Goal: Task Accomplishment & Management: Manage account settings

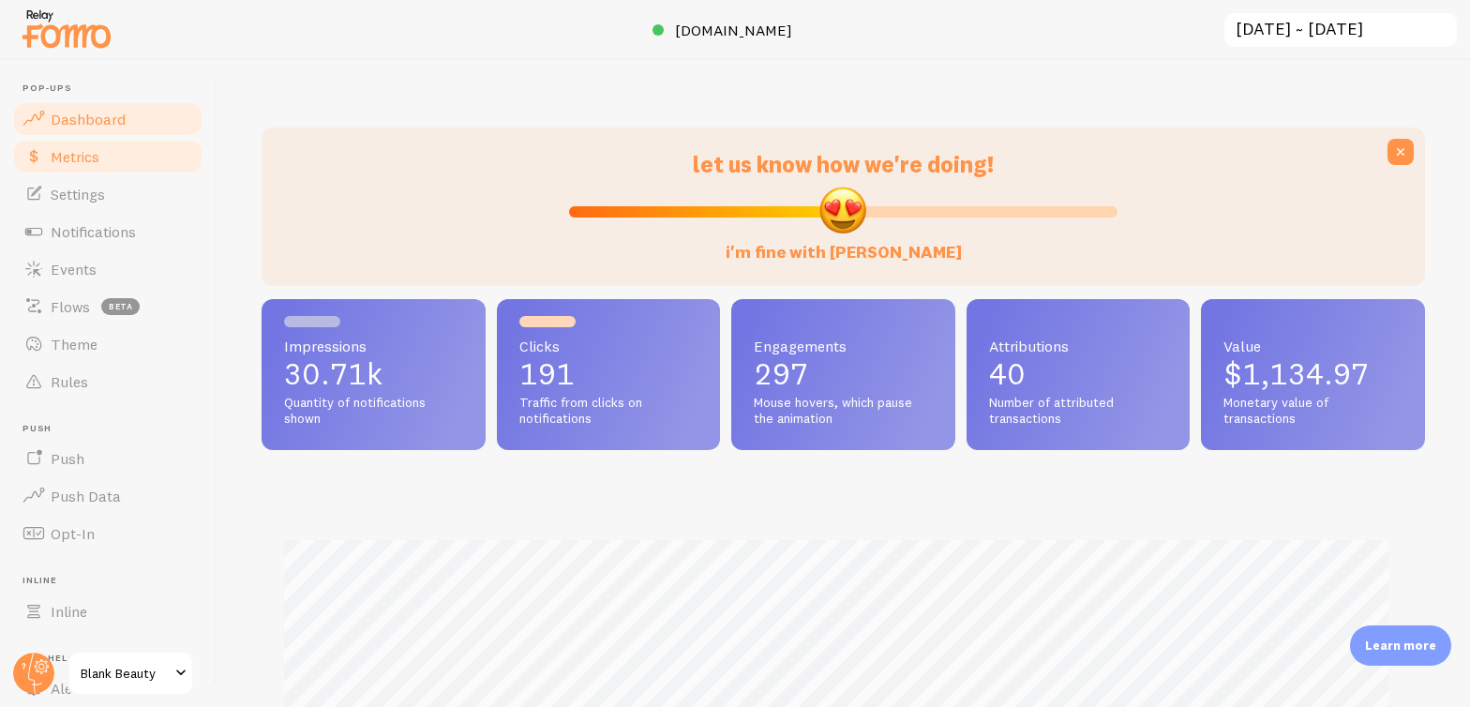
click at [109, 153] on link "Metrics" at bounding box center [107, 156] width 193 height 37
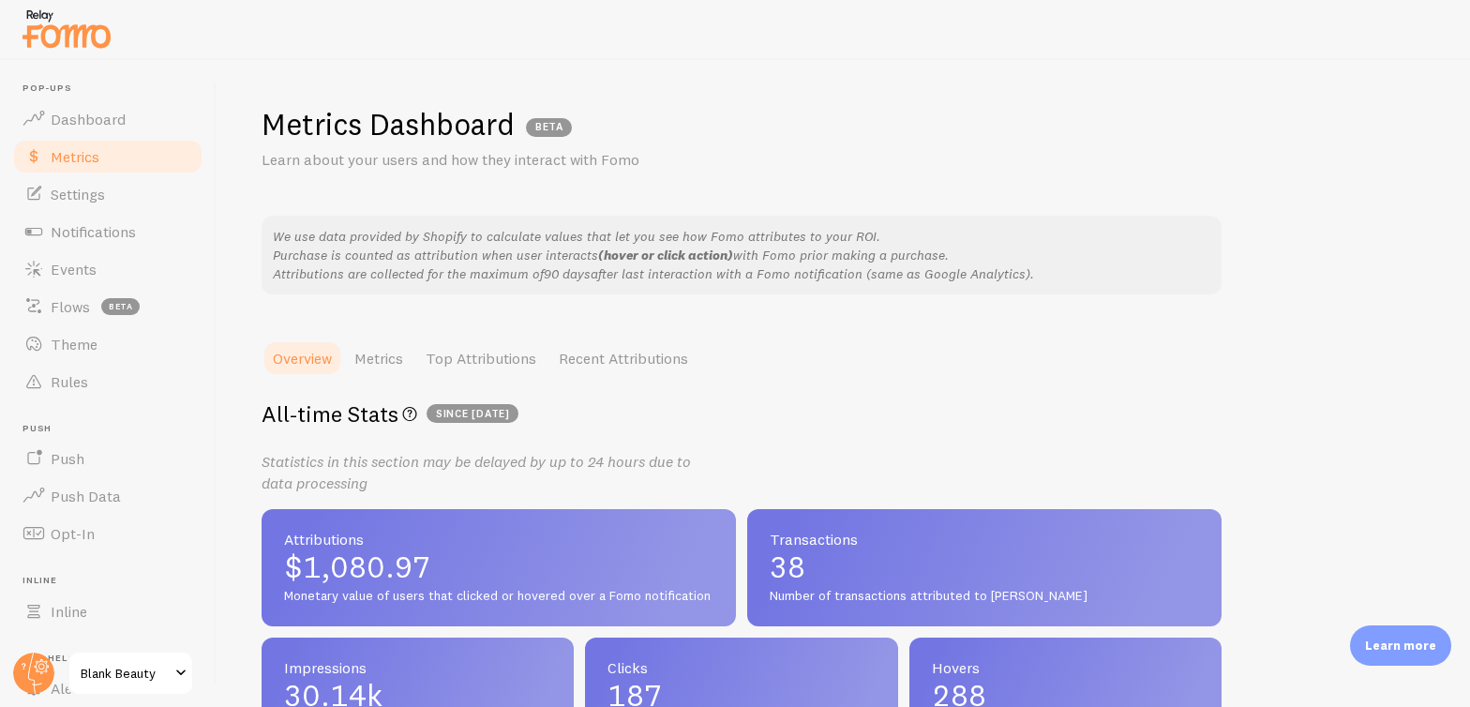
click at [472, 411] on span "since [DATE]" at bounding box center [473, 413] width 92 height 19
click at [777, 335] on div "Metrics Dashboard BETA Learn about your users and how they interact with Fomo W…" at bounding box center [843, 383] width 1253 height 647
click at [387, 361] on link "Metrics" at bounding box center [378, 357] width 71 height 37
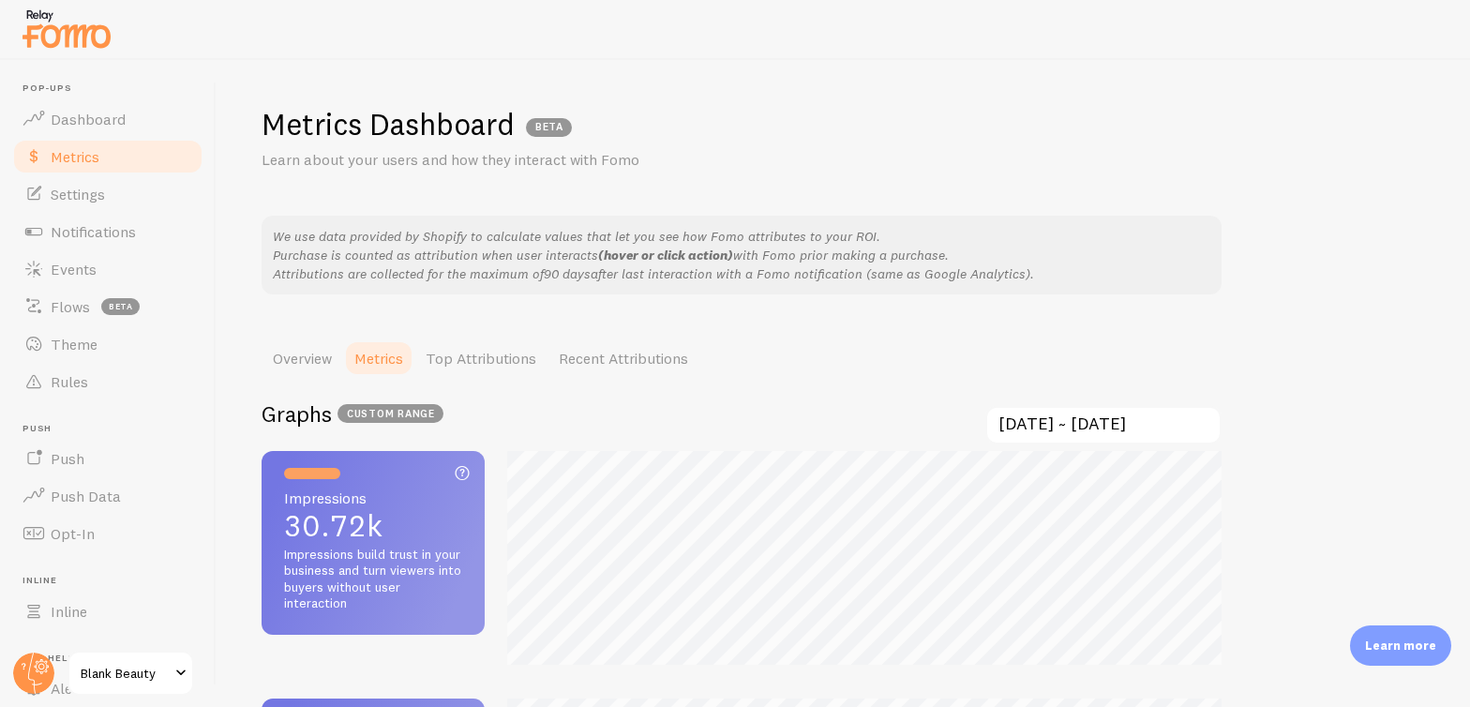
scroll to position [707, 1470]
click at [1042, 419] on input "[DATE] ~ [DATE]" at bounding box center [1103, 425] width 236 height 38
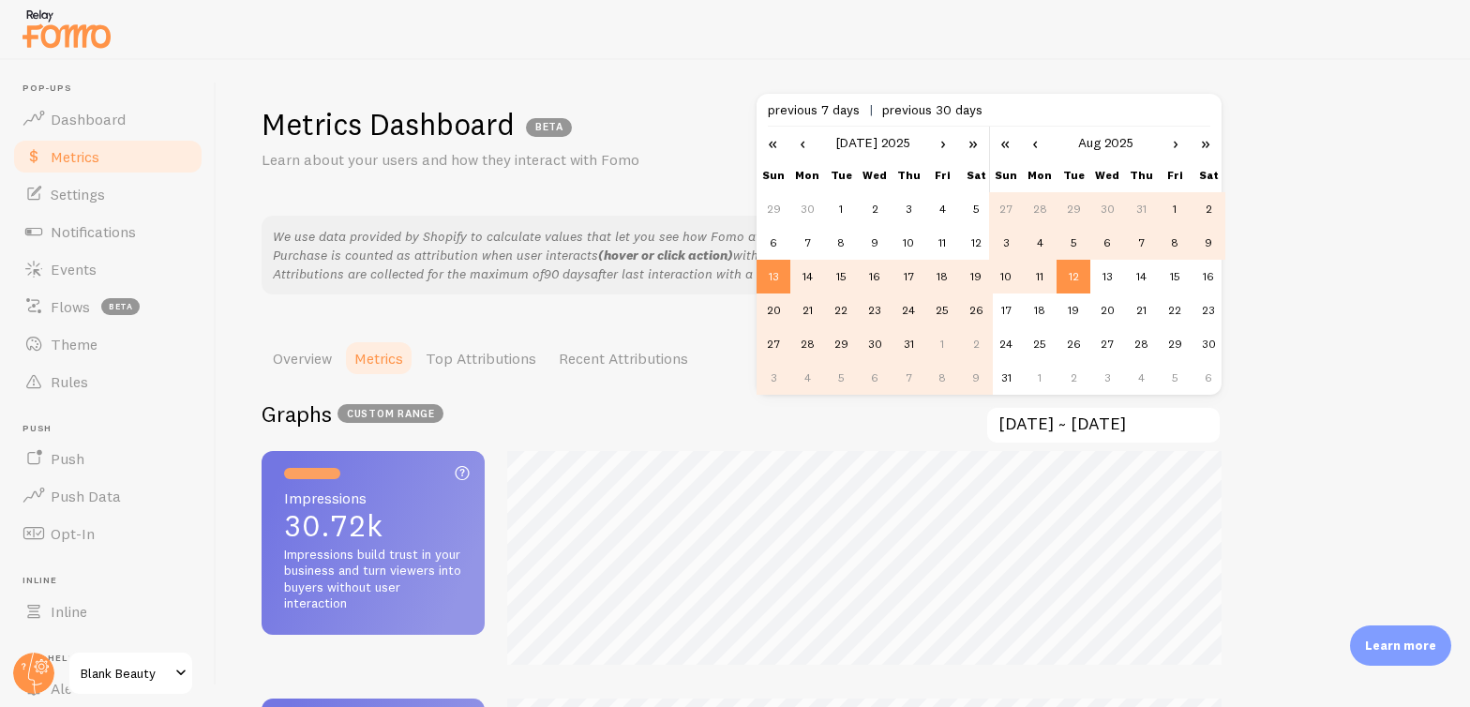
click at [1042, 242] on td "4" at bounding box center [1040, 243] width 34 height 34
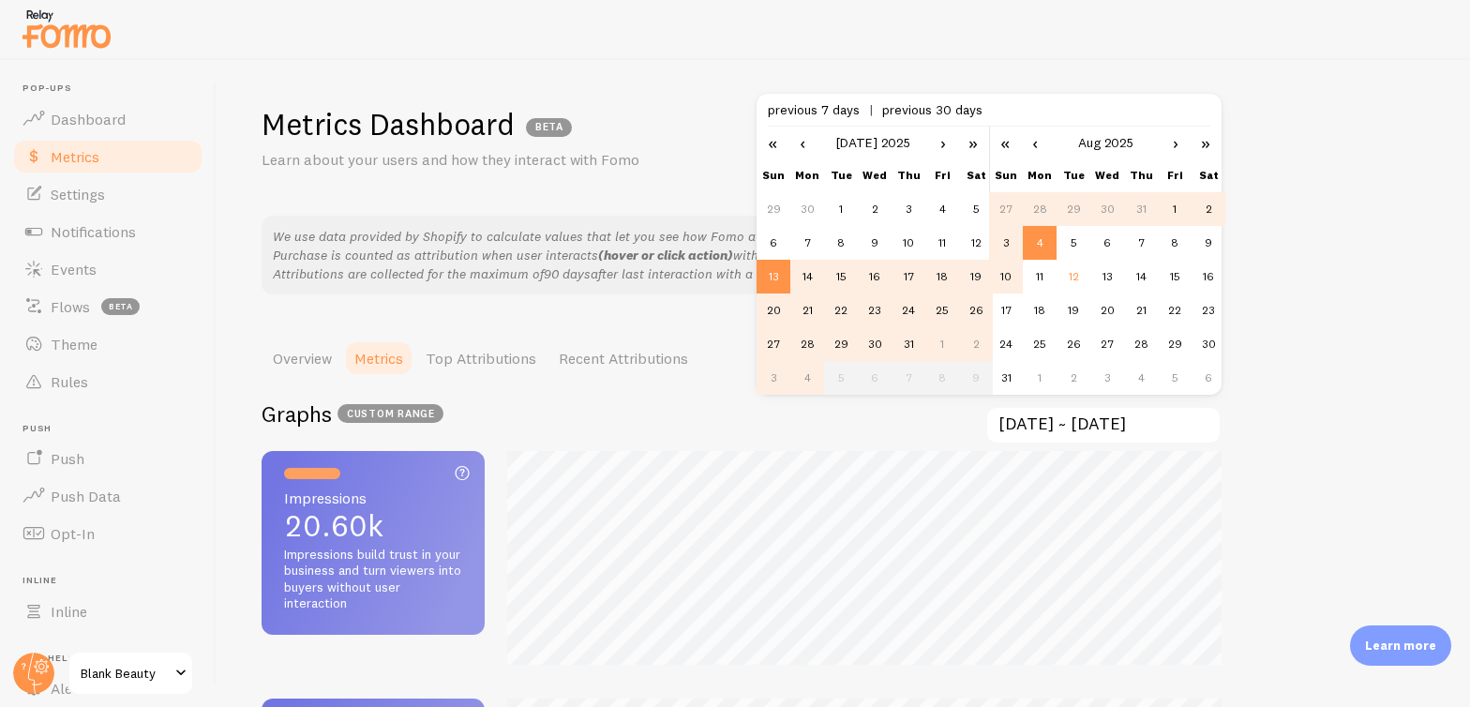
scroll to position [0, 0]
click at [1013, 275] on td "10" at bounding box center [1006, 277] width 34 height 34
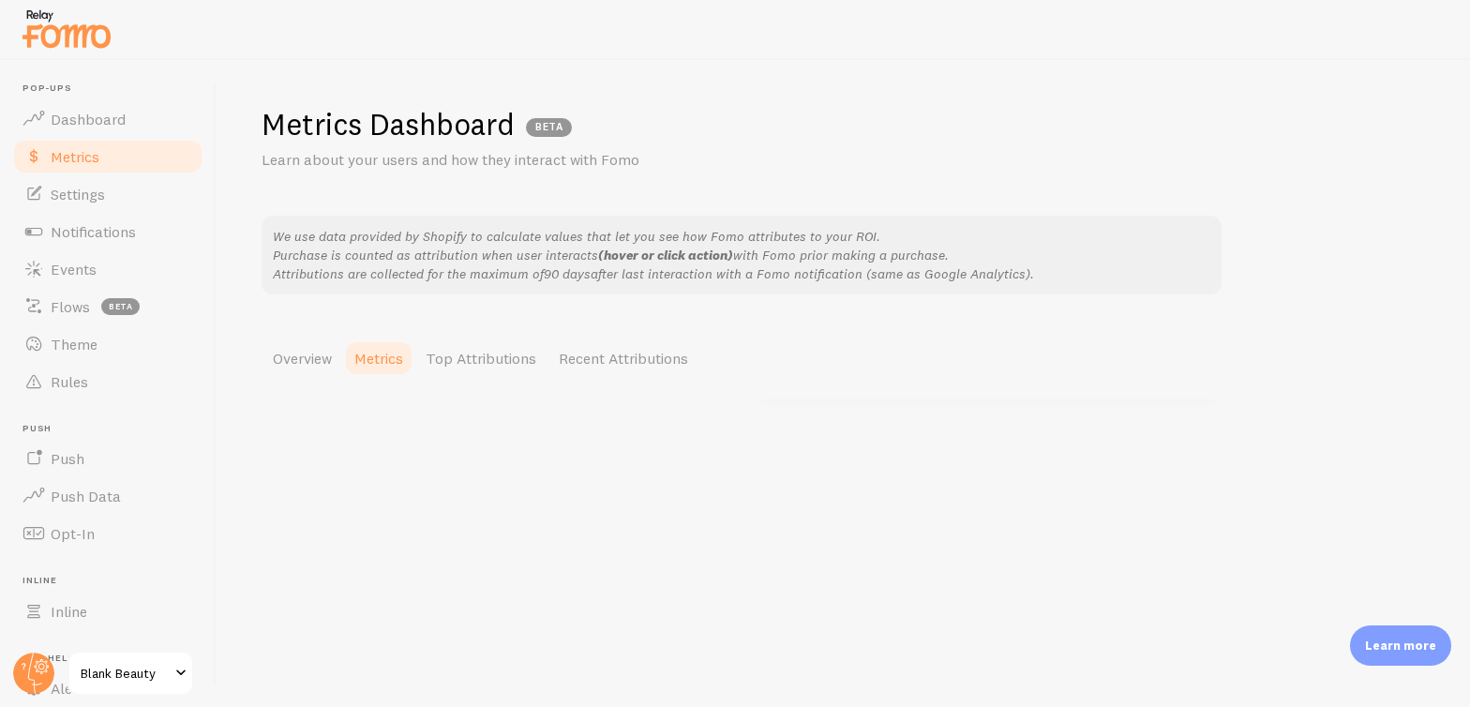
scroll to position [936778, 936014]
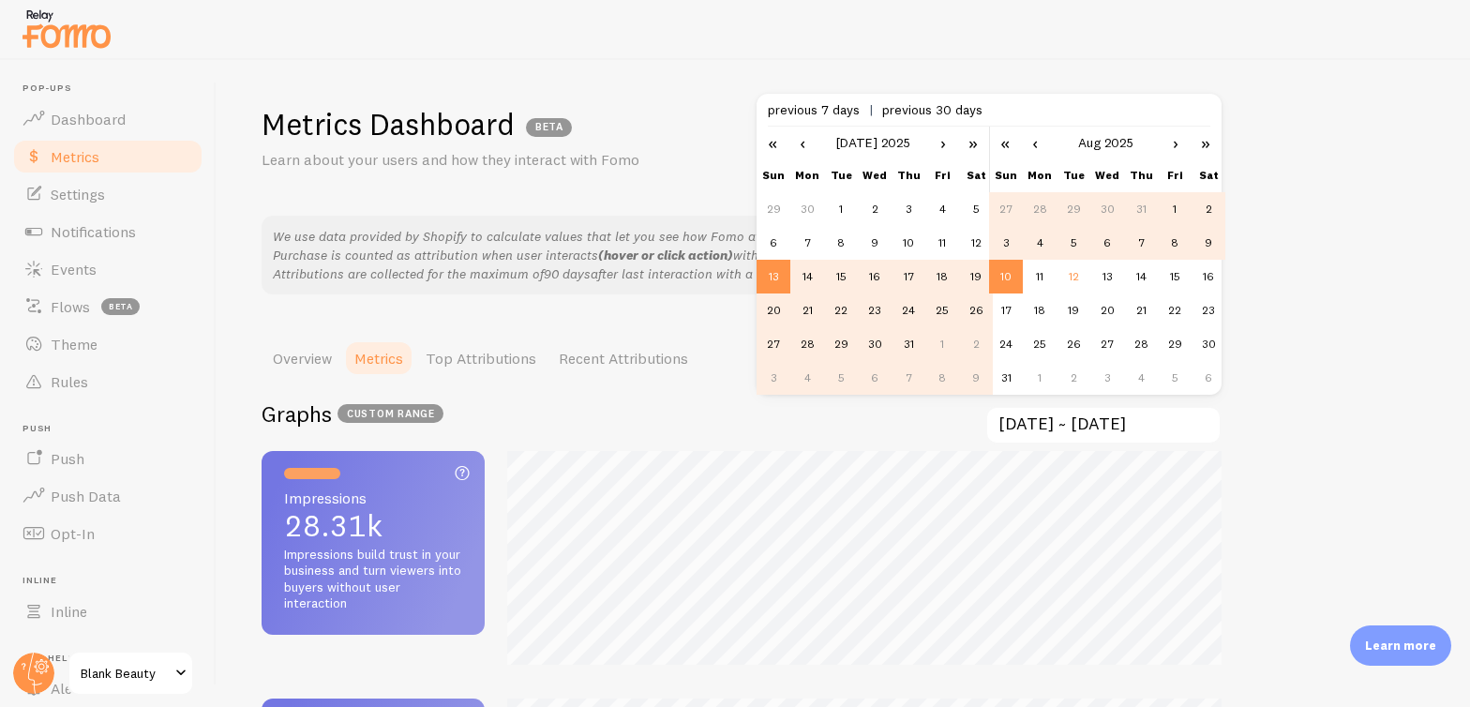
click at [1047, 242] on td "4" at bounding box center [1040, 243] width 34 height 34
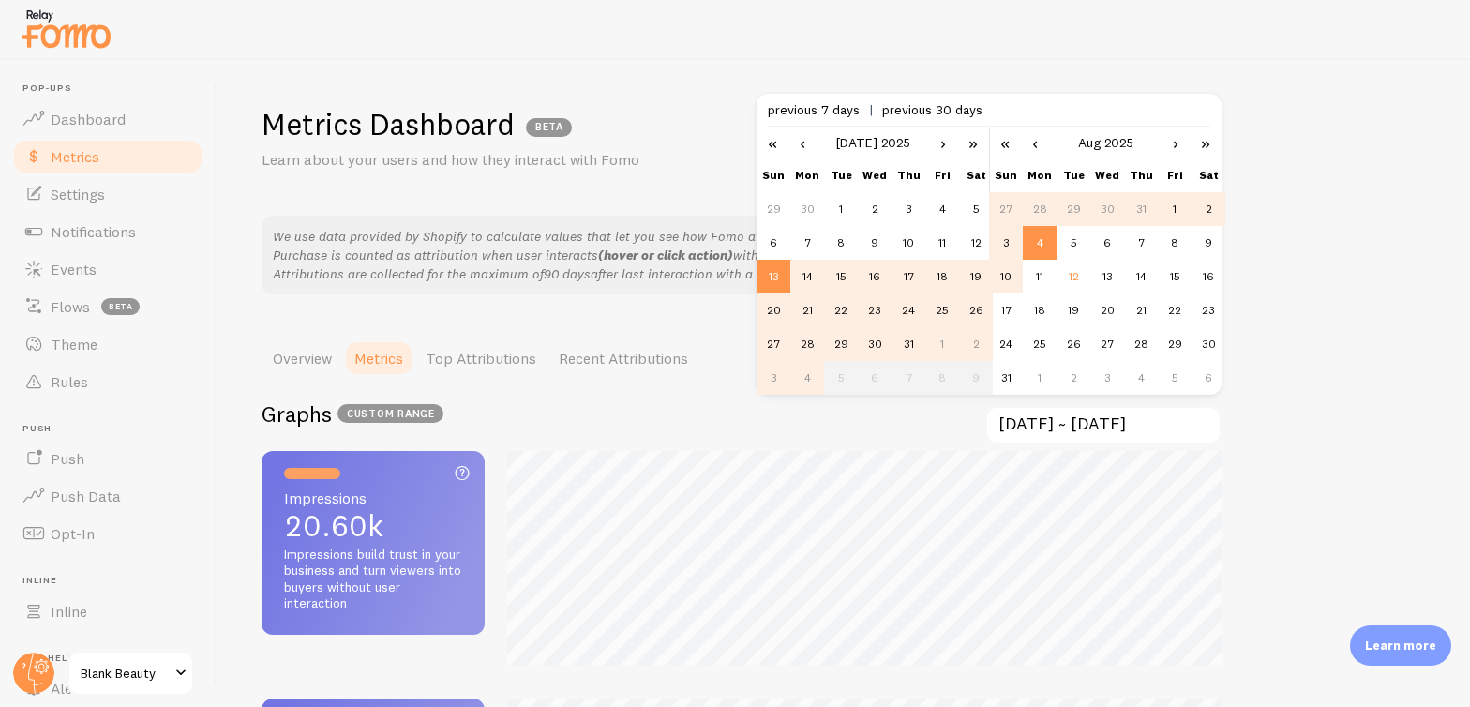
click at [1005, 277] on td "10" at bounding box center [1006, 277] width 34 height 34
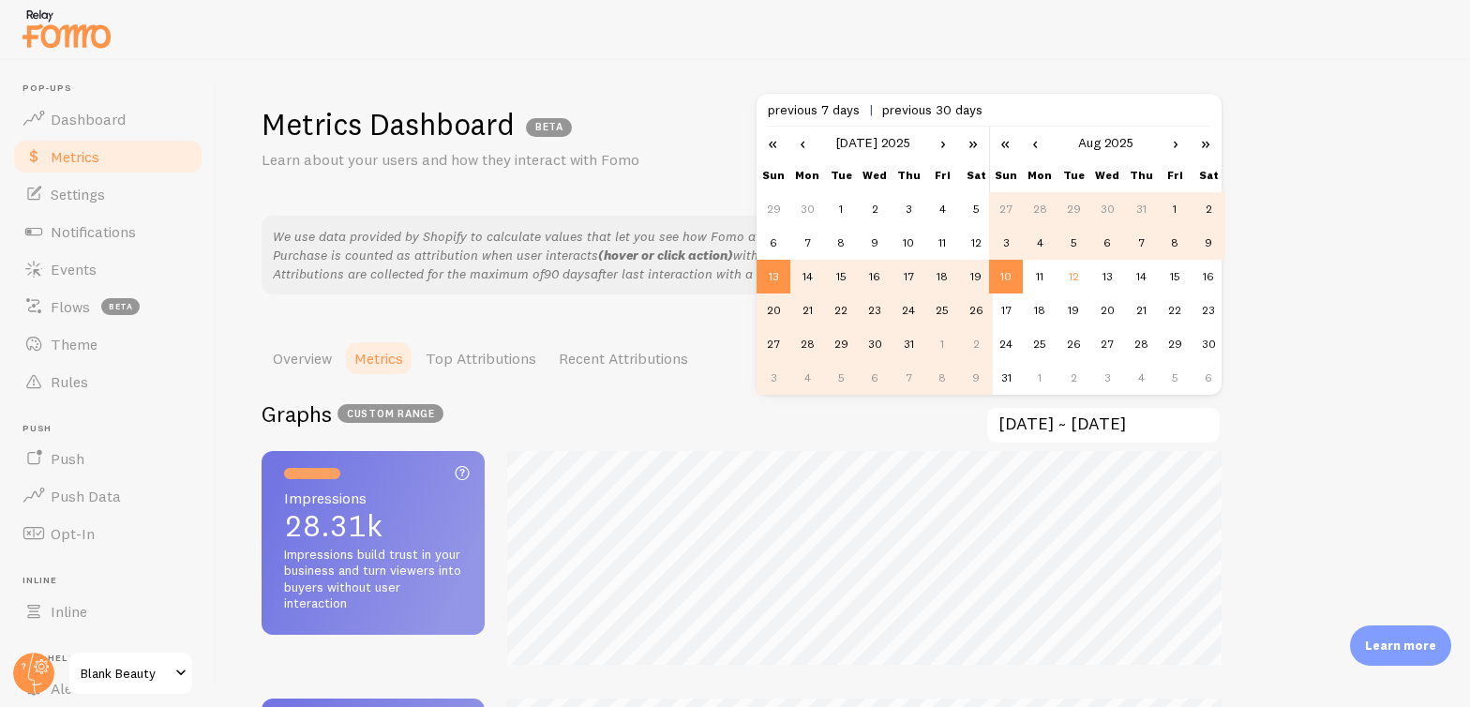
click at [940, 144] on link "›" at bounding box center [943, 143] width 28 height 32
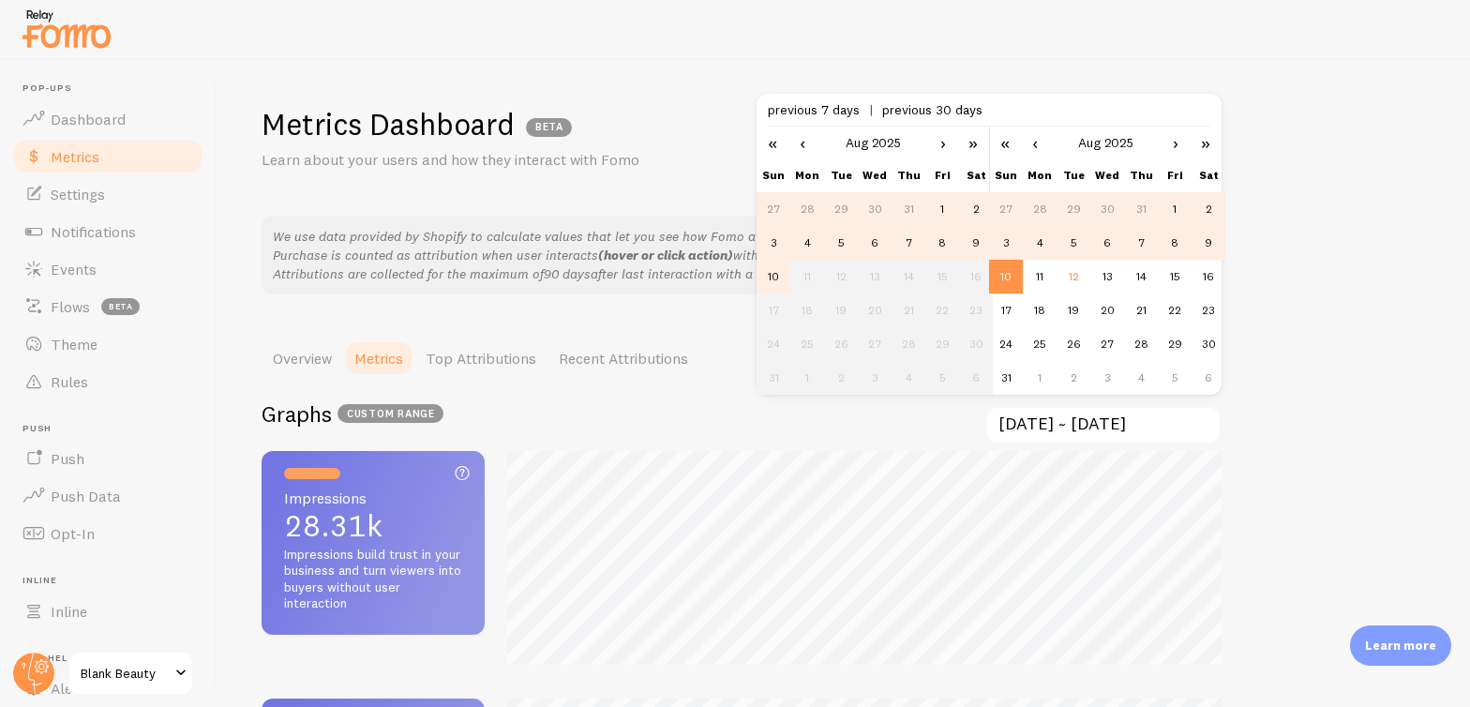
click at [811, 243] on td "4" at bounding box center [807, 243] width 34 height 34
type input "[DATE] ~ [DATE]"
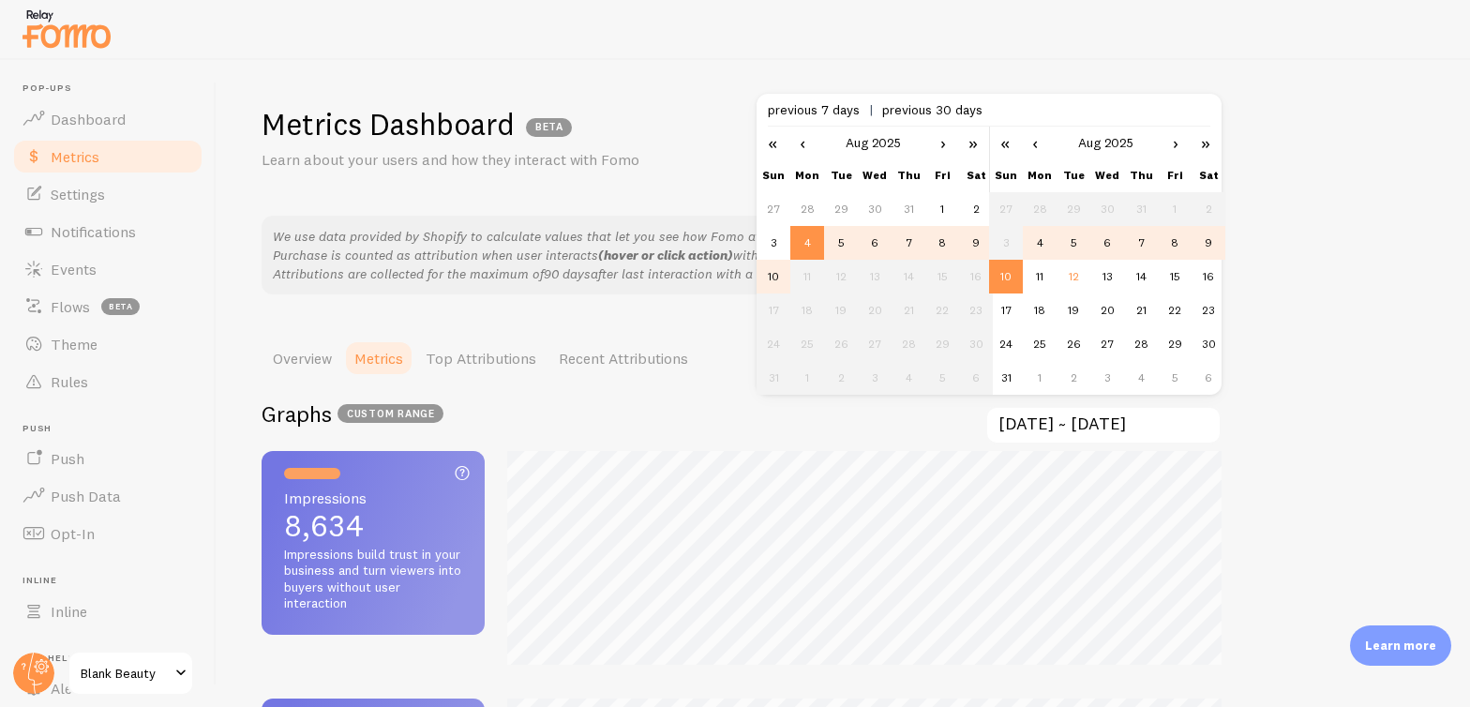
click at [1012, 277] on td "10" at bounding box center [1006, 277] width 34 height 34
click at [1381, 286] on div "Metrics Dashboard BETA Learn about your users and how they interact with Fomo W…" at bounding box center [843, 383] width 1253 height 647
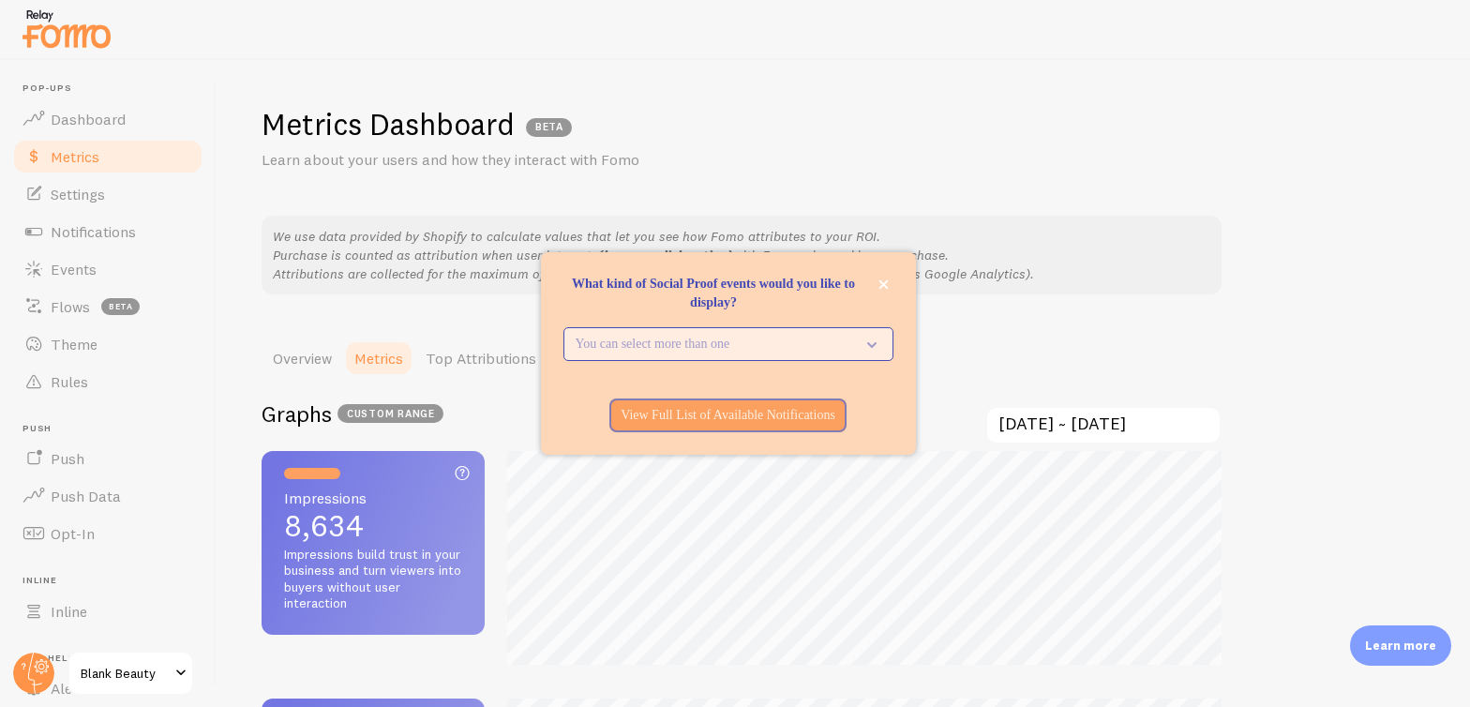
click at [719, 340] on p "You can select more than one" at bounding box center [715, 344] width 279 height 19
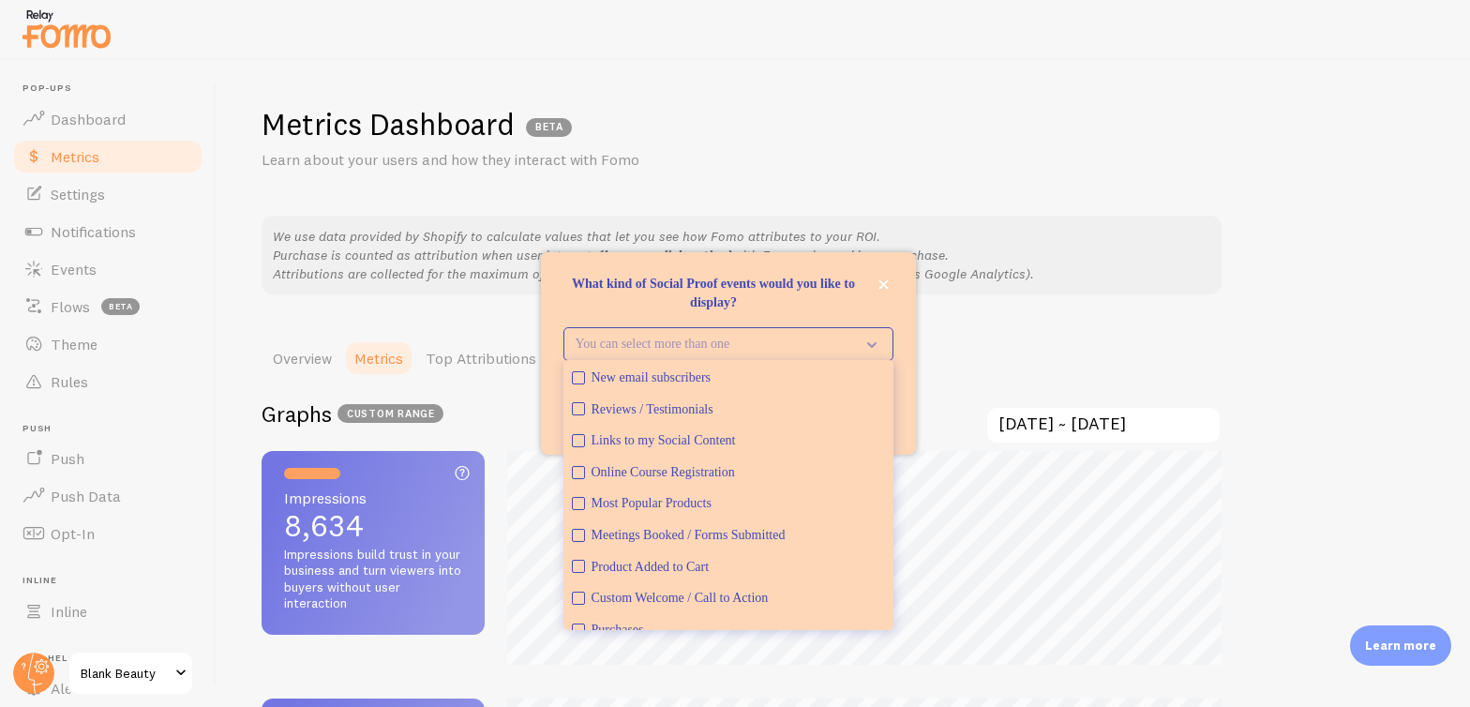
click at [1155, 261] on p "We use data provided by Shopify to calculate values that let you see how Fomo a…" at bounding box center [741, 255] width 937 height 56
click at [886, 285] on icon "close," at bounding box center [883, 284] width 10 height 10
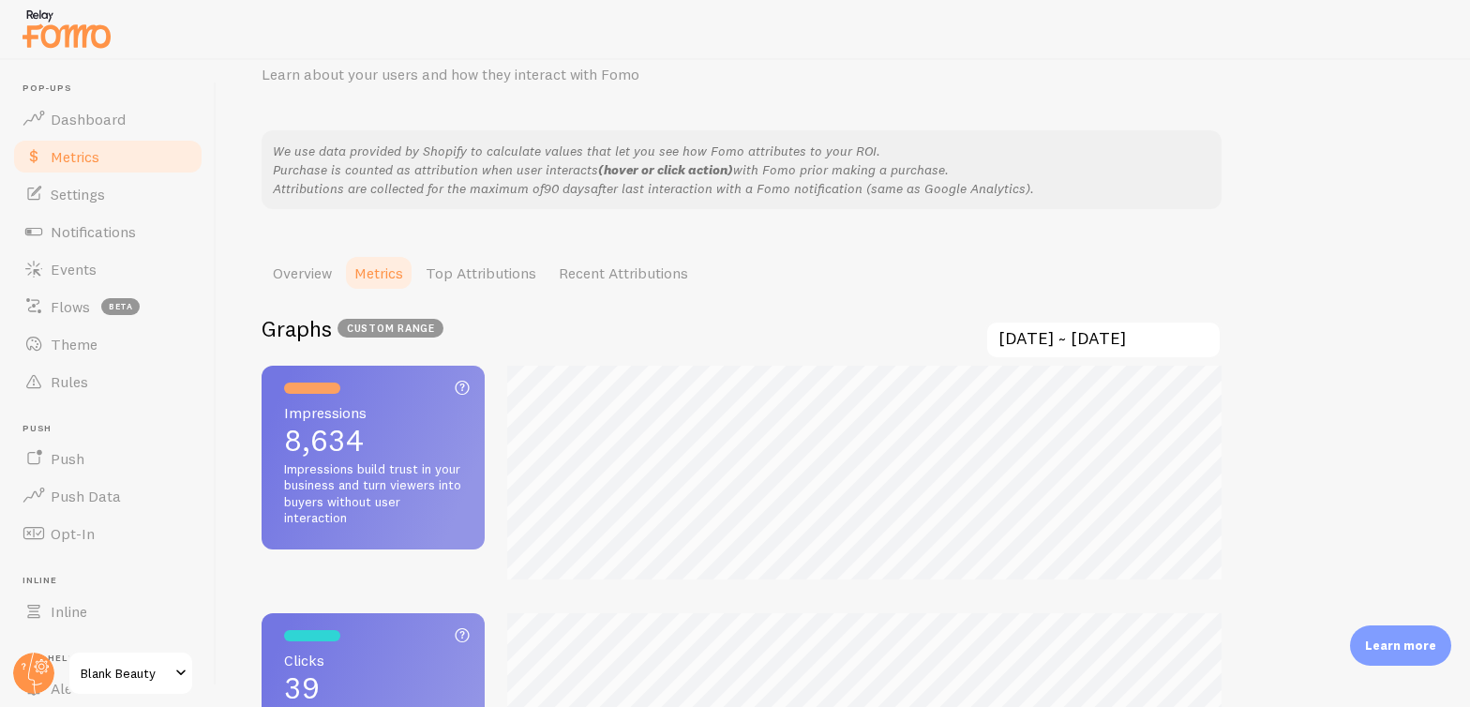
scroll to position [111, 0]
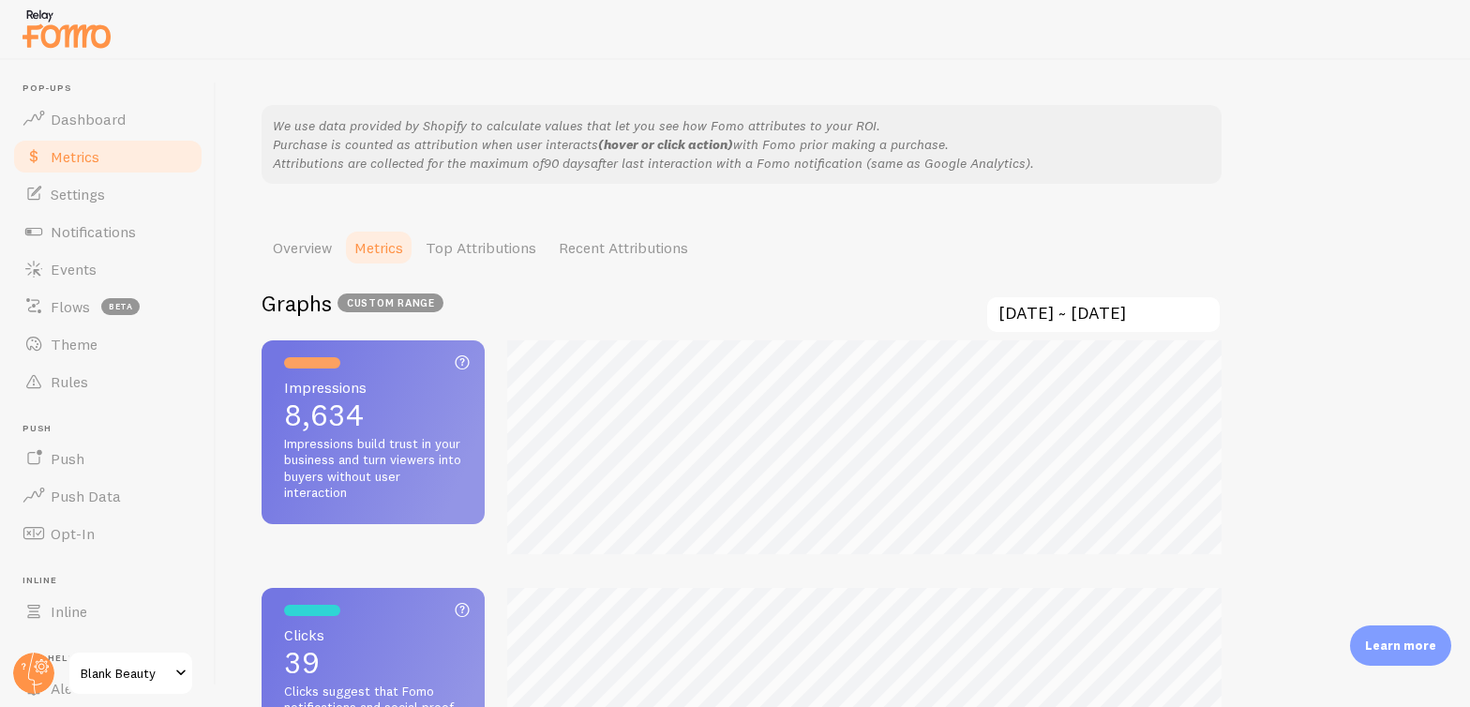
click at [1103, 307] on input "[DATE] ~ [DATE]" at bounding box center [1103, 314] width 236 height 38
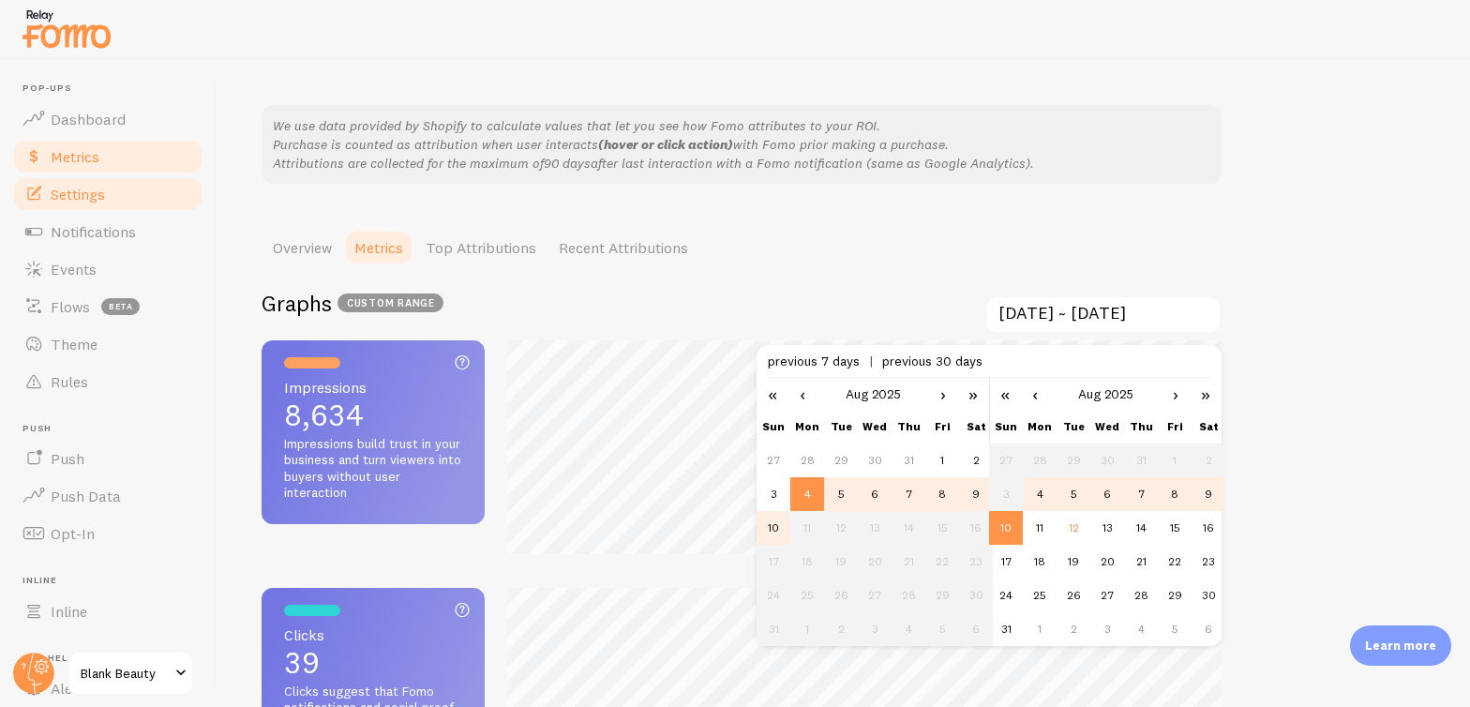
click at [92, 186] on span "Settings" at bounding box center [78, 194] width 54 height 19
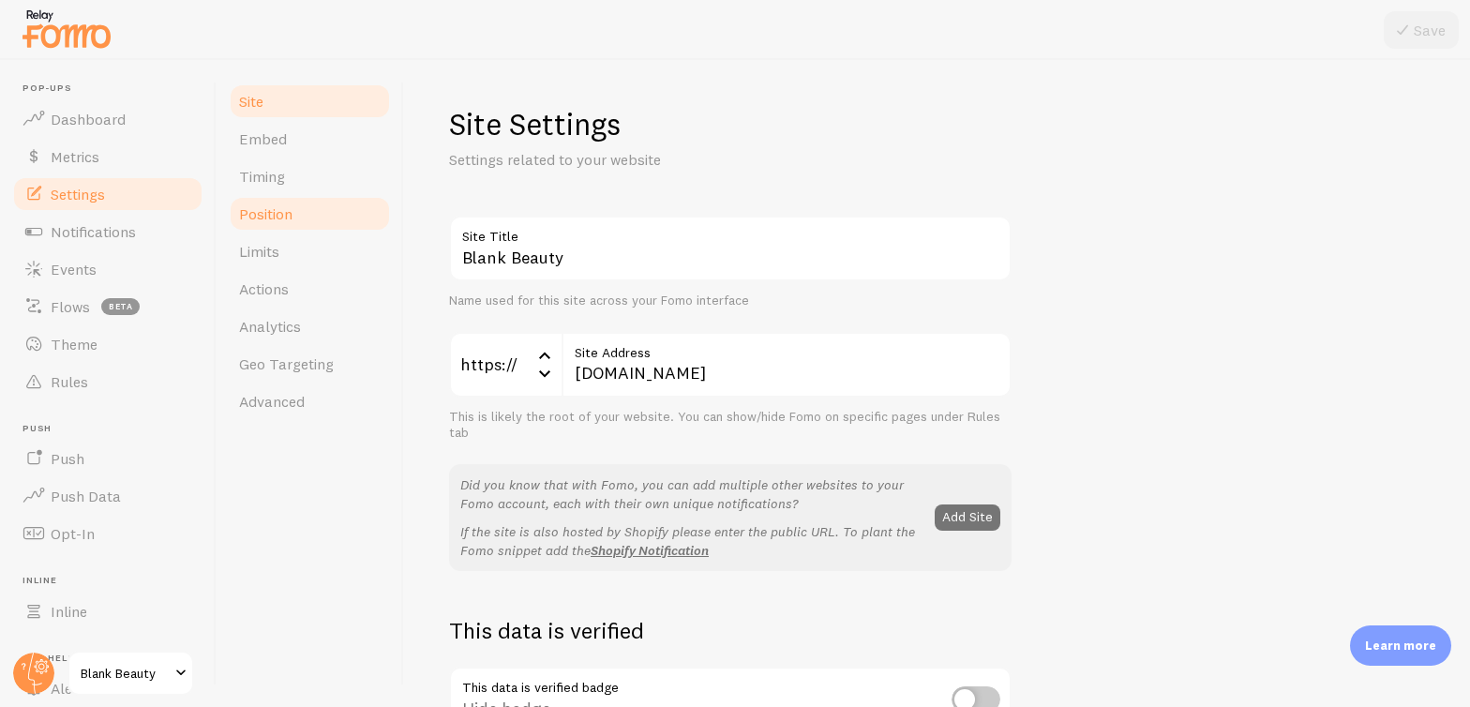
click at [286, 211] on span "Position" at bounding box center [265, 213] width 53 height 19
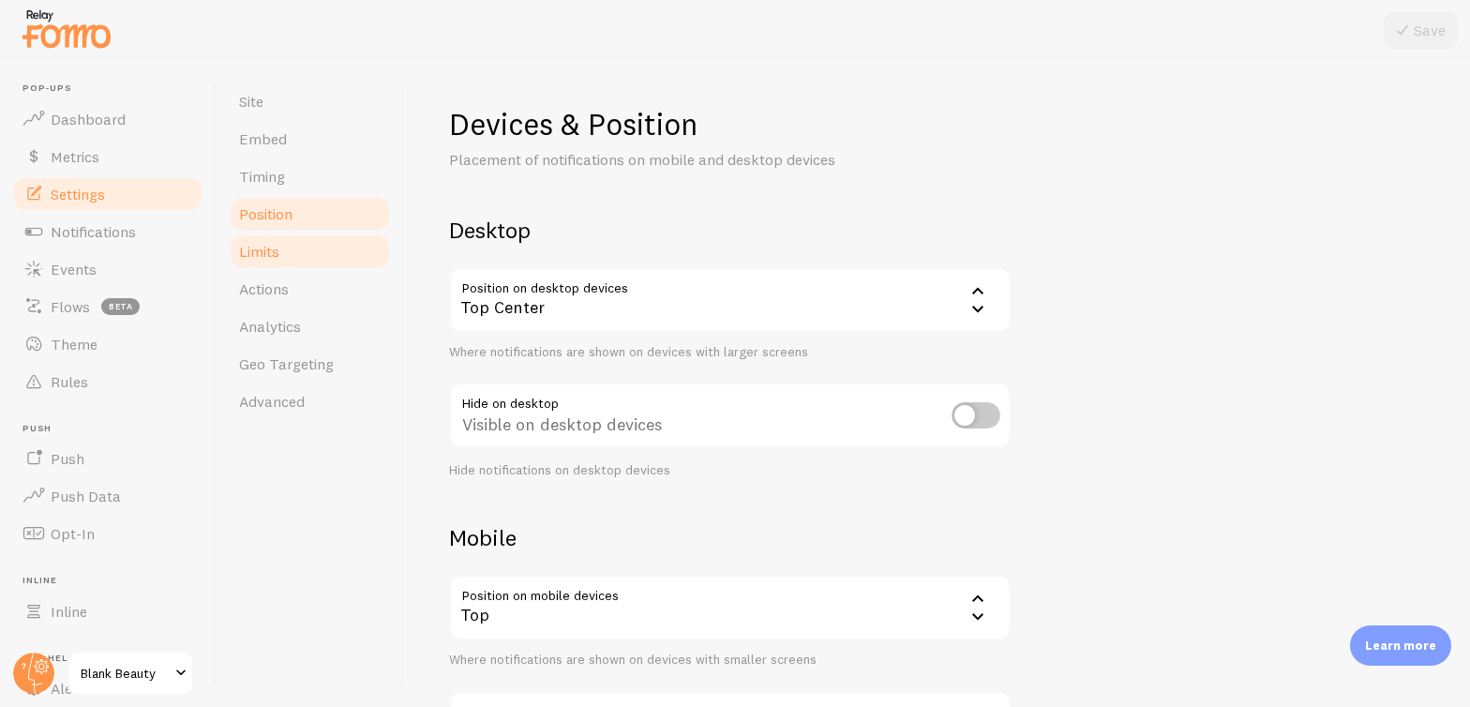
click at [270, 245] on span "Limits" at bounding box center [259, 251] width 40 height 19
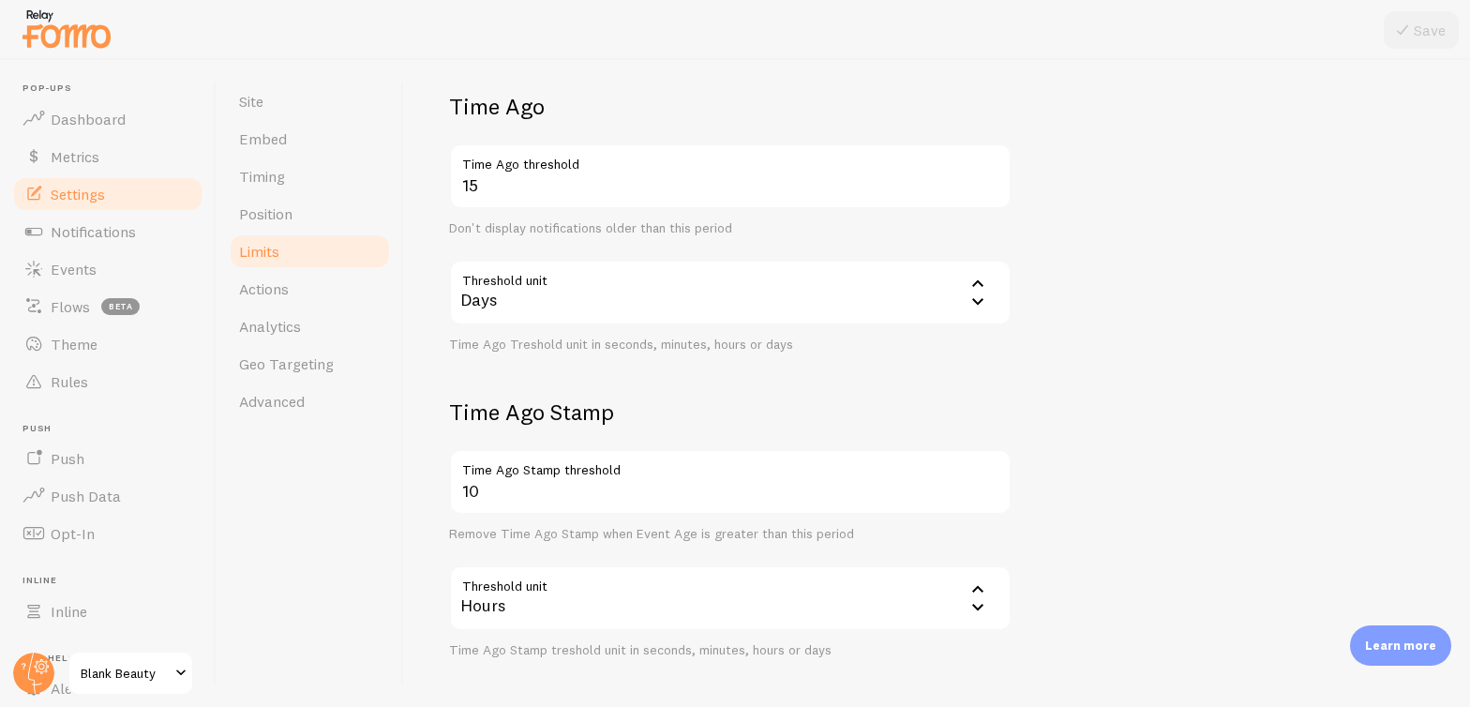
scroll to position [741, 0]
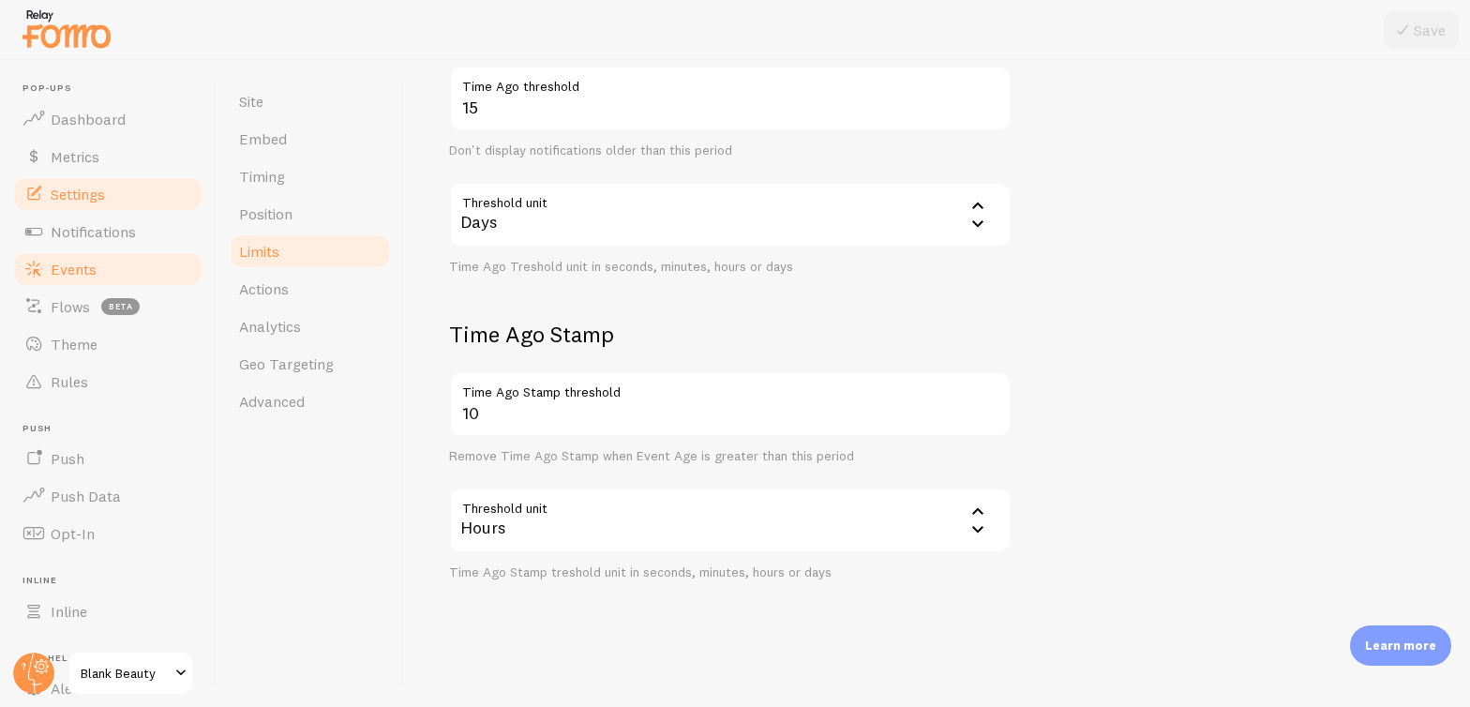
click at [105, 269] on link "Events" at bounding box center [107, 268] width 193 height 37
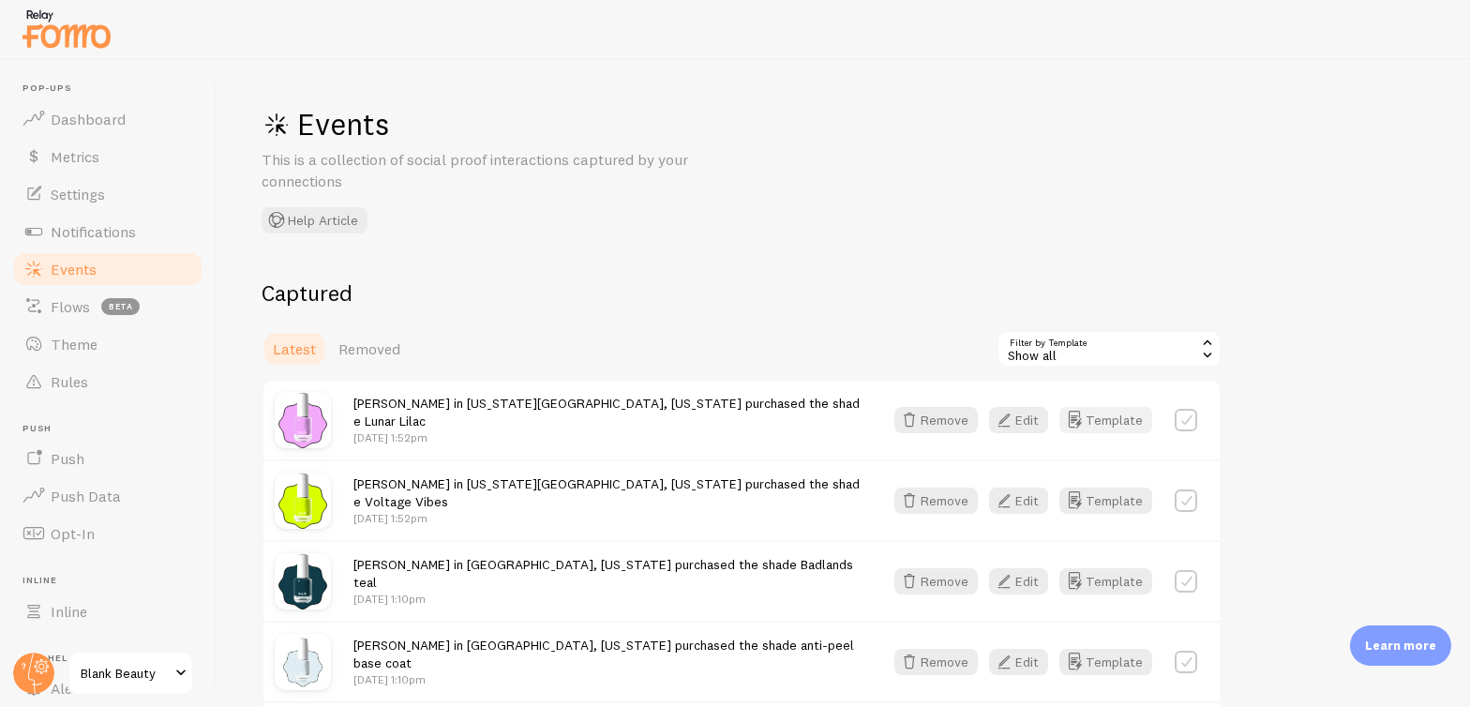
click at [1087, 415] on button "Template" at bounding box center [1105, 420] width 93 height 26
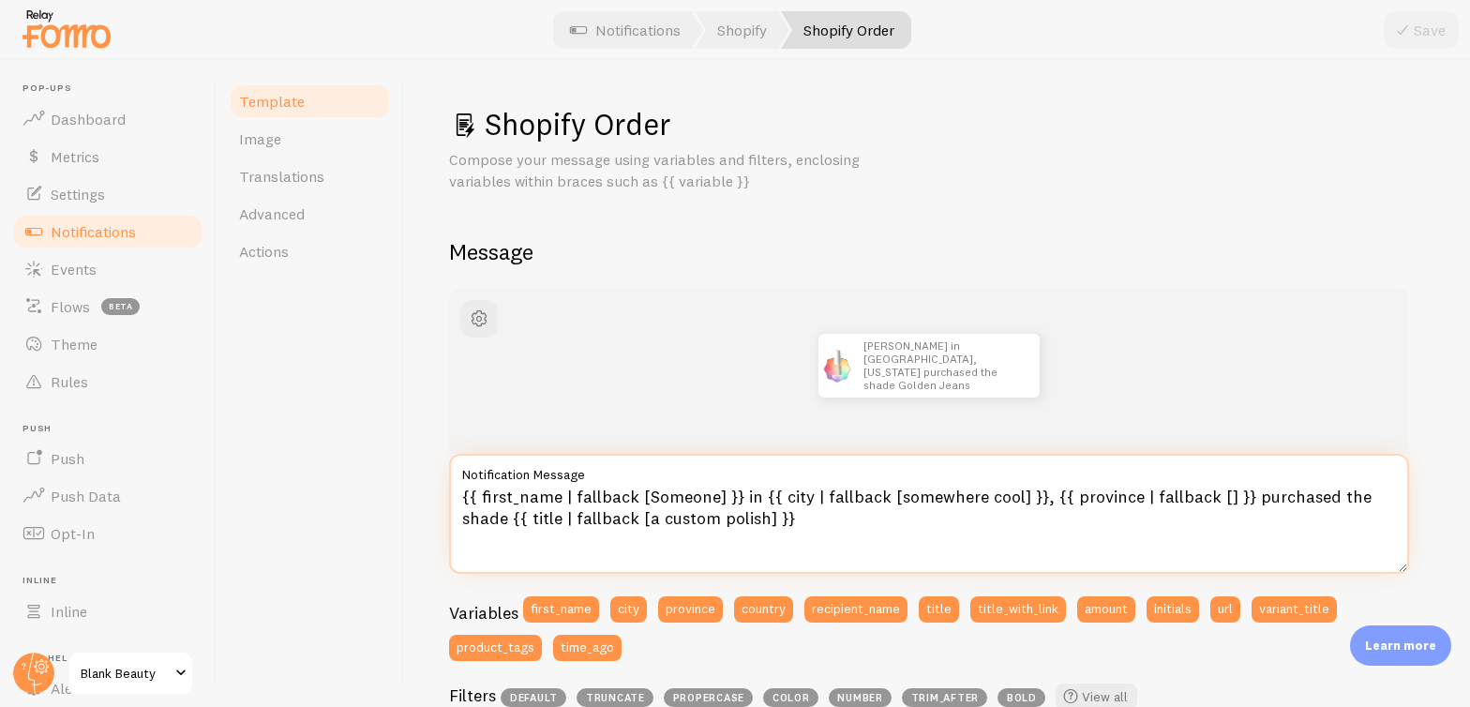
click at [720, 495] on textarea "{{ first_name | fallback [Someone] }} in {{ city | fallback [somewhere cool] }}…" at bounding box center [929, 514] width 960 height 120
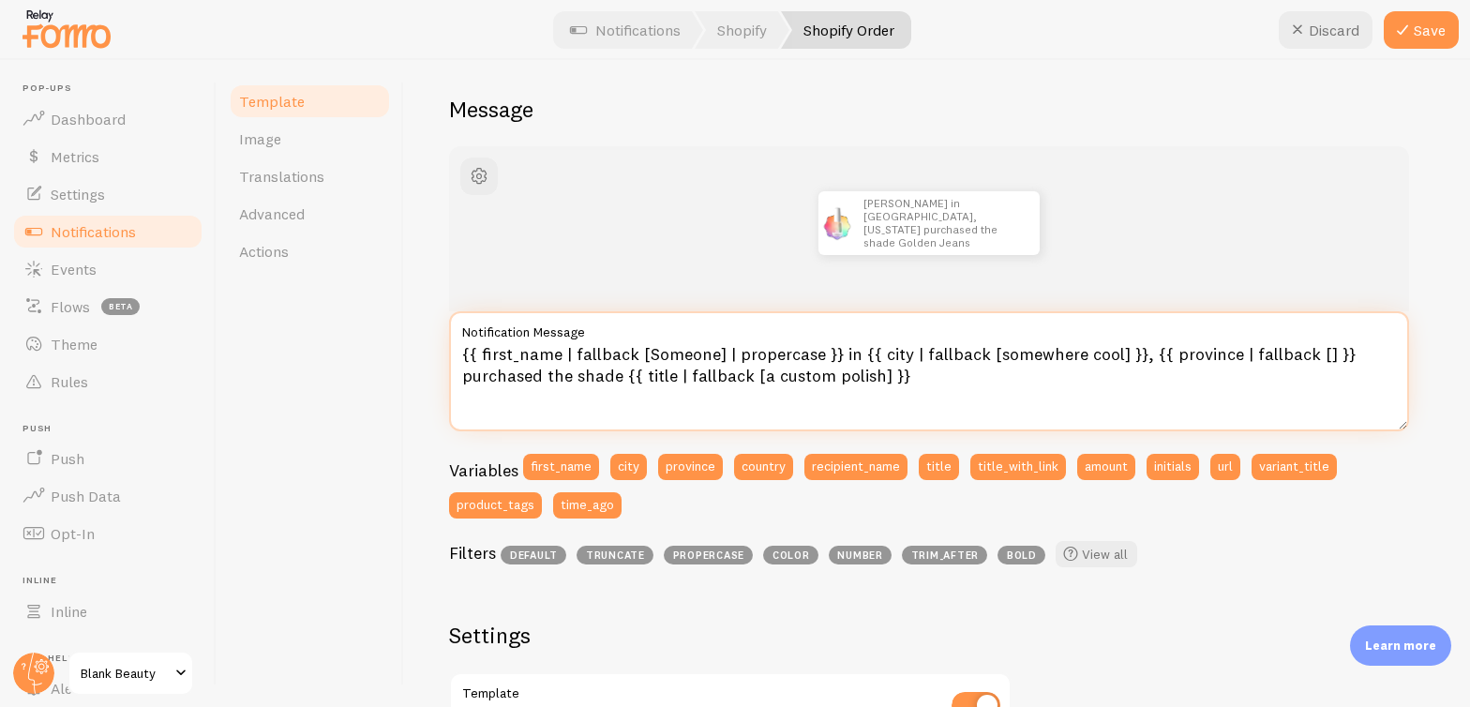
scroll to position [154, 0]
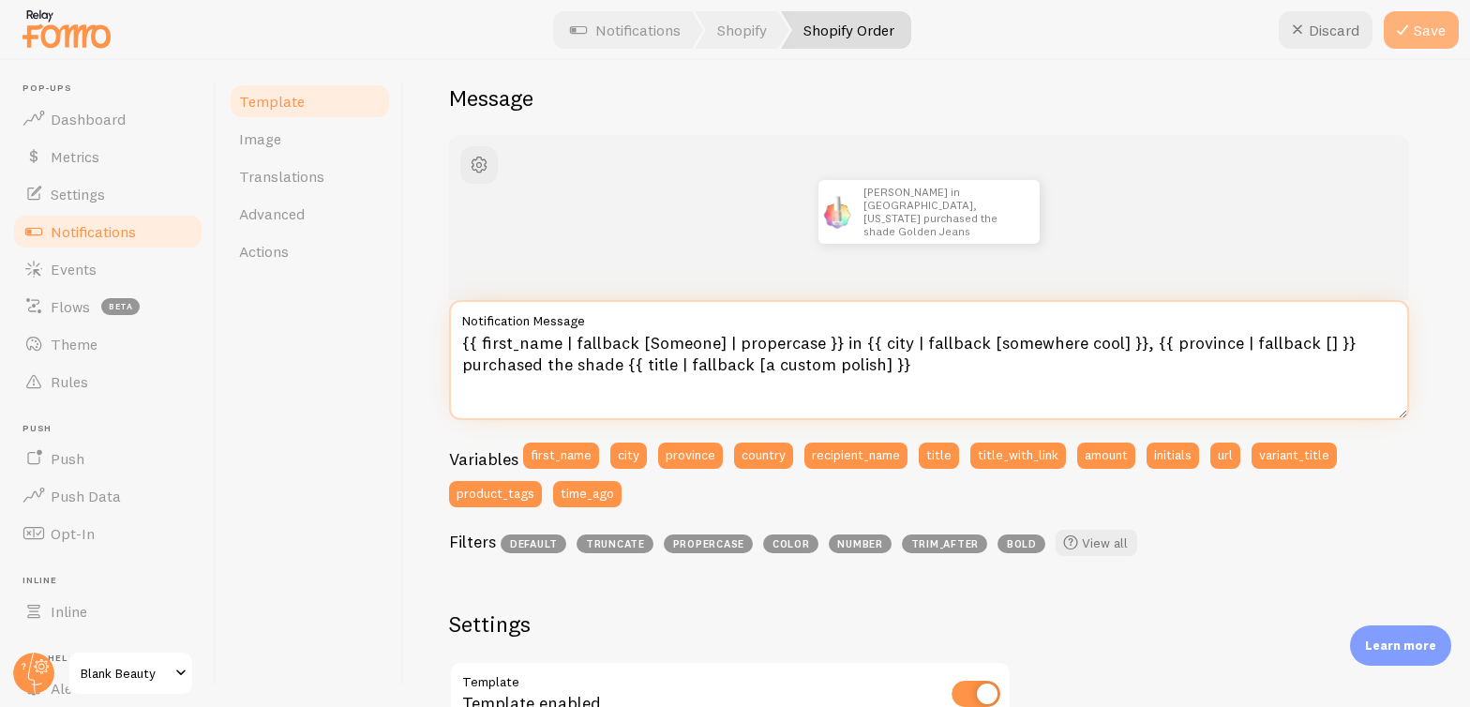
type textarea "{{ first_name | fallback [Someone] | propercase }} in {{ city | fallback [somew…"
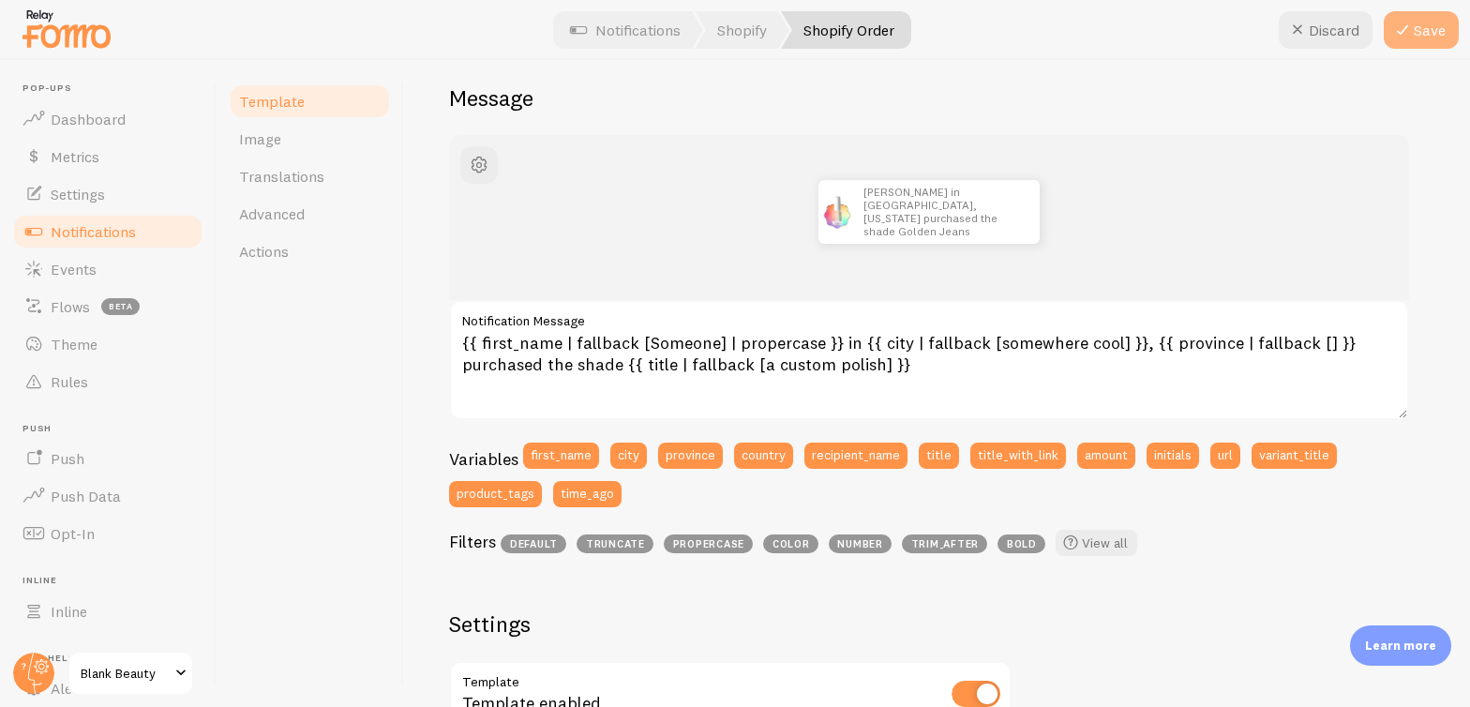
click at [1430, 39] on button "Save" at bounding box center [1421, 29] width 75 height 37
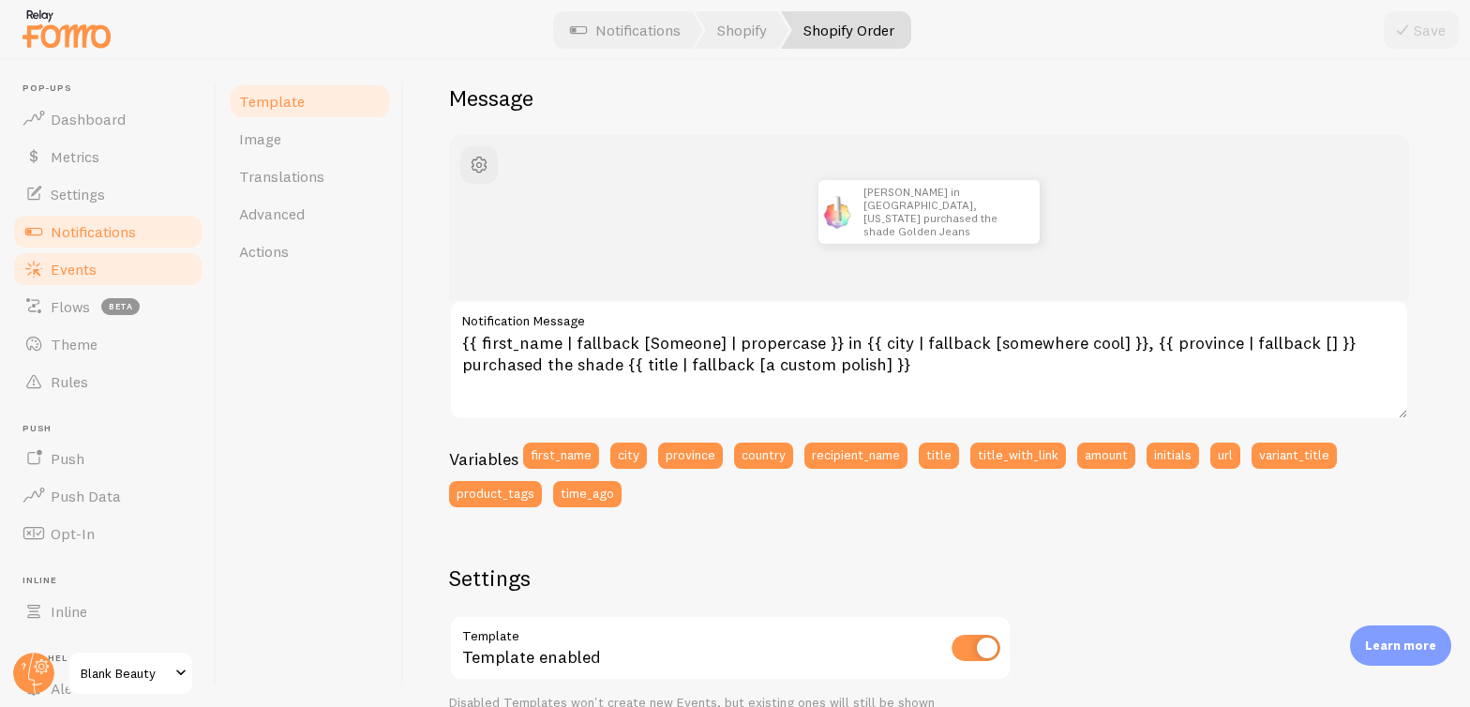
click at [85, 271] on span "Events" at bounding box center [74, 269] width 46 height 19
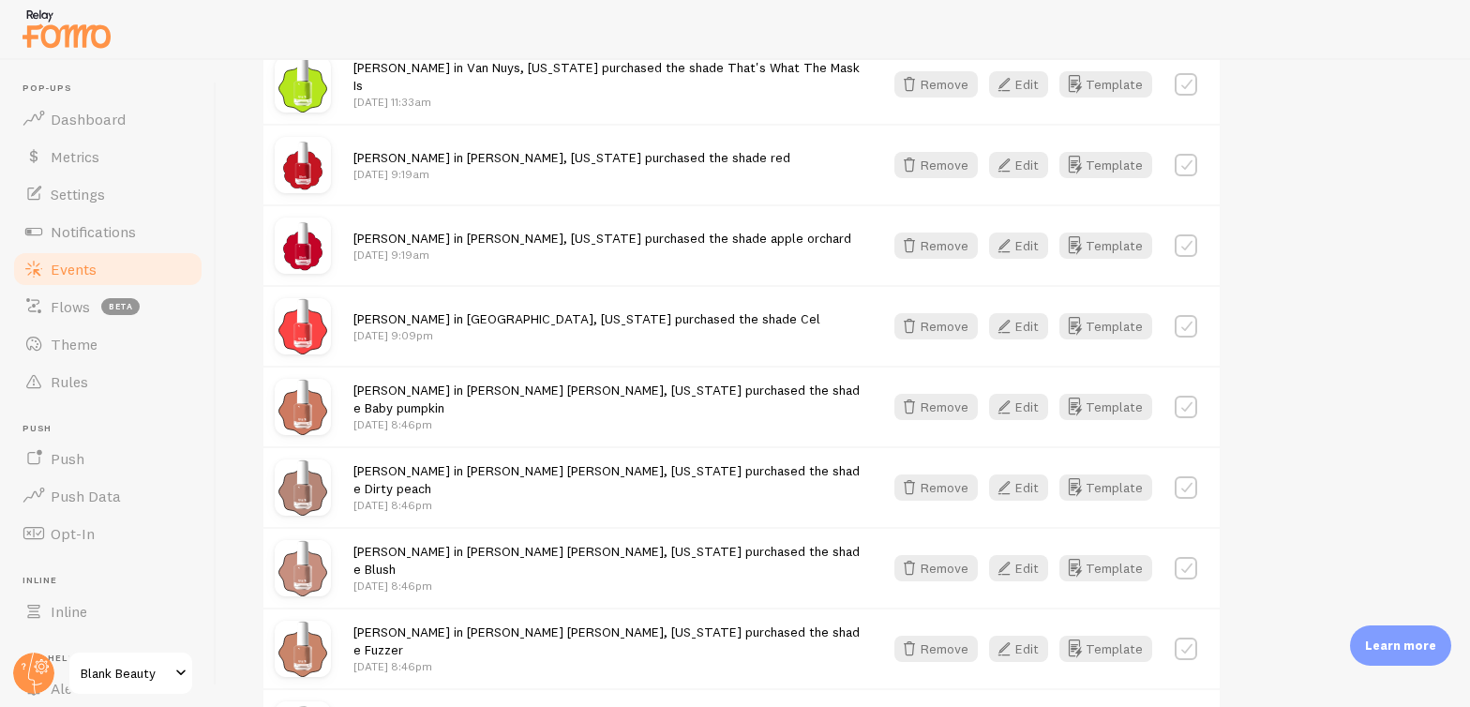
scroll to position [982, 0]
click at [93, 272] on span "Events" at bounding box center [74, 269] width 46 height 19
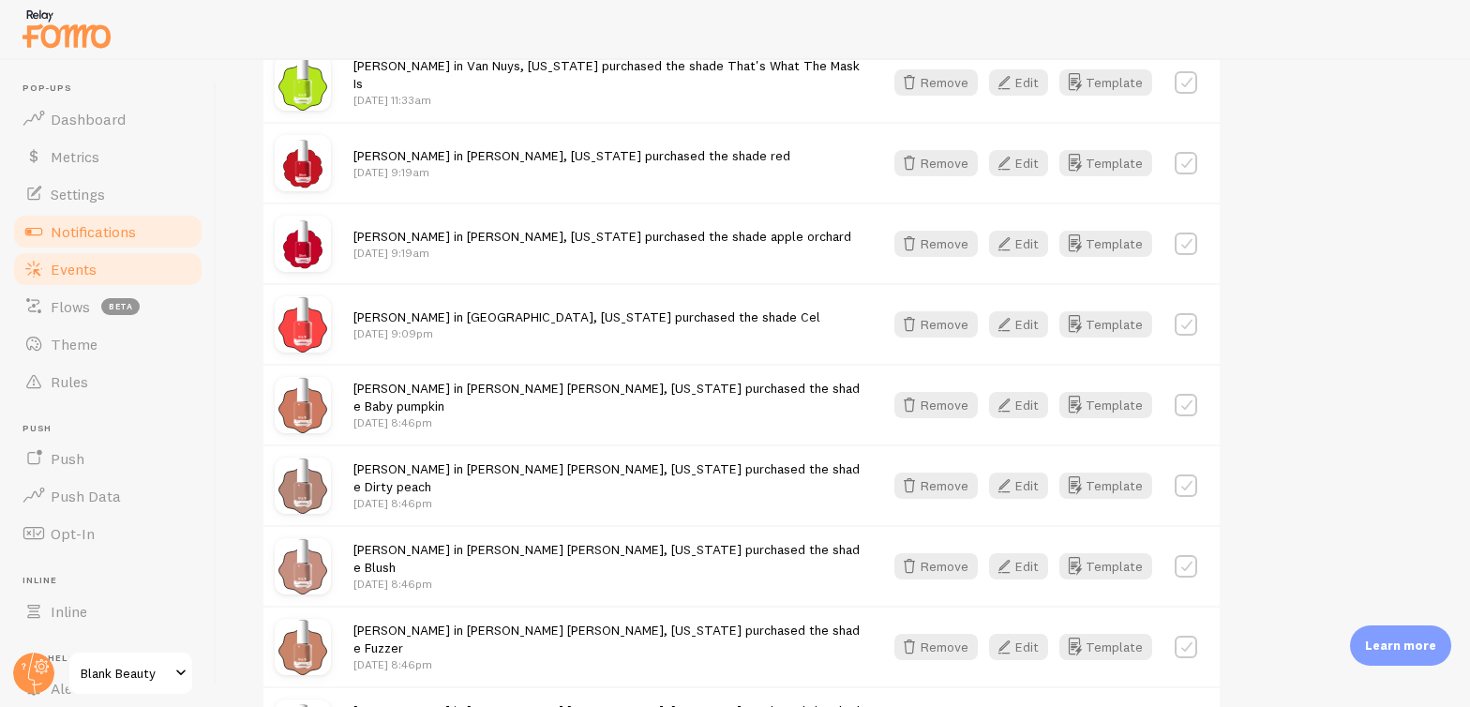
click at [112, 222] on span "Notifications" at bounding box center [93, 231] width 85 height 19
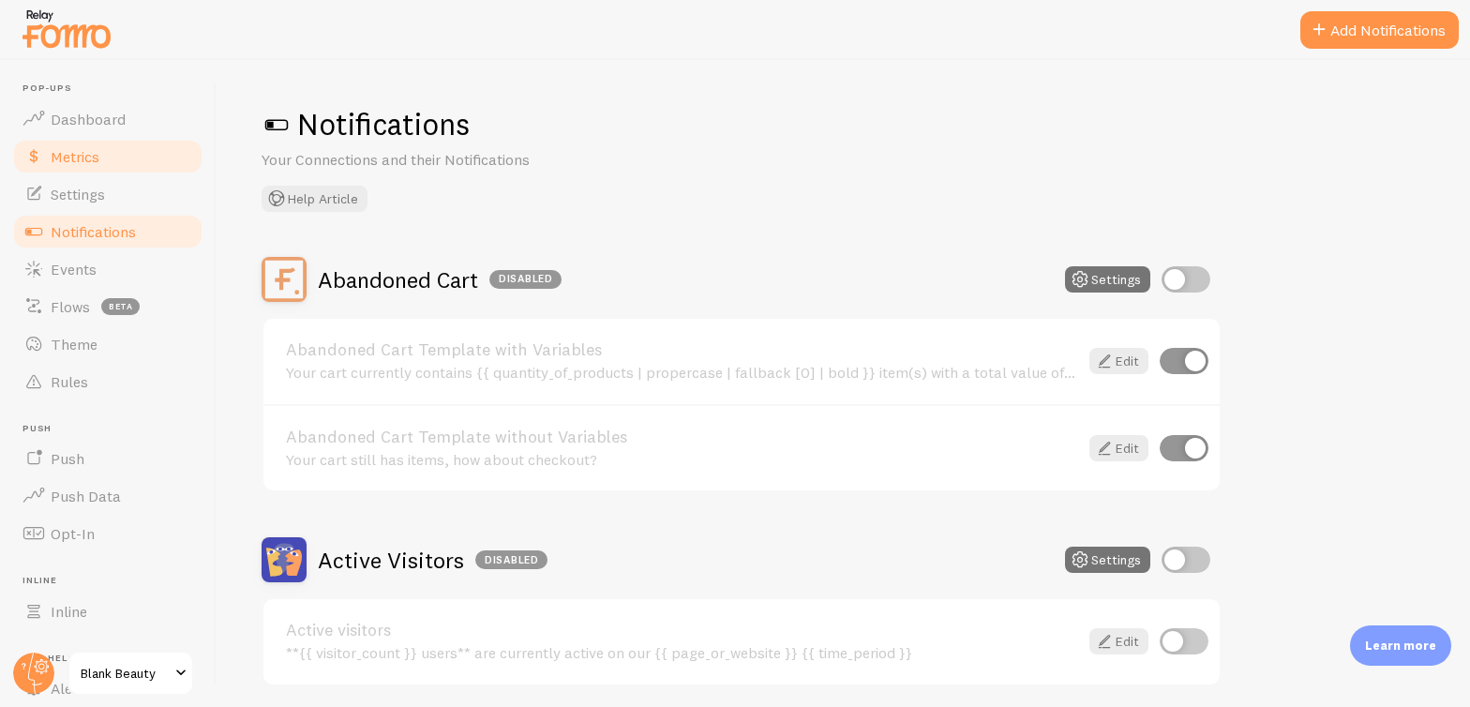
click at [110, 157] on link "Metrics" at bounding box center [107, 156] width 193 height 37
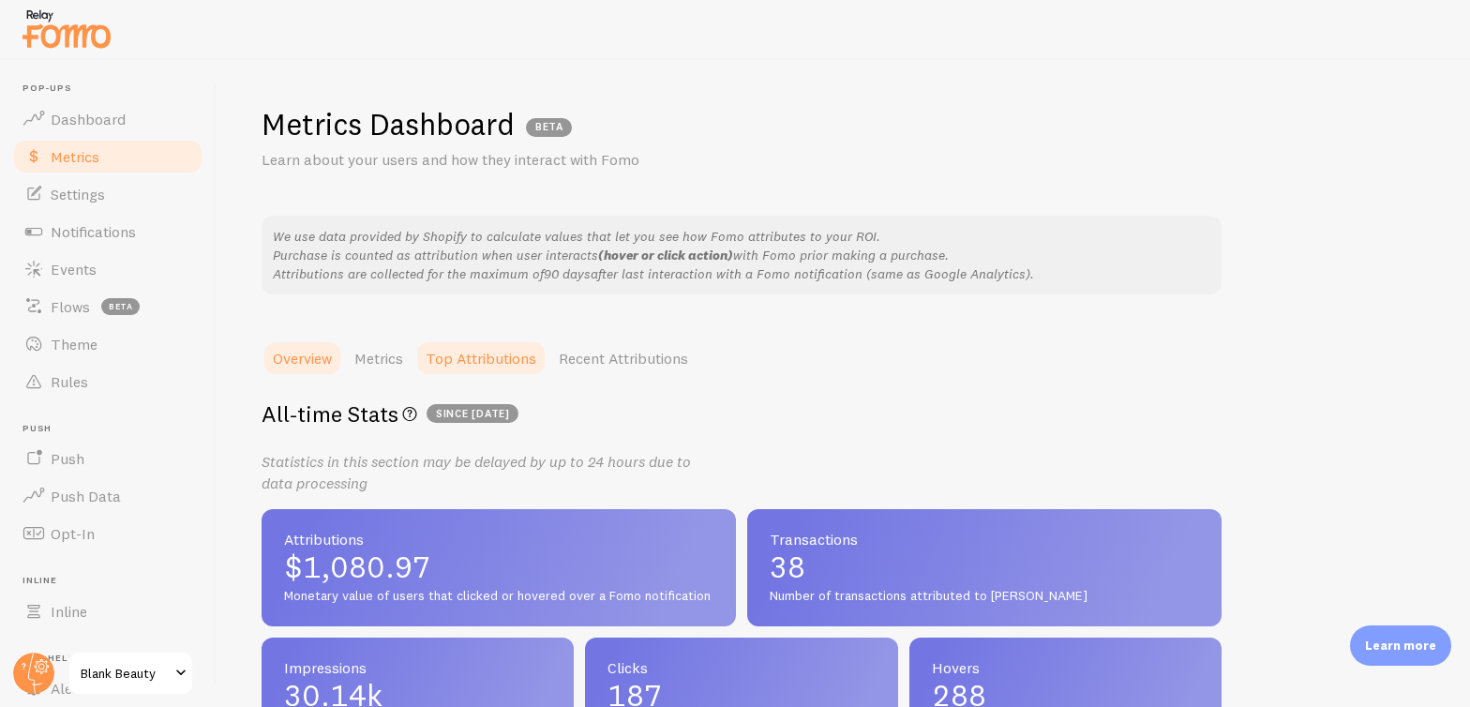
click at [419, 352] on link "Top Attributions" at bounding box center [480, 357] width 133 height 37
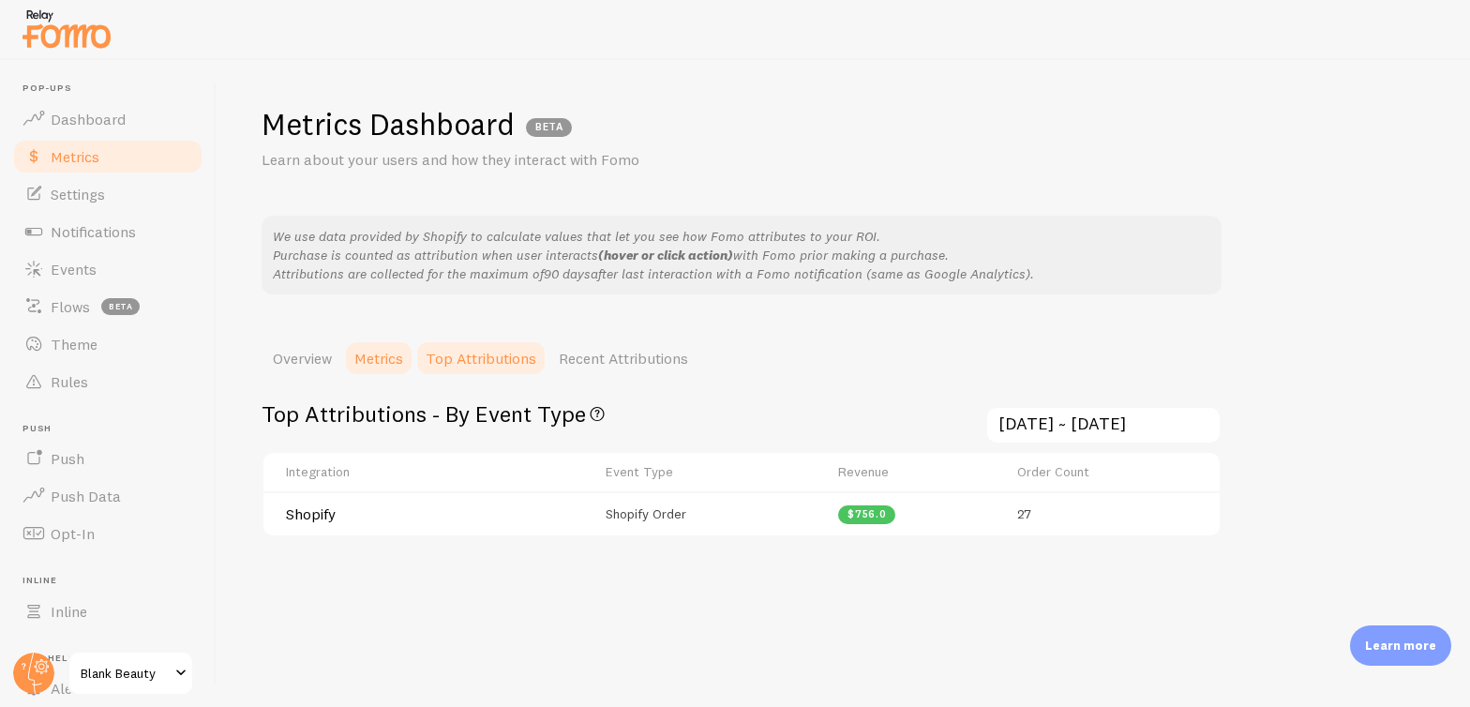
click at [395, 354] on link "Metrics" at bounding box center [378, 357] width 71 height 37
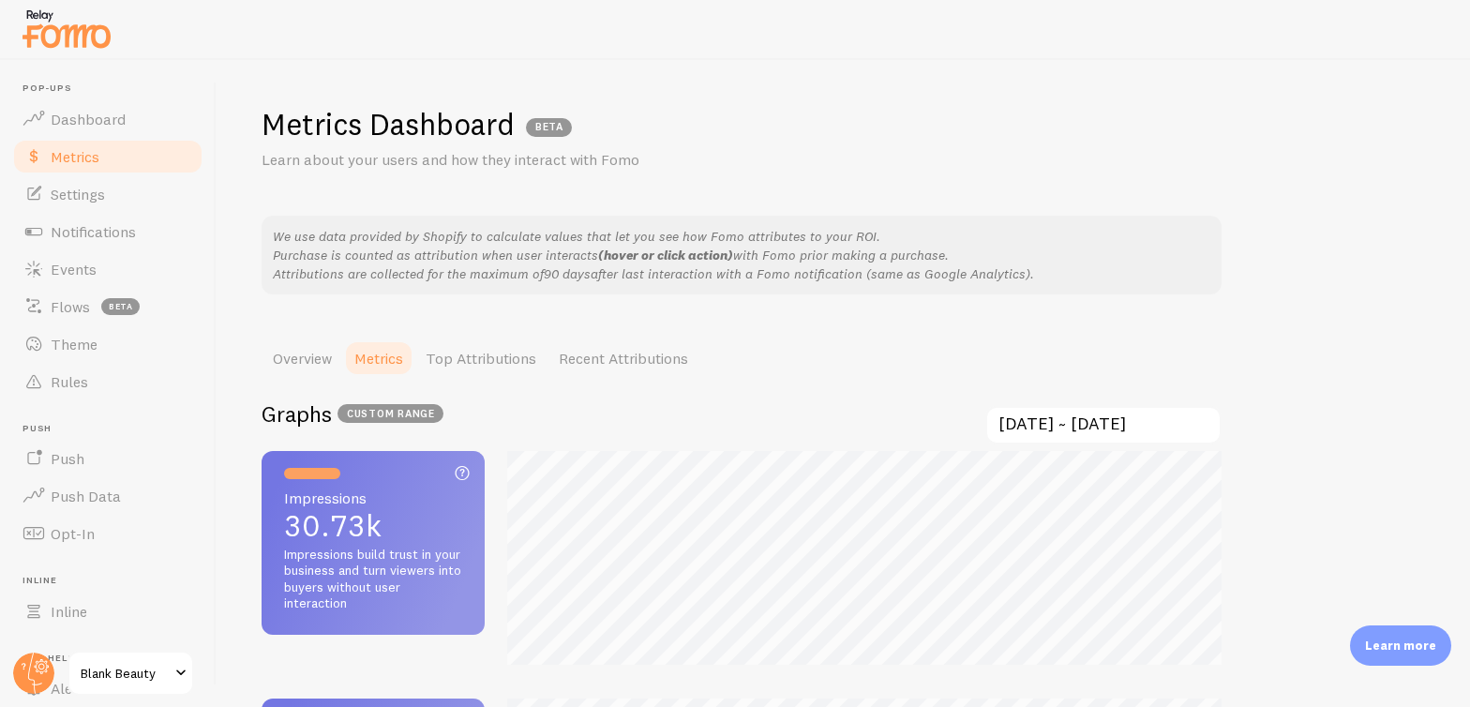
scroll to position [707, 1470]
click at [1106, 415] on input "[DATE] ~ [DATE]" at bounding box center [1103, 425] width 236 height 38
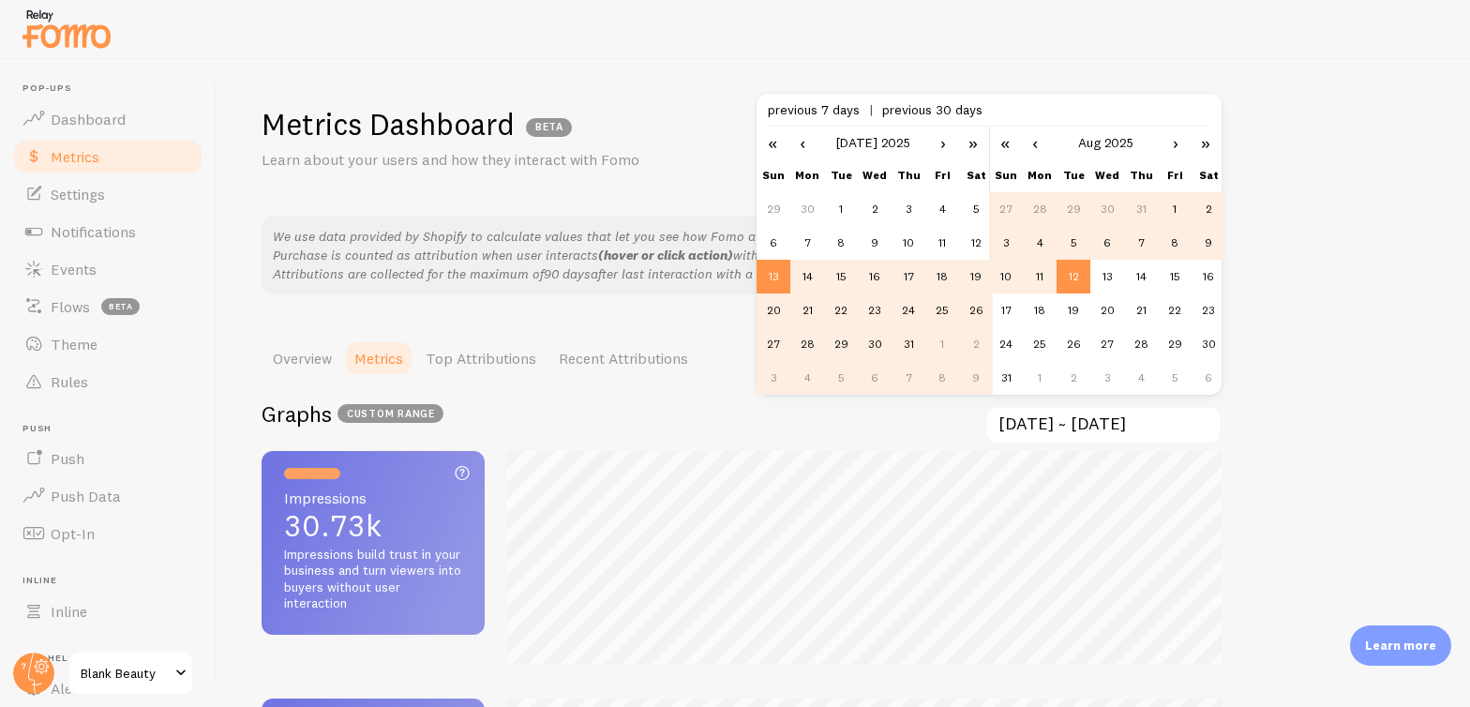
click at [944, 139] on link "›" at bounding box center [943, 143] width 28 height 32
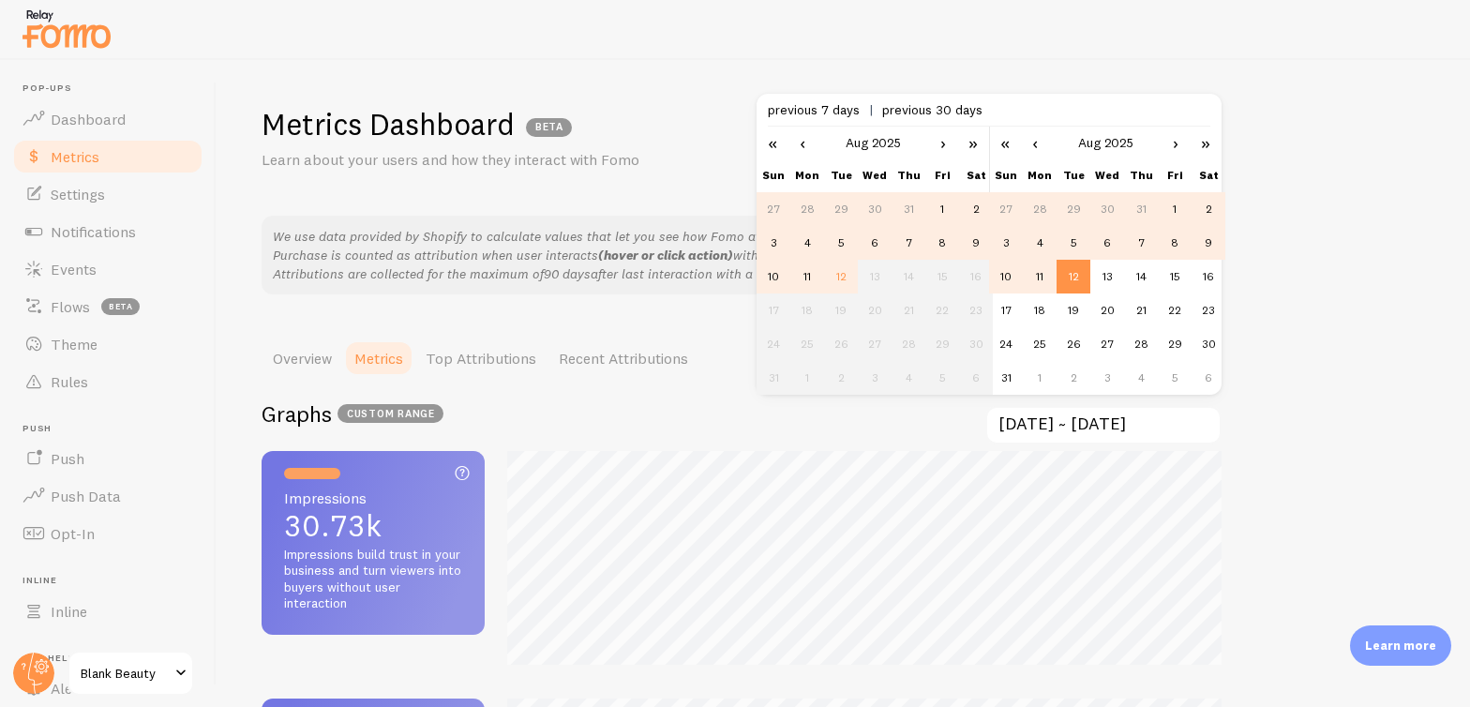
click at [878, 239] on td "6" at bounding box center [875, 243] width 34 height 34
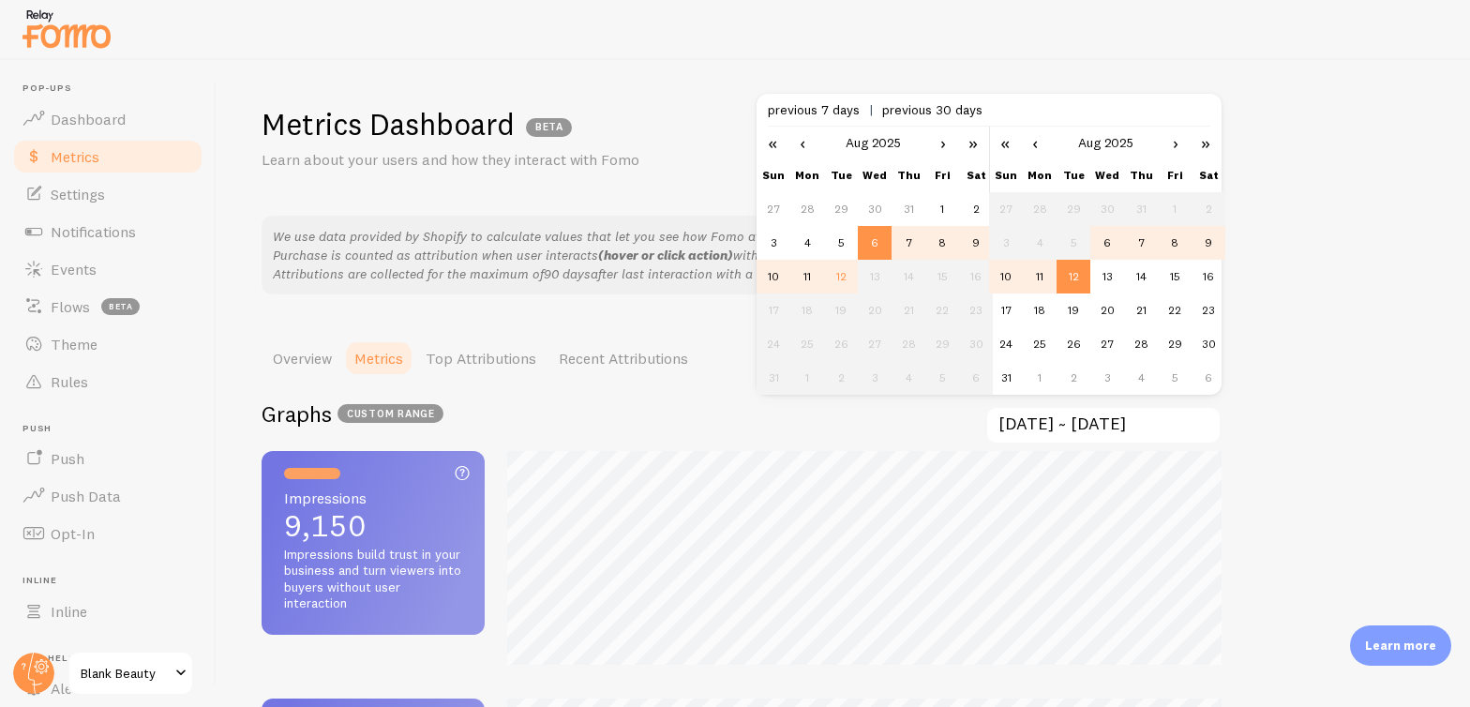
click at [1039, 277] on td "11" at bounding box center [1040, 277] width 34 height 34
type input "[DATE] ~ [DATE]"
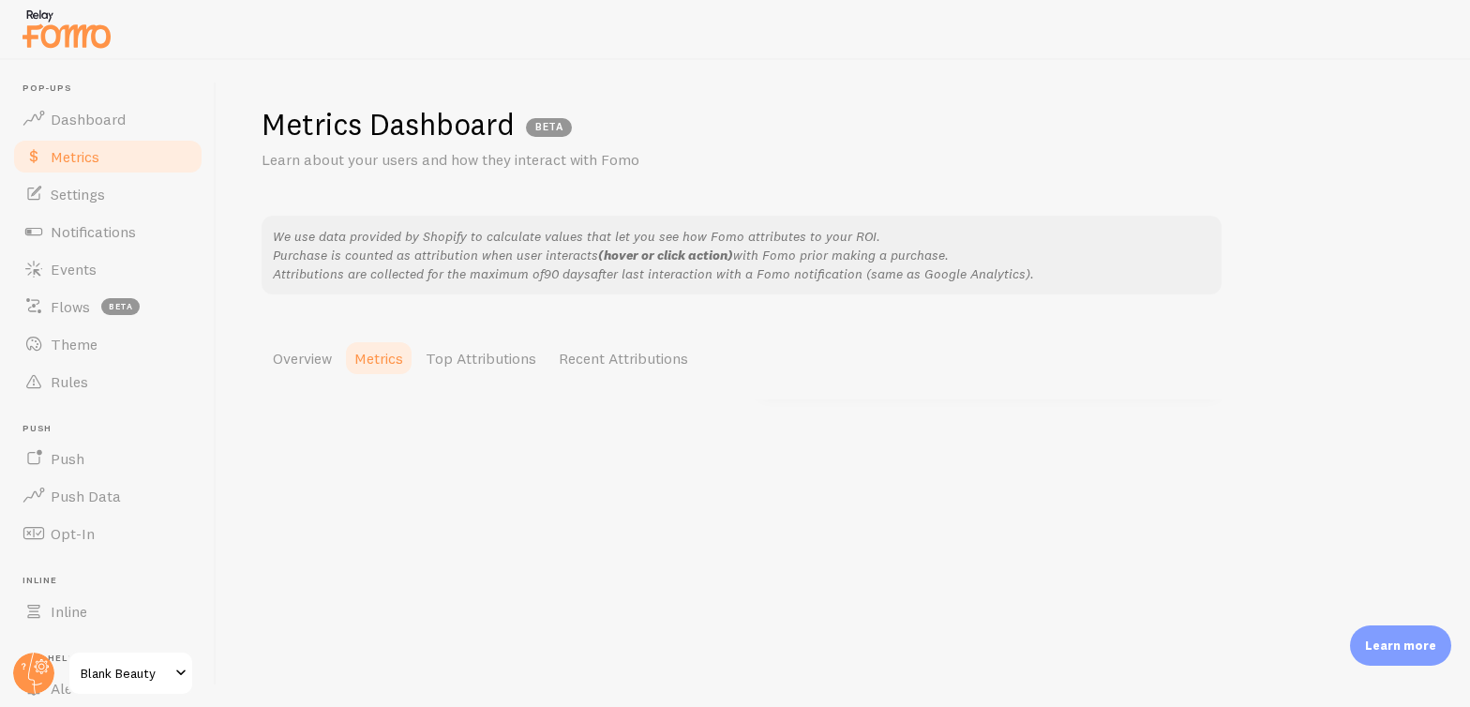
scroll to position [825, 960]
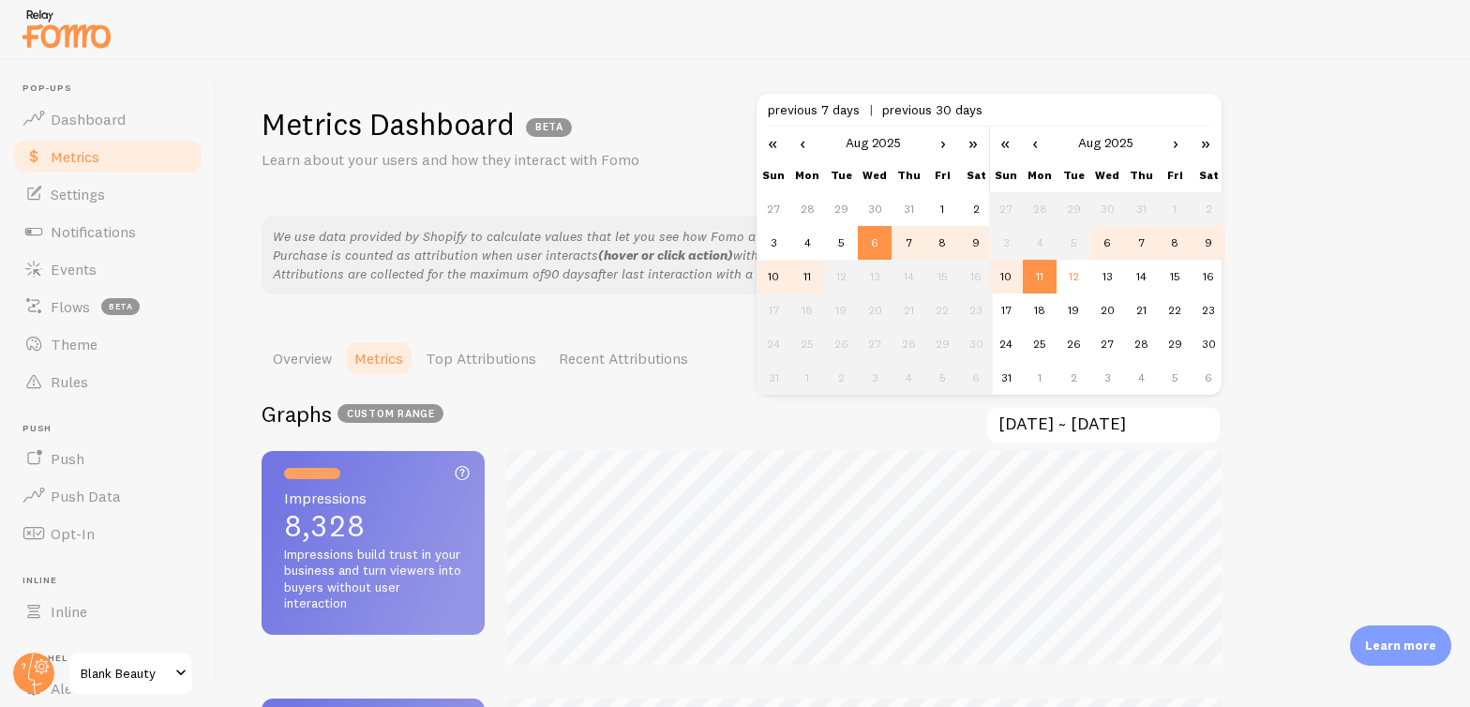
click at [1344, 241] on div "Metrics Dashboard BETA Learn about your users and how they interact with Fomo W…" at bounding box center [843, 383] width 1253 height 647
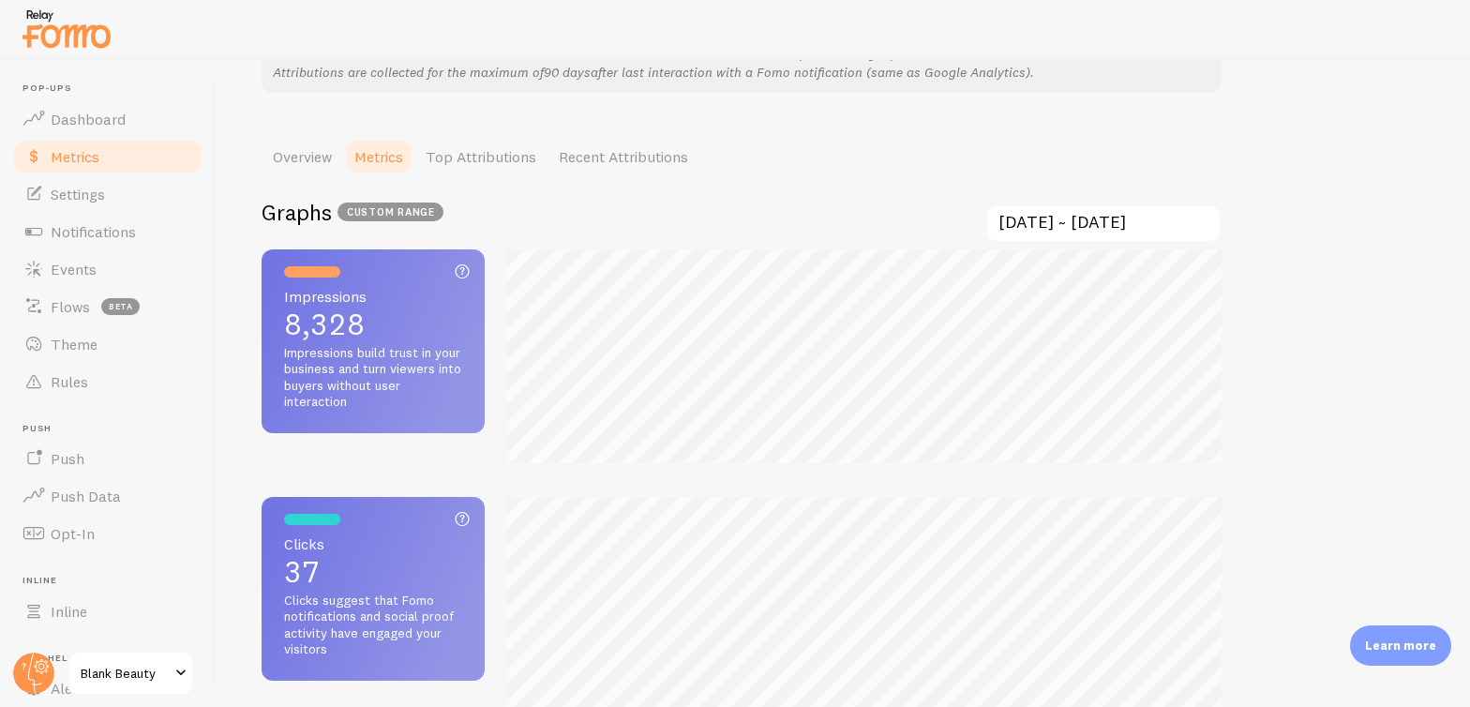
scroll to position [234, 0]
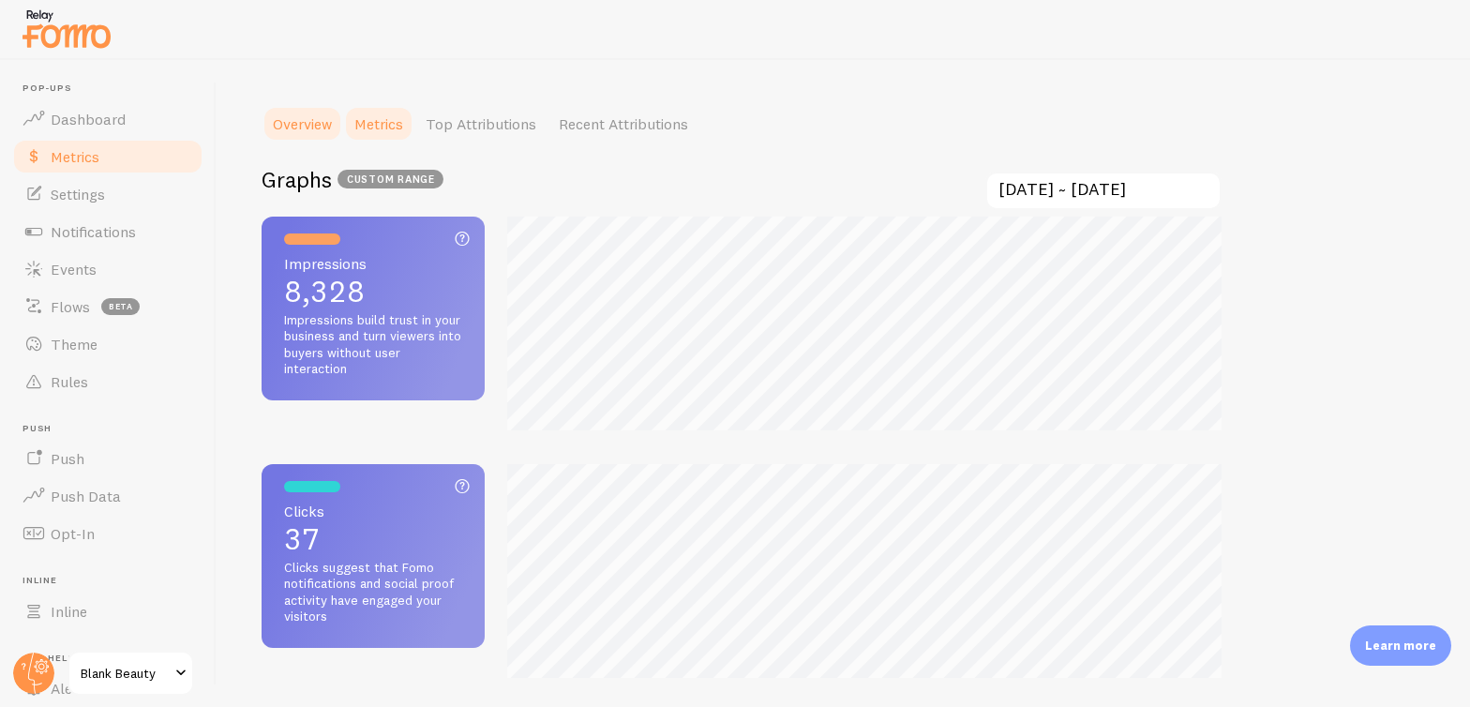
click at [307, 122] on link "Overview" at bounding box center [303, 123] width 82 height 37
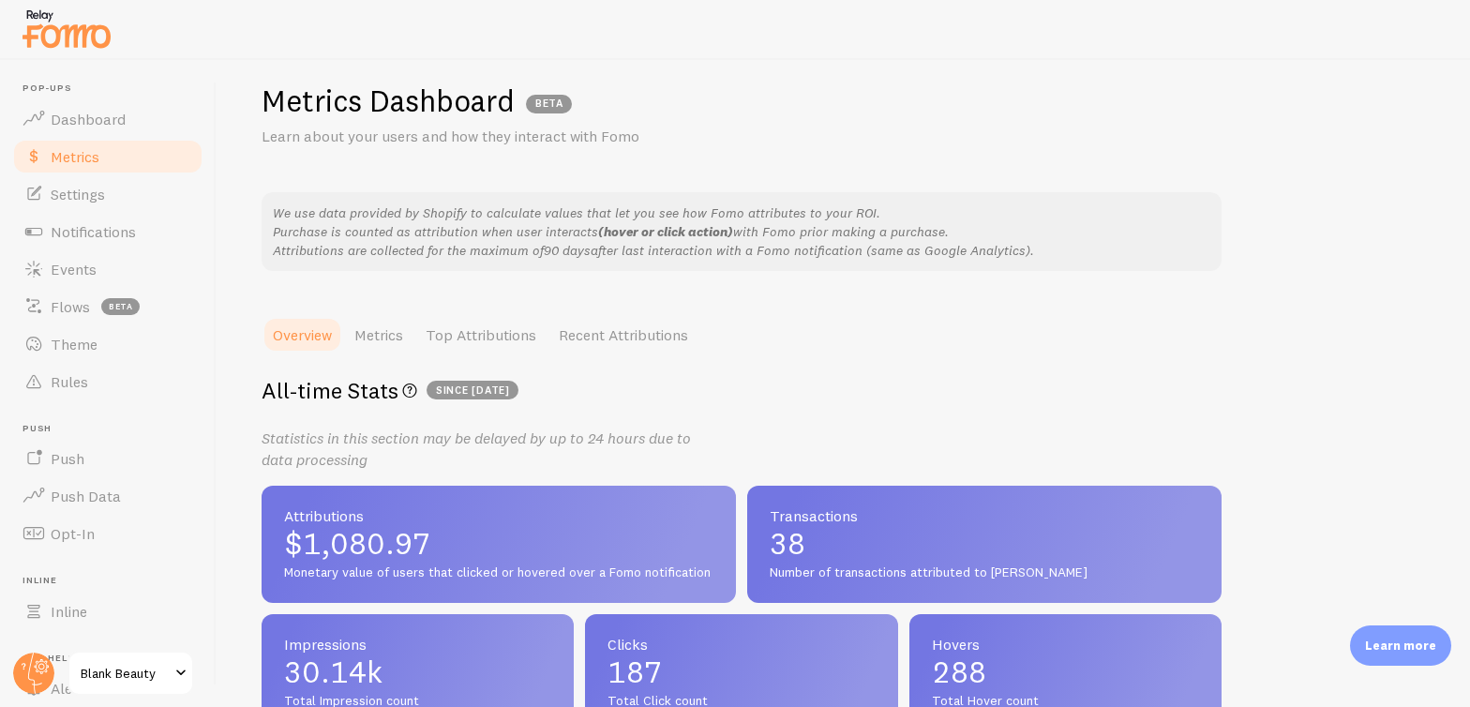
scroll to position [24, 0]
click at [478, 385] on span "since [DATE]" at bounding box center [473, 389] width 92 height 19
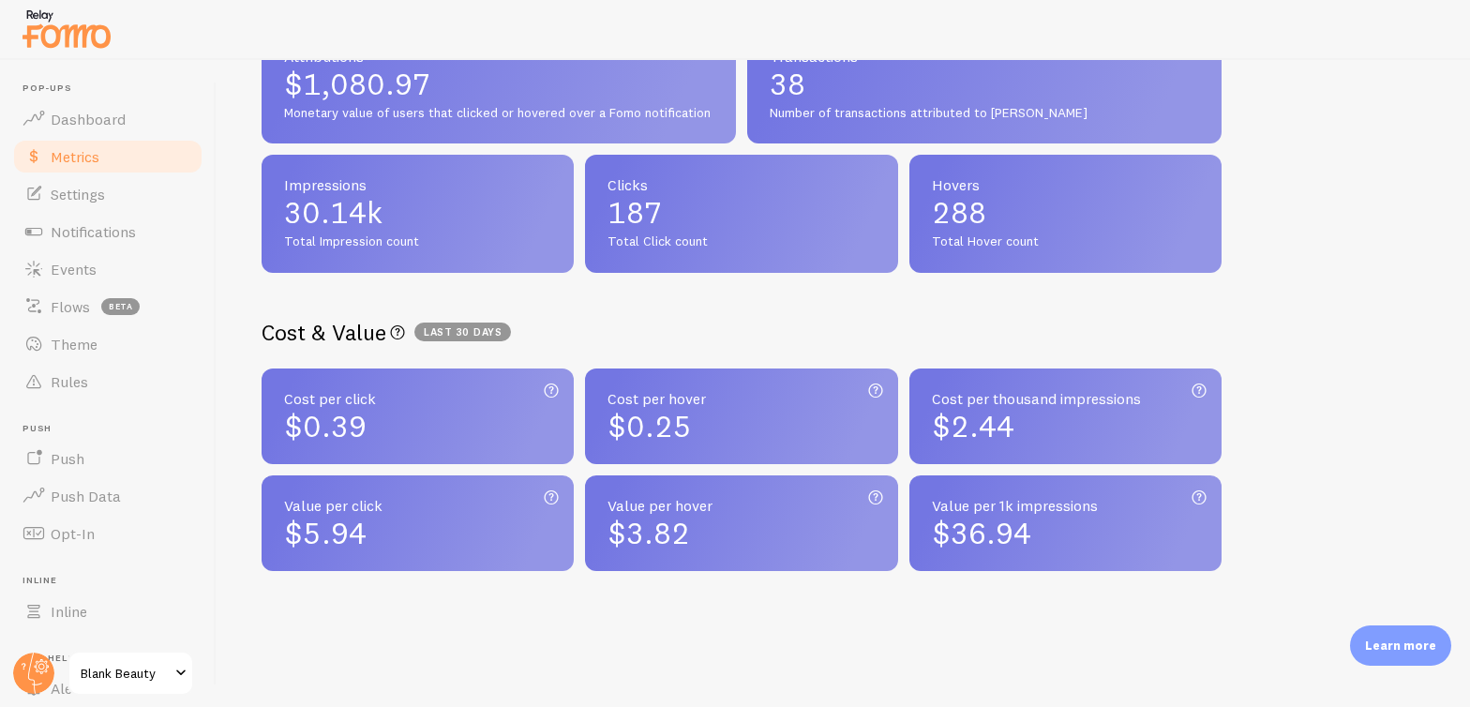
scroll to position [504, 0]
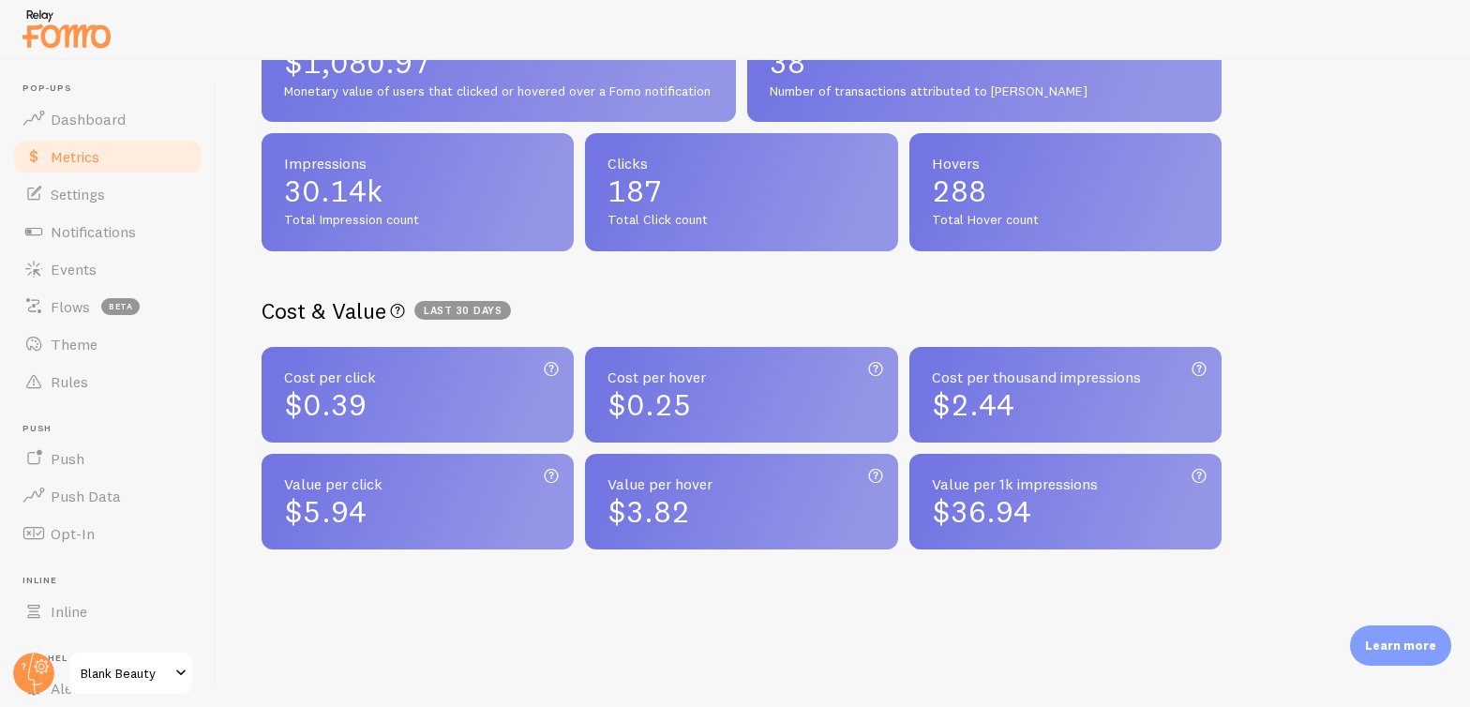
click at [458, 307] on span "Last 30 days" at bounding box center [462, 310] width 97 height 19
click at [94, 110] on span "Dashboard" at bounding box center [88, 119] width 75 height 19
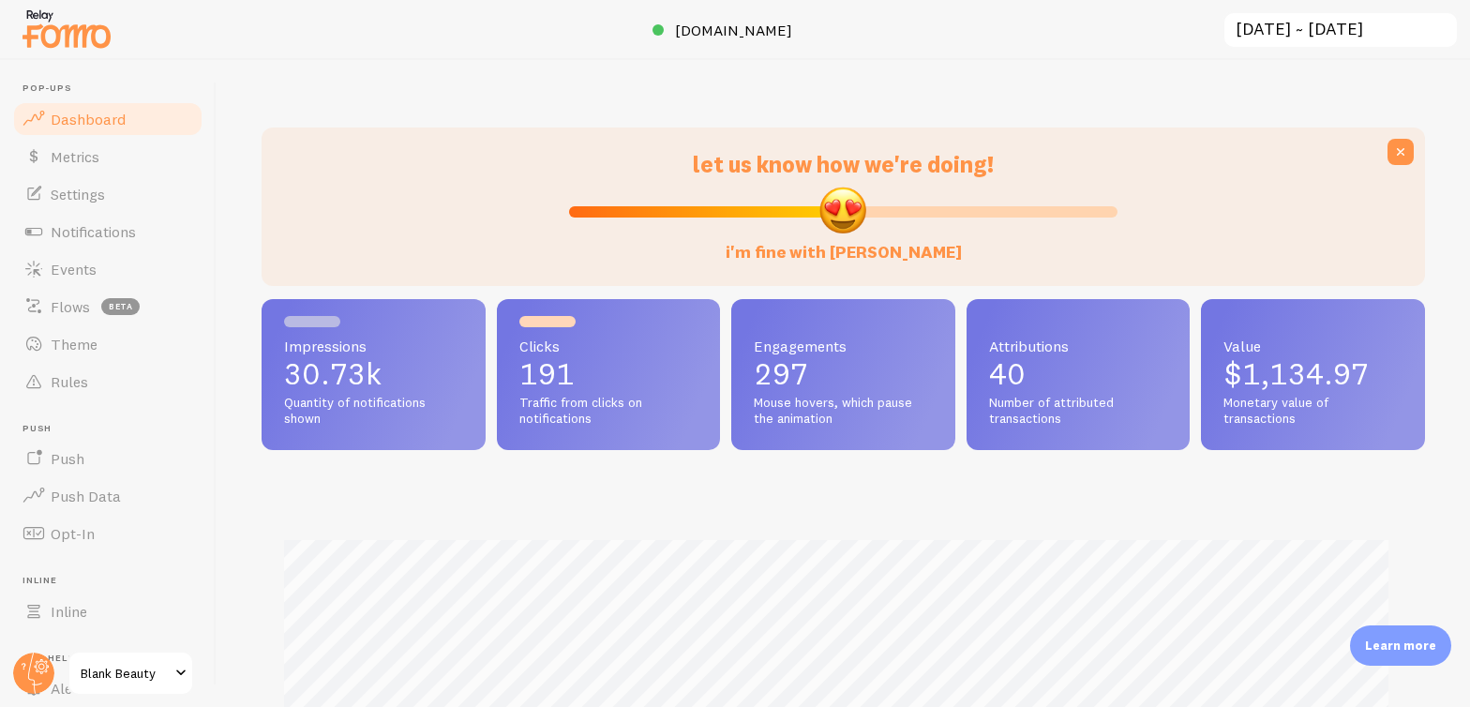
click at [707, 384] on div "Clicks 191 Traffic from clicks on notifications" at bounding box center [609, 374] width 224 height 151
click at [80, 158] on span "Metrics" at bounding box center [75, 156] width 49 height 19
click at [60, 155] on span "Metrics" at bounding box center [75, 156] width 49 height 19
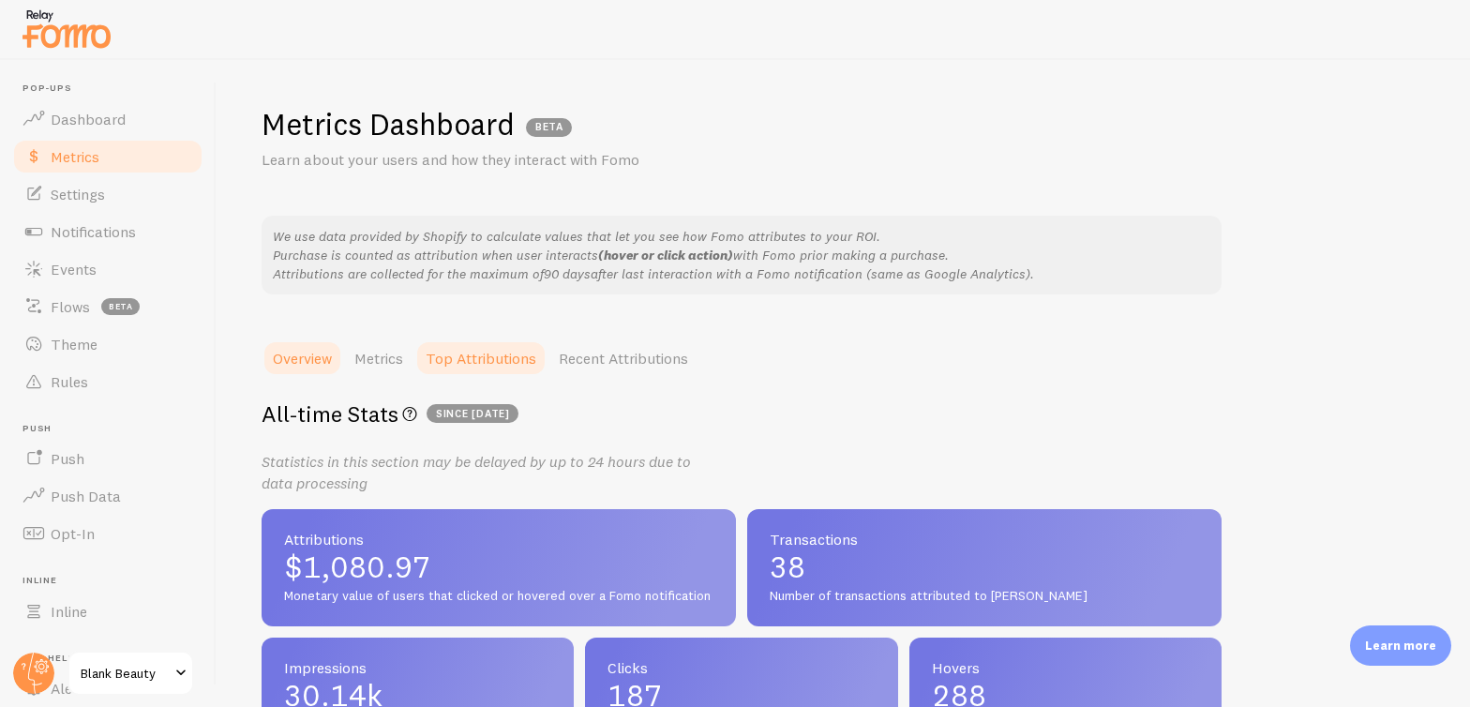
click at [507, 366] on link "Top Attributions" at bounding box center [480, 357] width 133 height 37
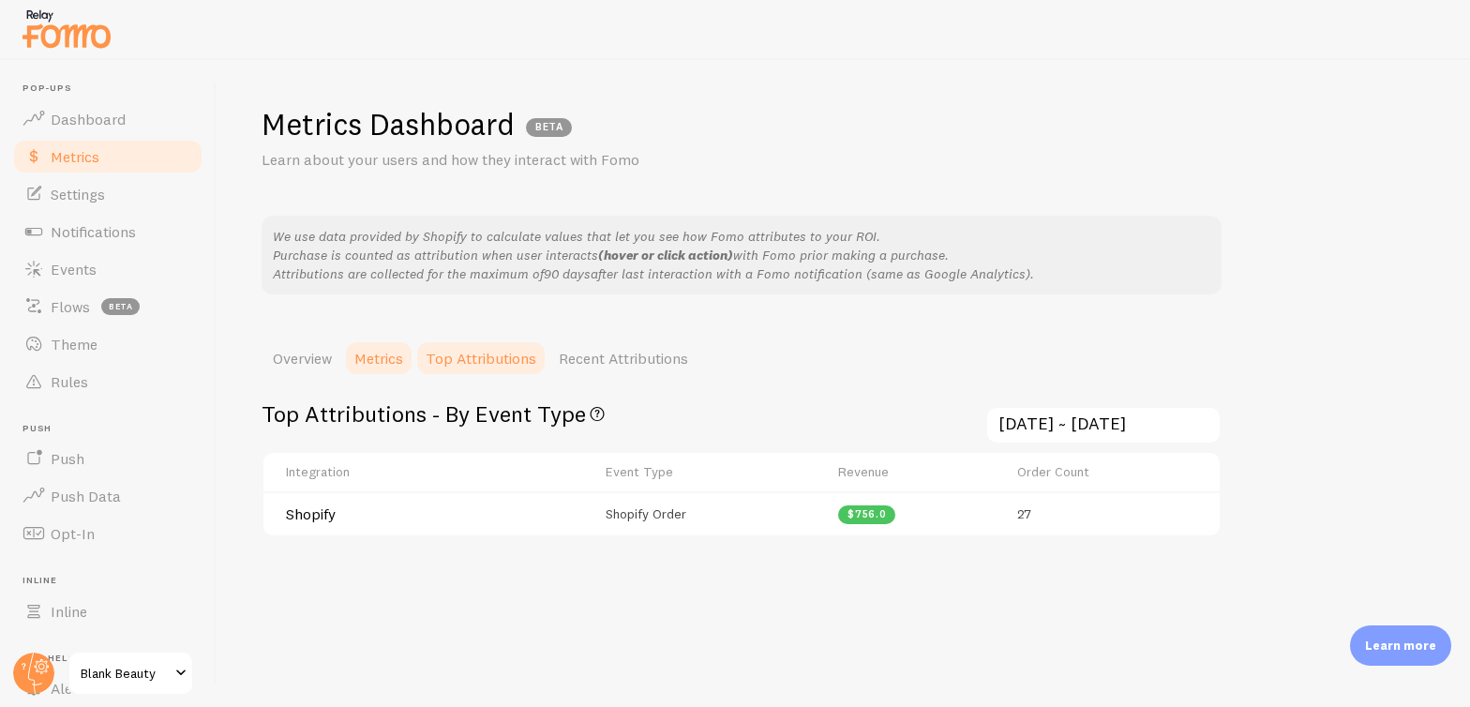
click at [407, 363] on link "Metrics" at bounding box center [378, 357] width 71 height 37
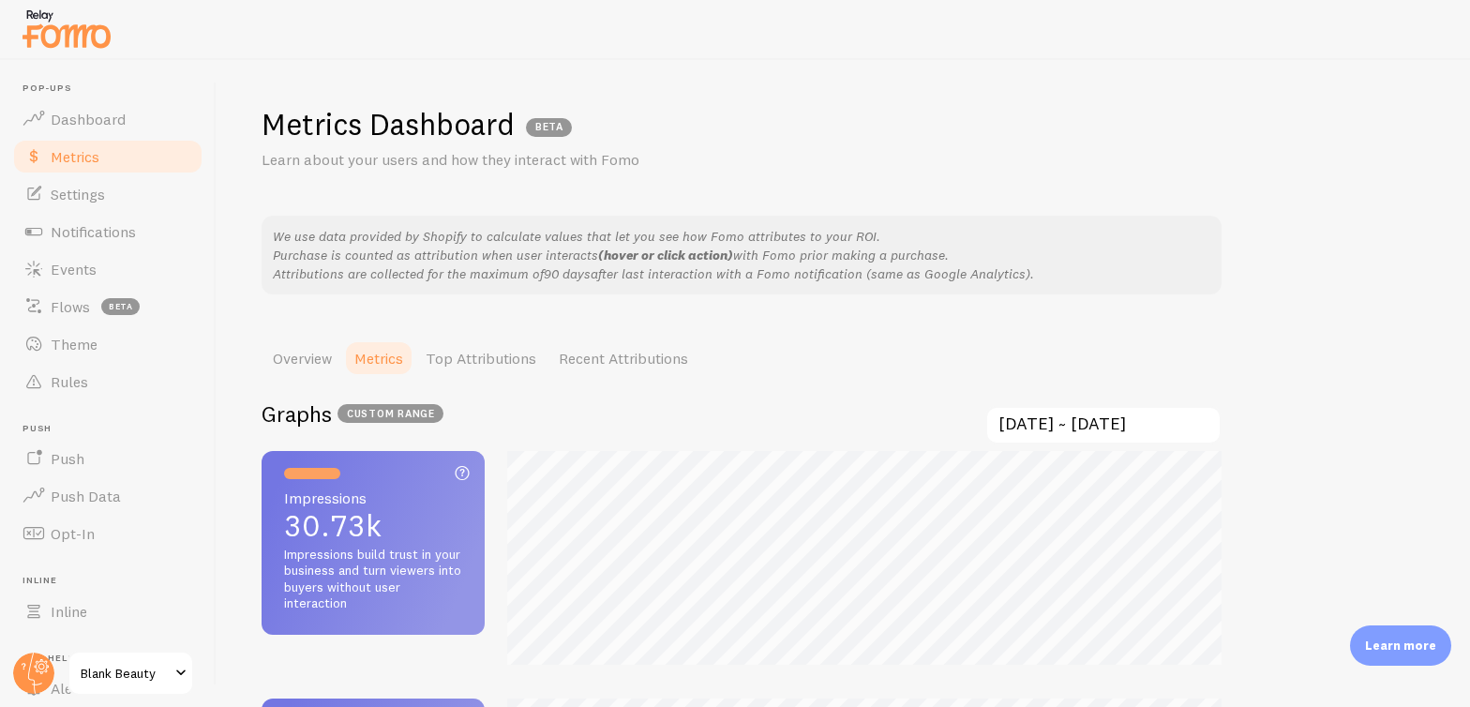
scroll to position [707, 1470]
click at [1143, 422] on input "[DATE] ~ [DATE]" at bounding box center [1103, 425] width 236 height 38
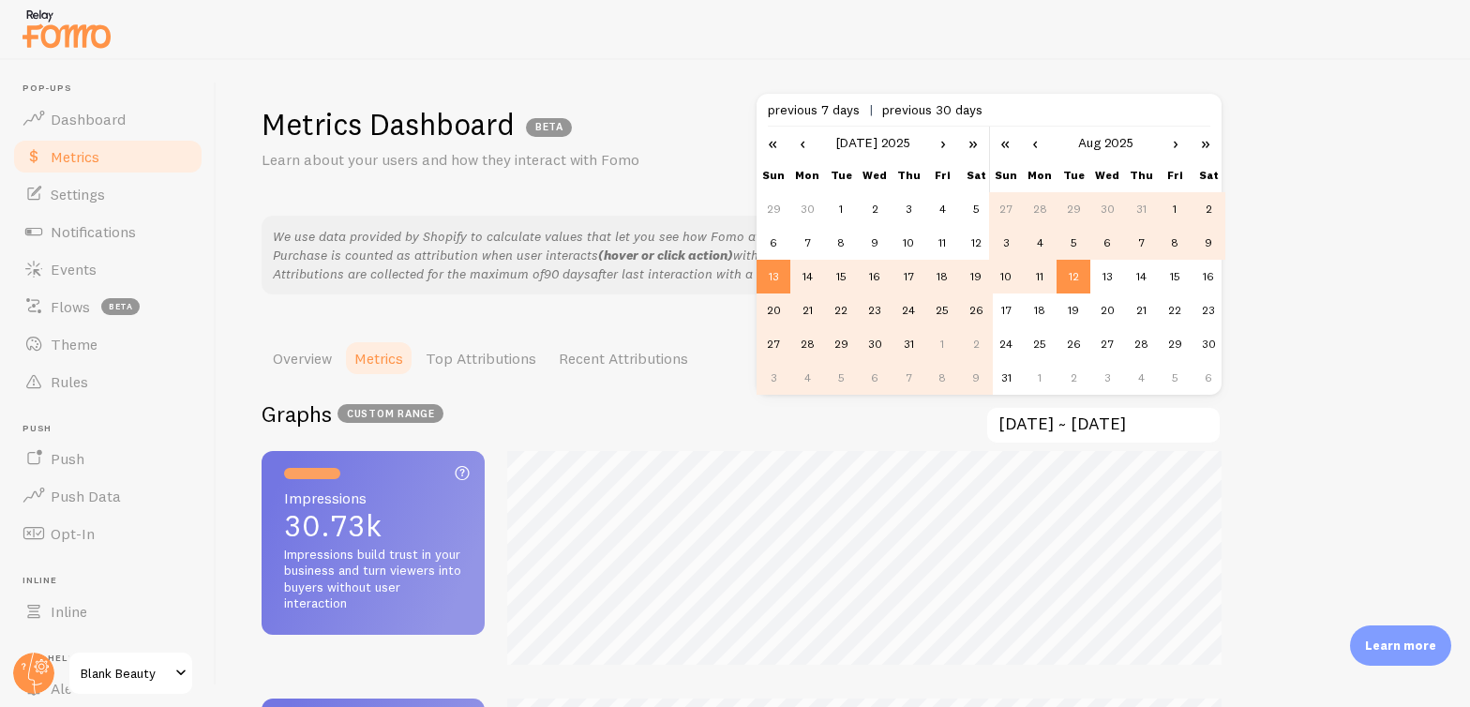
click at [945, 144] on link "›" at bounding box center [943, 143] width 28 height 32
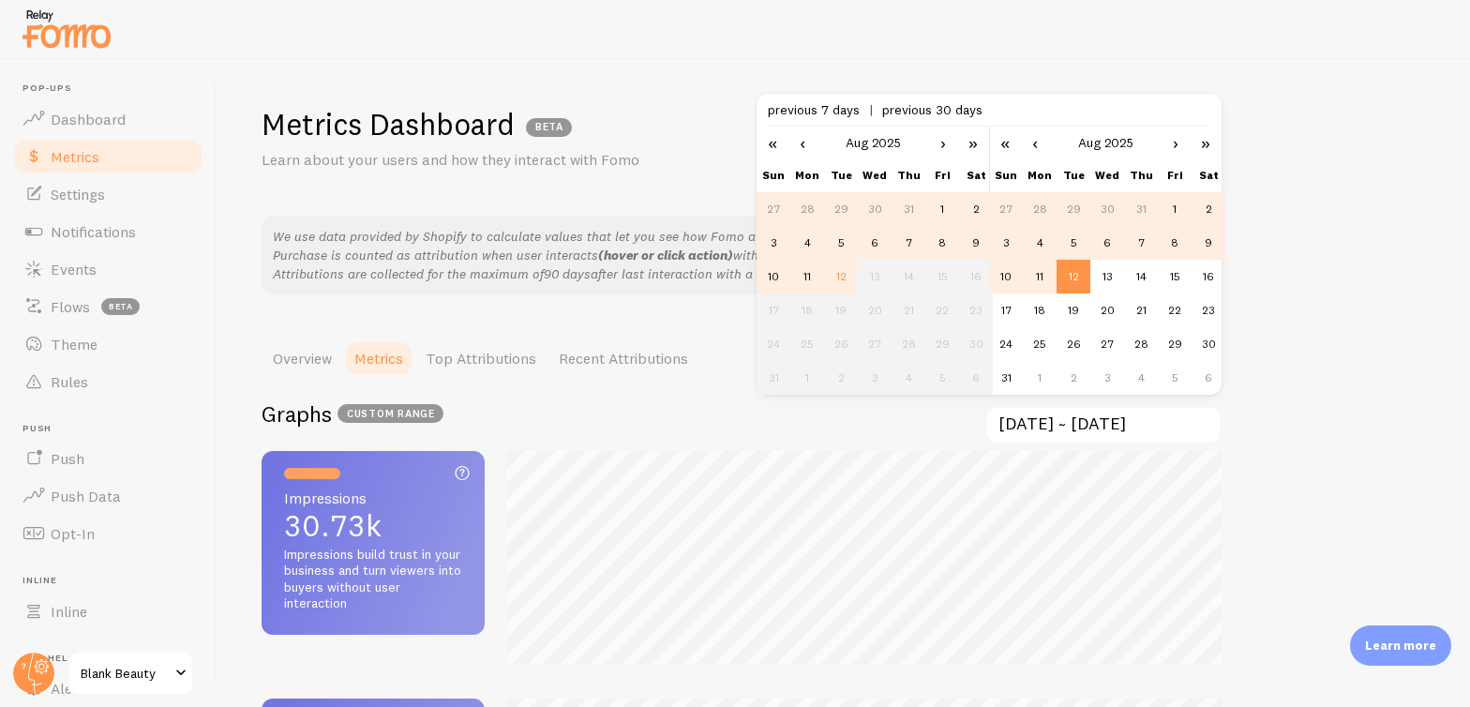
click at [847, 245] on td "5" at bounding box center [841, 243] width 34 height 34
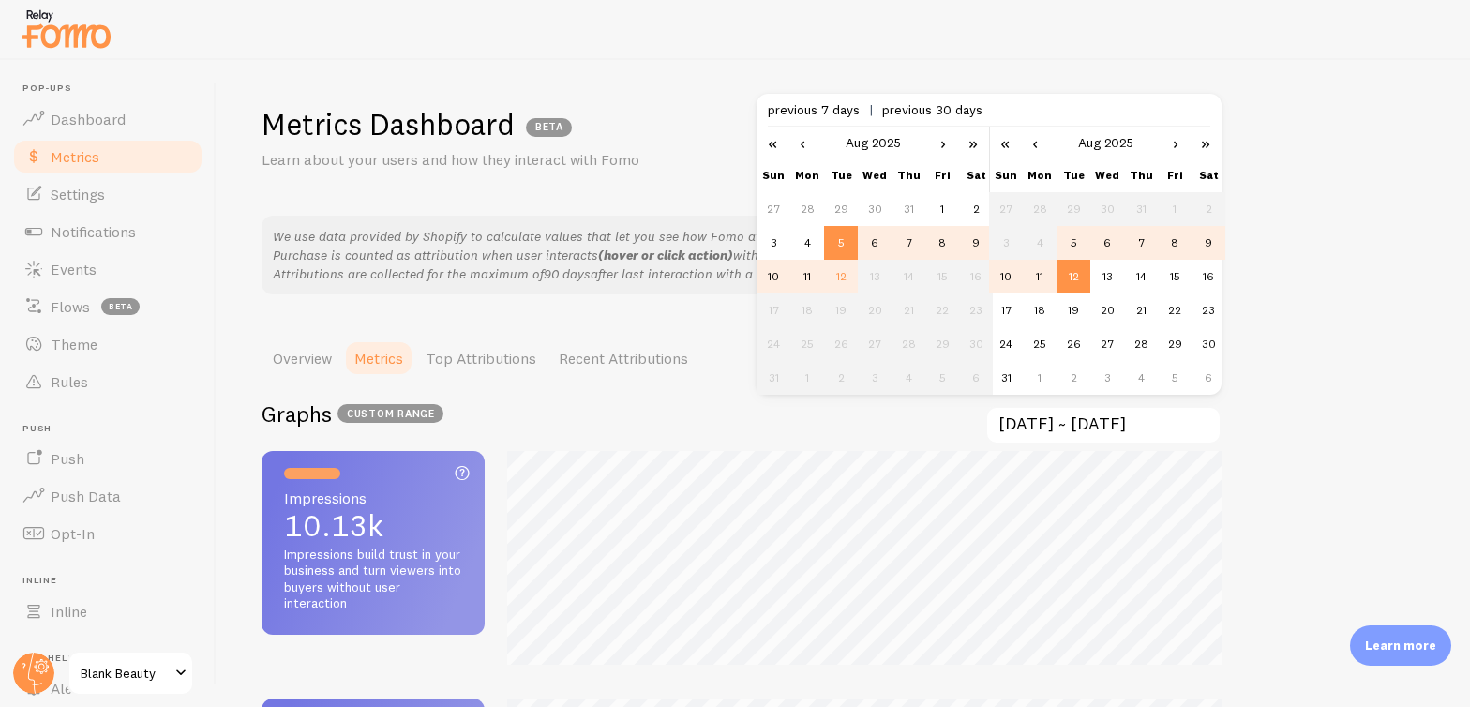
click at [805, 276] on td "11" at bounding box center [807, 277] width 34 height 34
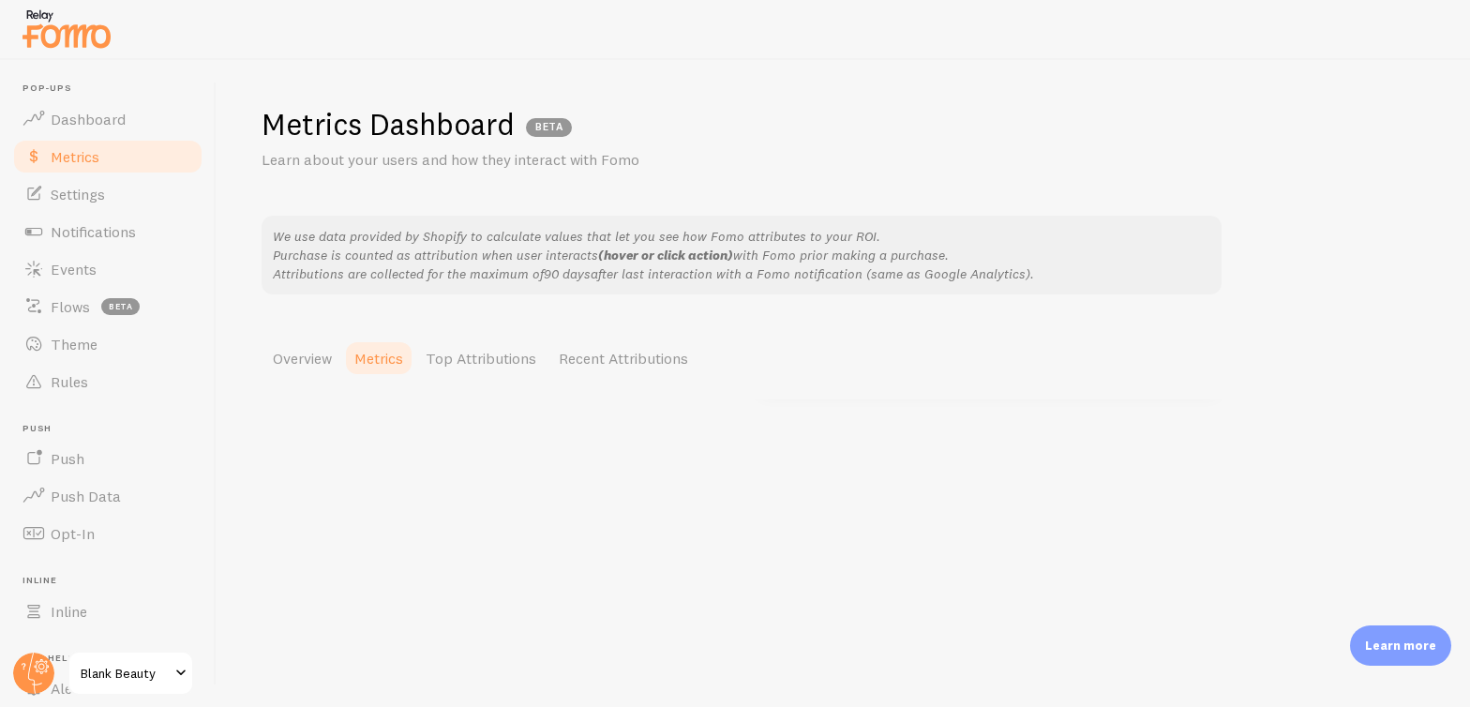
scroll to position [936660, 936524]
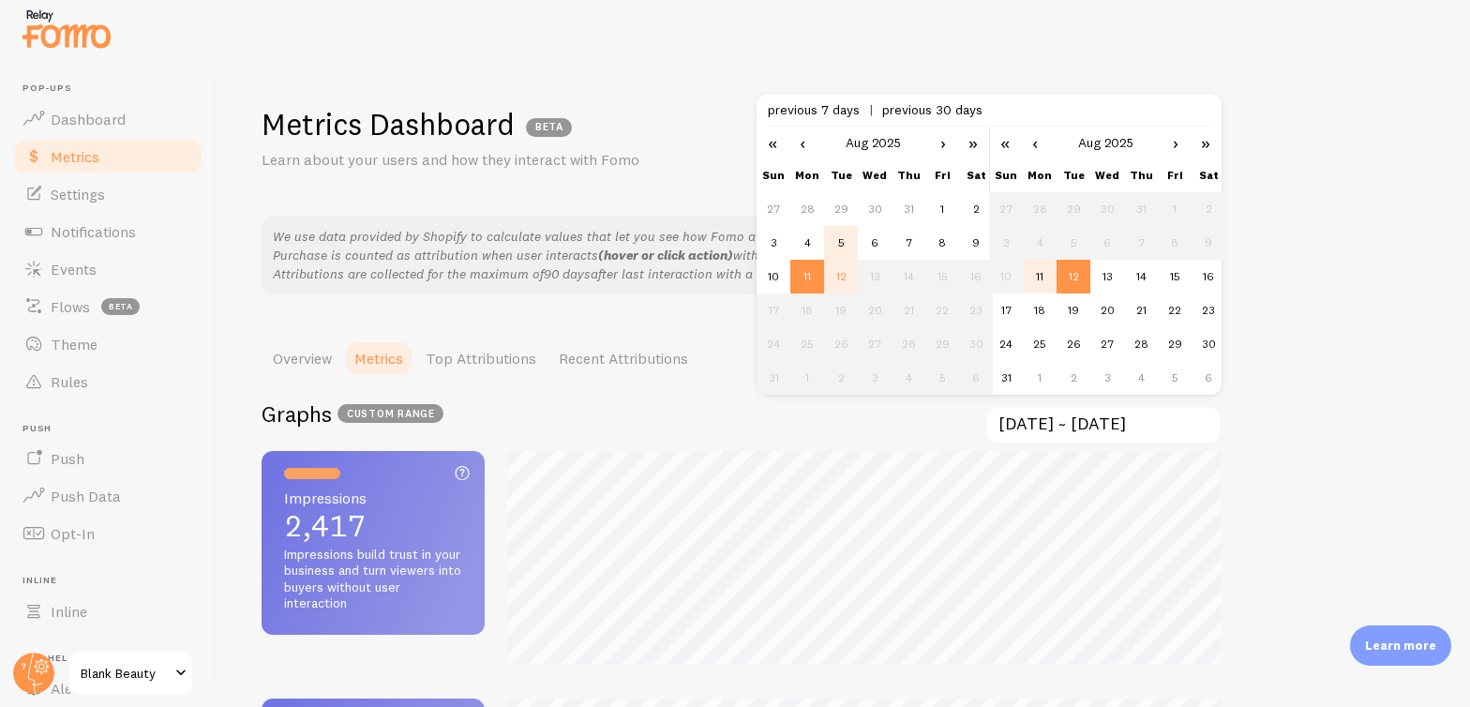
click at [840, 243] on td "5" at bounding box center [841, 243] width 34 height 34
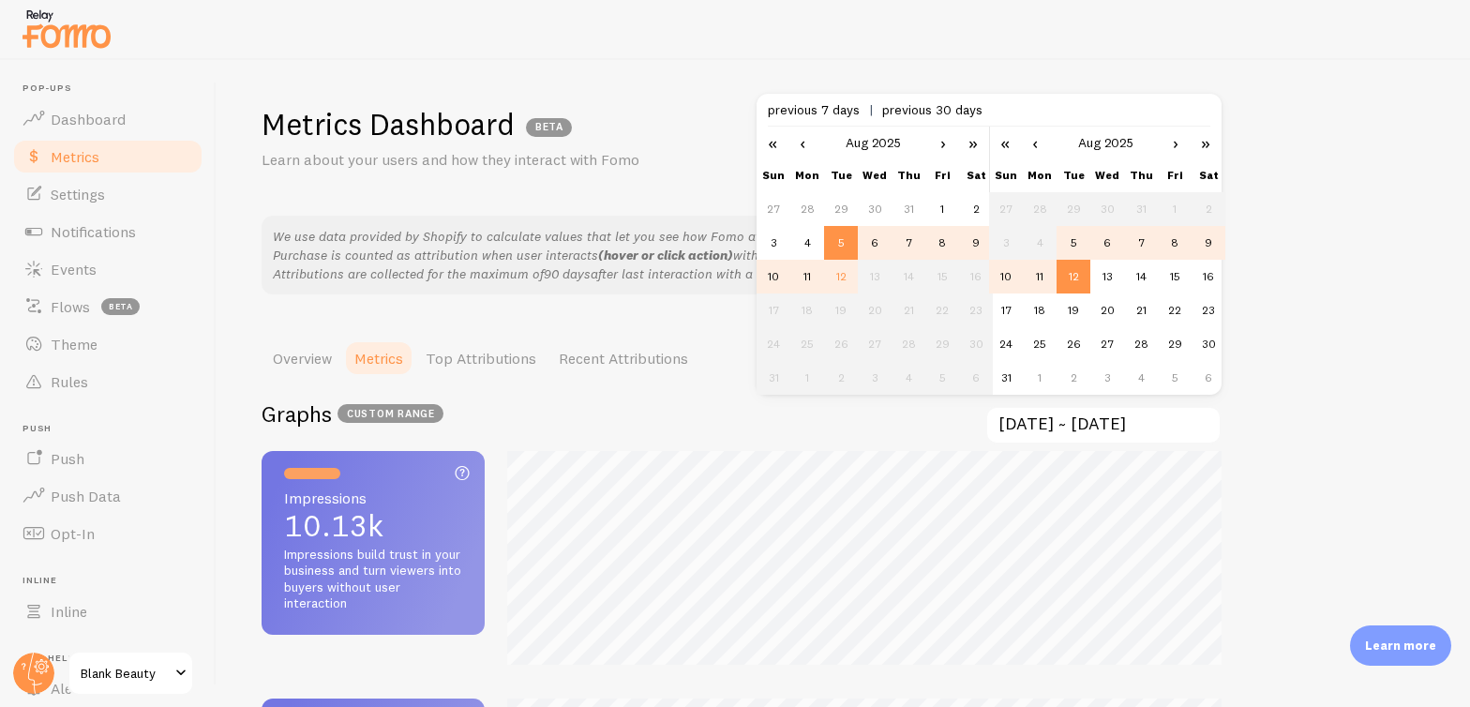
click at [1034, 275] on td "11" at bounding box center [1040, 277] width 34 height 34
click at [1373, 388] on div "Metrics Dashboard BETA Learn about your users and how they interact with Fomo W…" at bounding box center [843, 383] width 1253 height 647
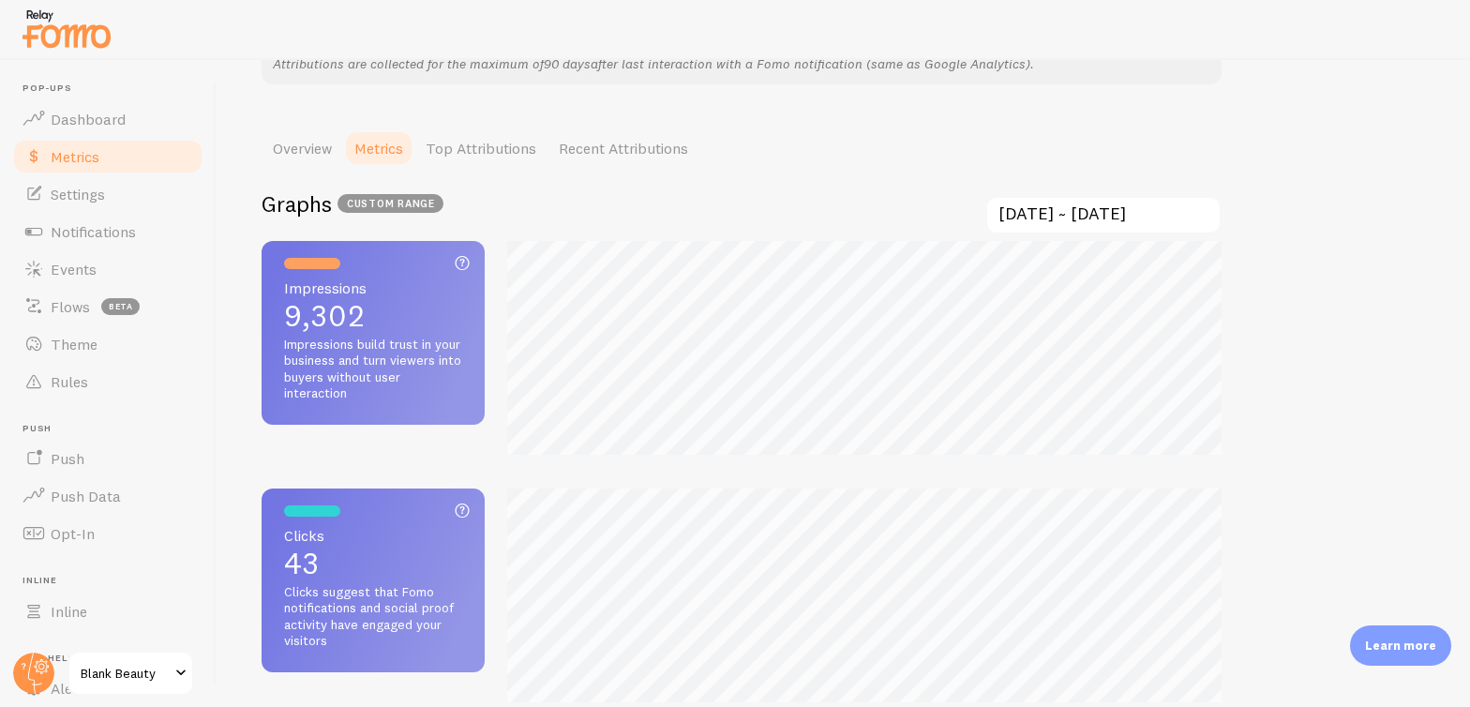
click at [1082, 211] on input "[DATE] ~ [DATE]" at bounding box center [1103, 215] width 236 height 38
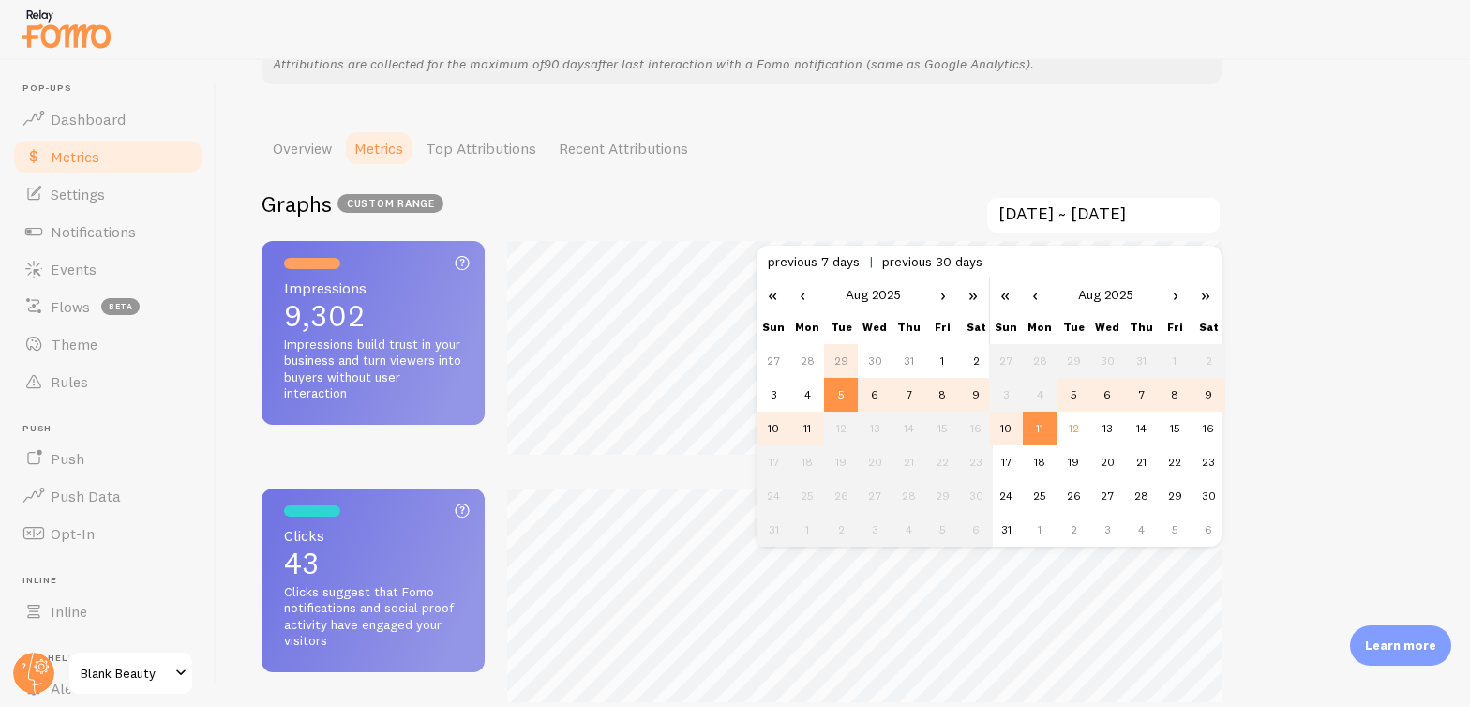
click at [847, 356] on td "29" at bounding box center [841, 361] width 34 height 34
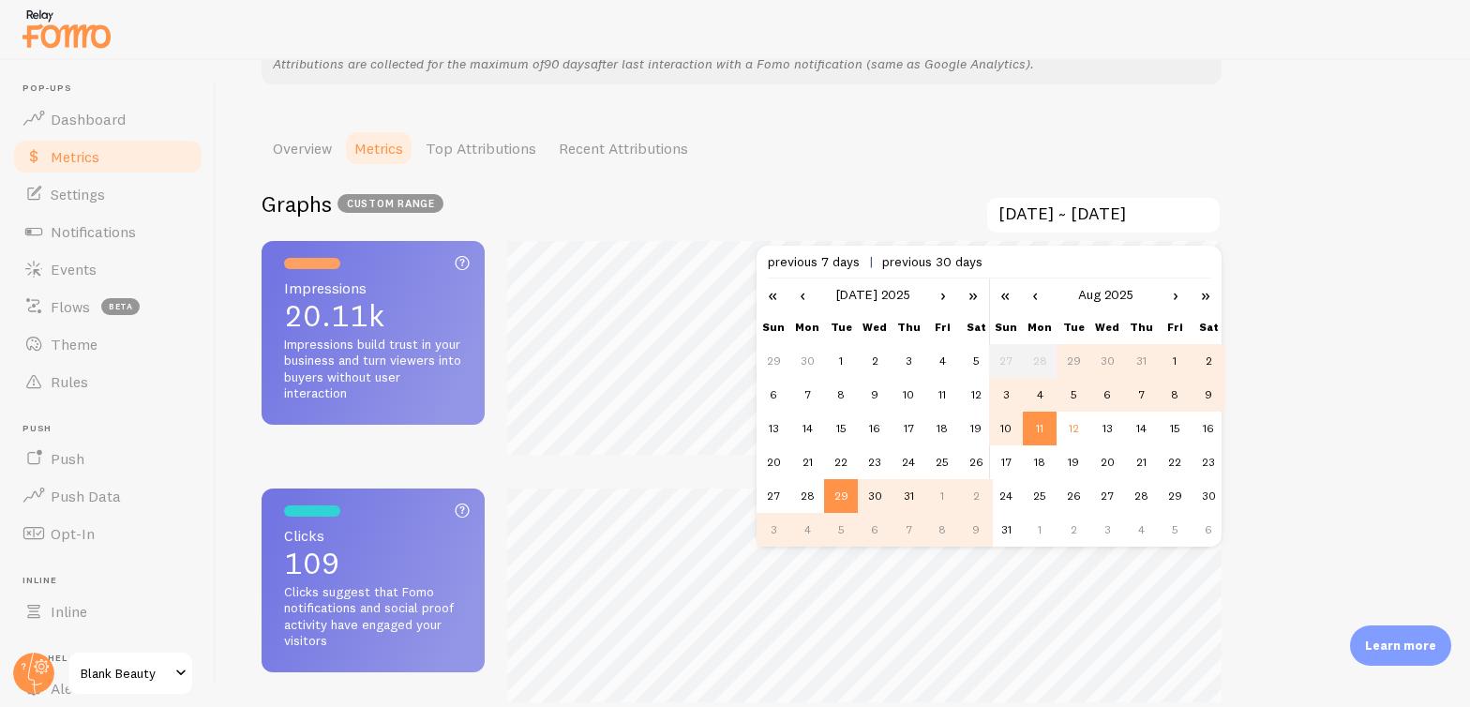
click at [1033, 394] on td "4" at bounding box center [1040, 395] width 34 height 34
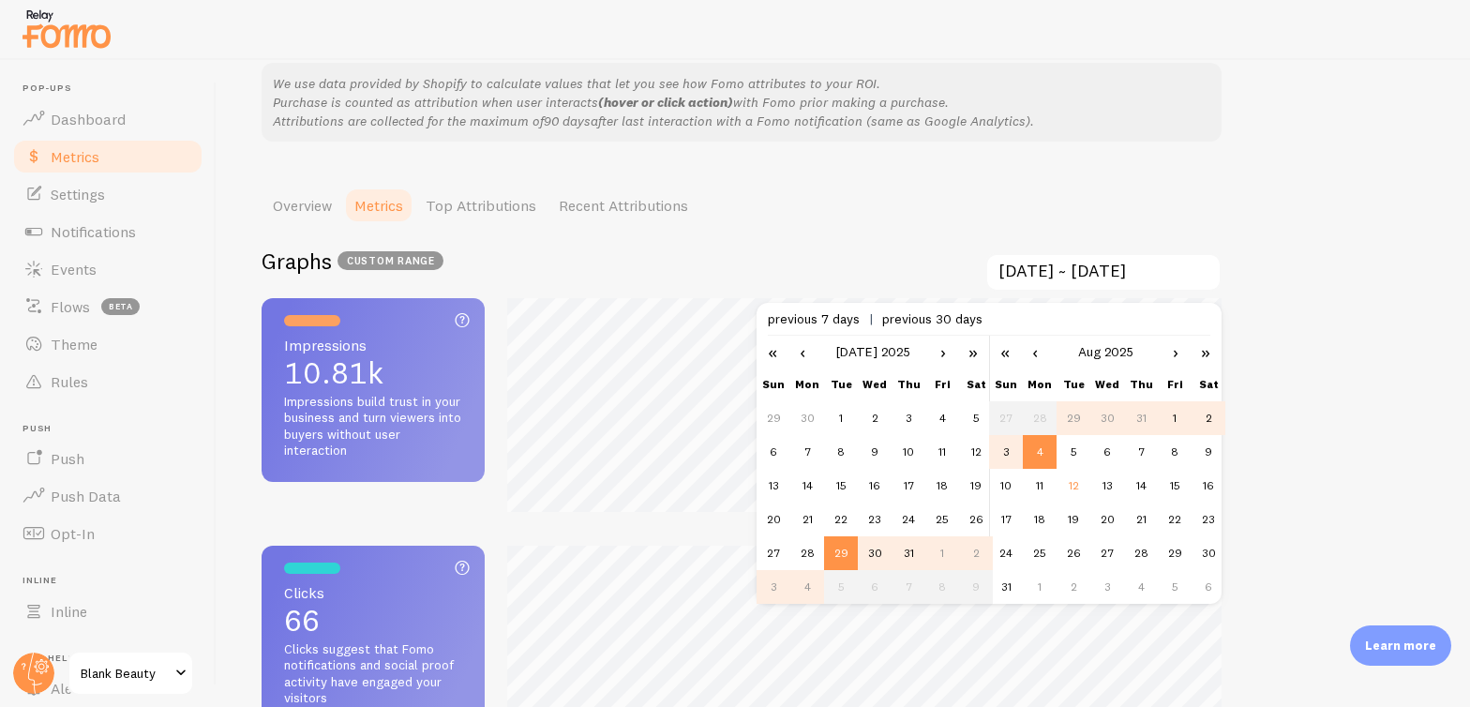
click at [945, 356] on link "›" at bounding box center [943, 352] width 28 height 32
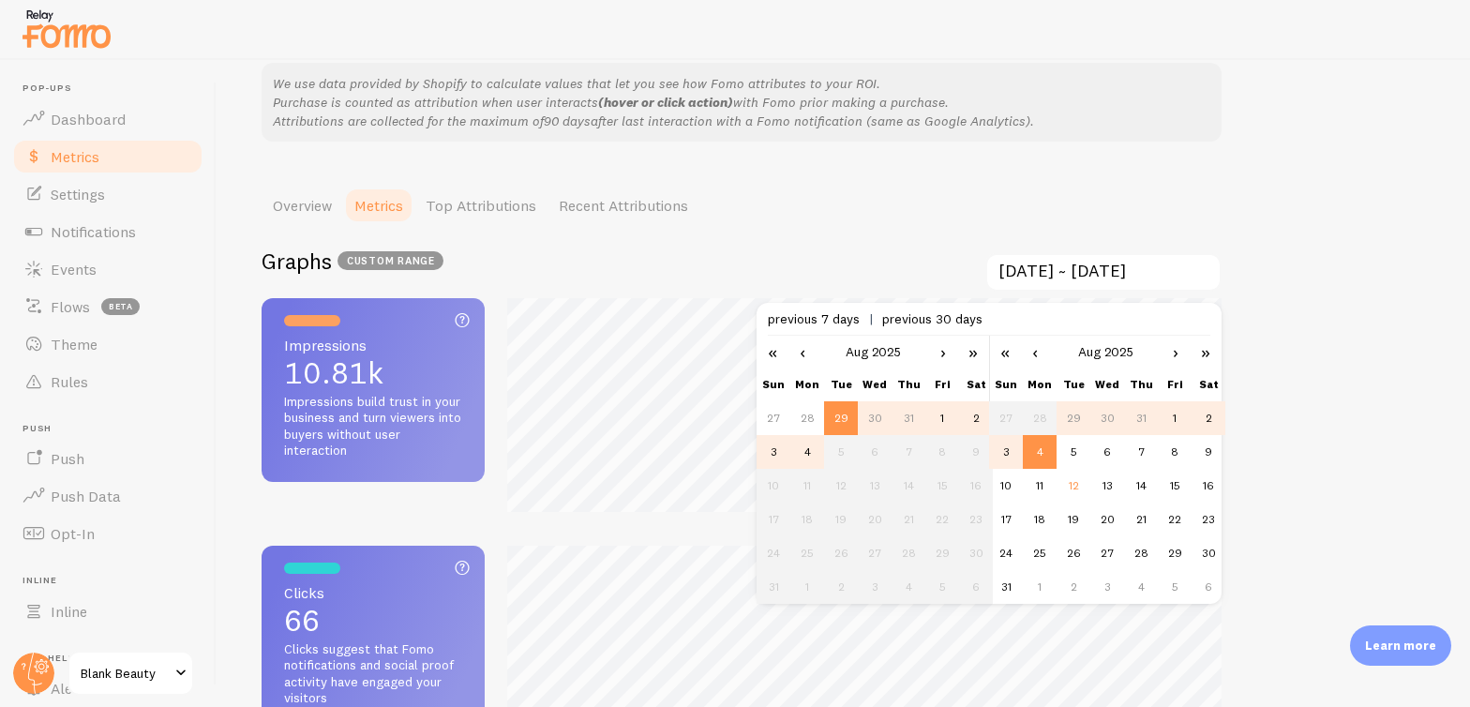
click at [814, 455] on td "4" at bounding box center [807, 452] width 34 height 34
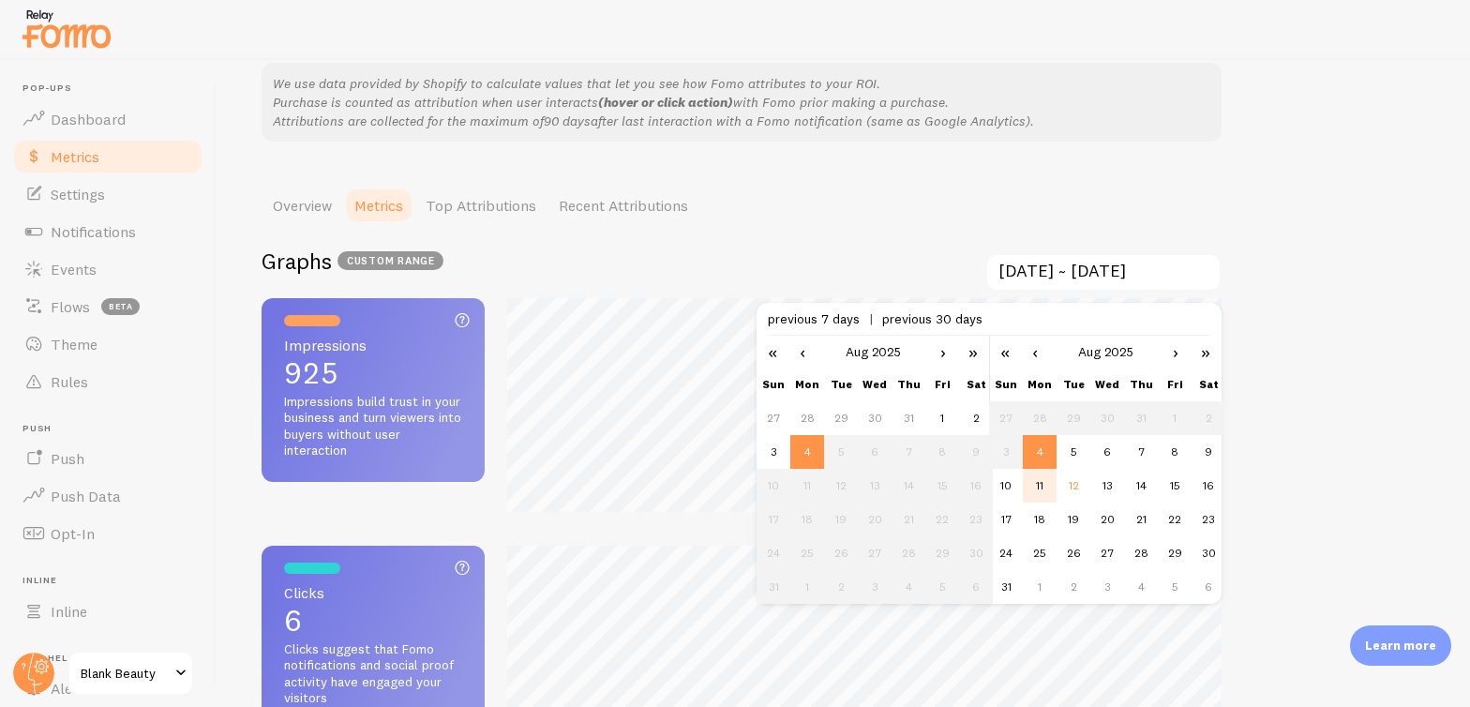
click at [1042, 487] on td "11" at bounding box center [1040, 486] width 34 height 34
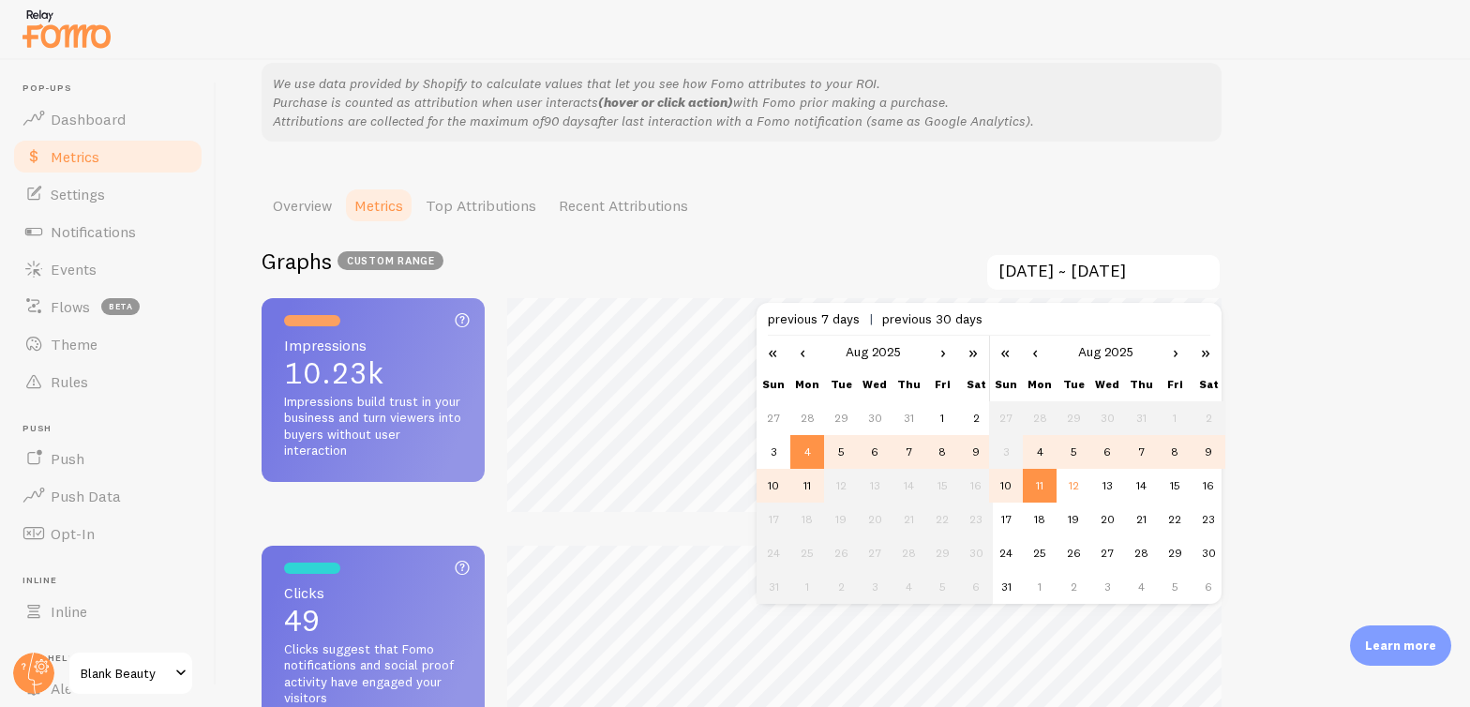
click at [846, 450] on td "5" at bounding box center [841, 452] width 34 height 34
type input "[DATE] ~ [DATE]"
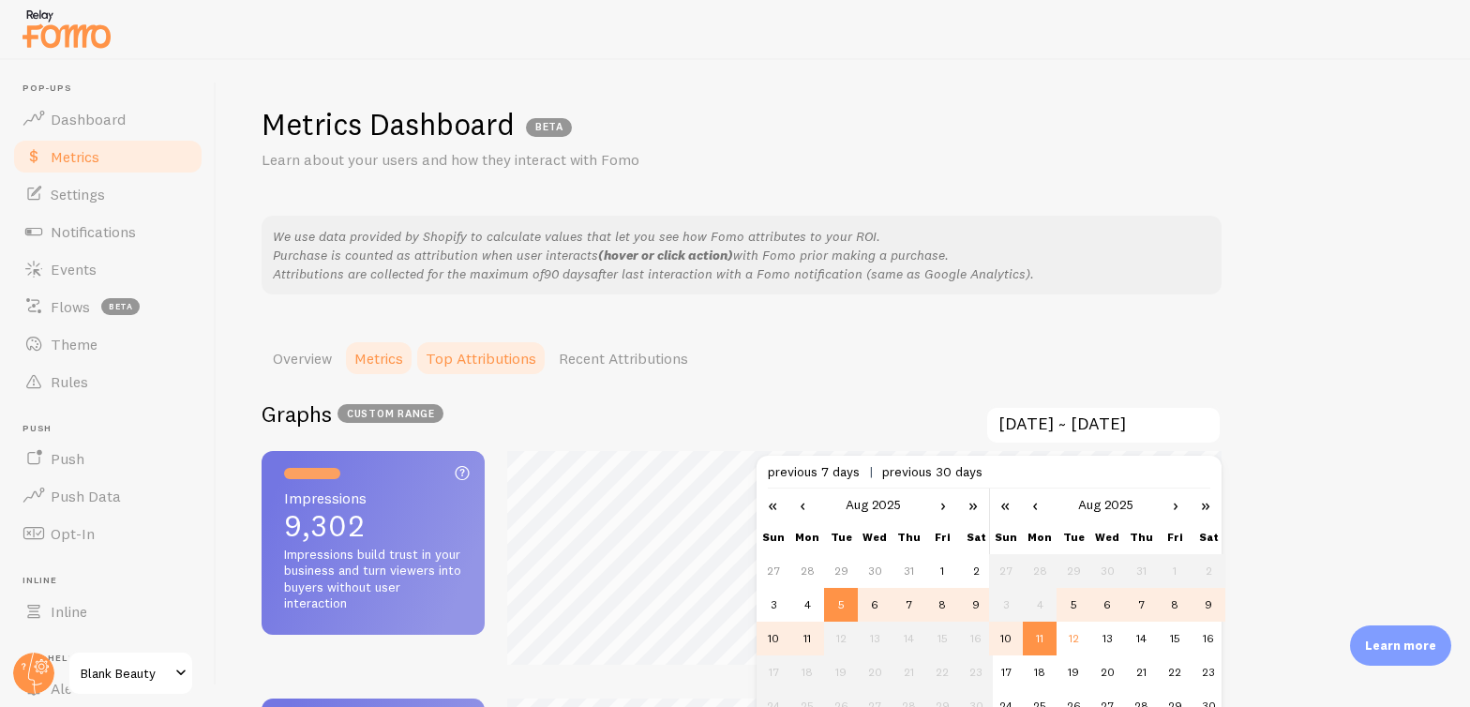
click at [502, 362] on link "Top Attributions" at bounding box center [480, 357] width 133 height 37
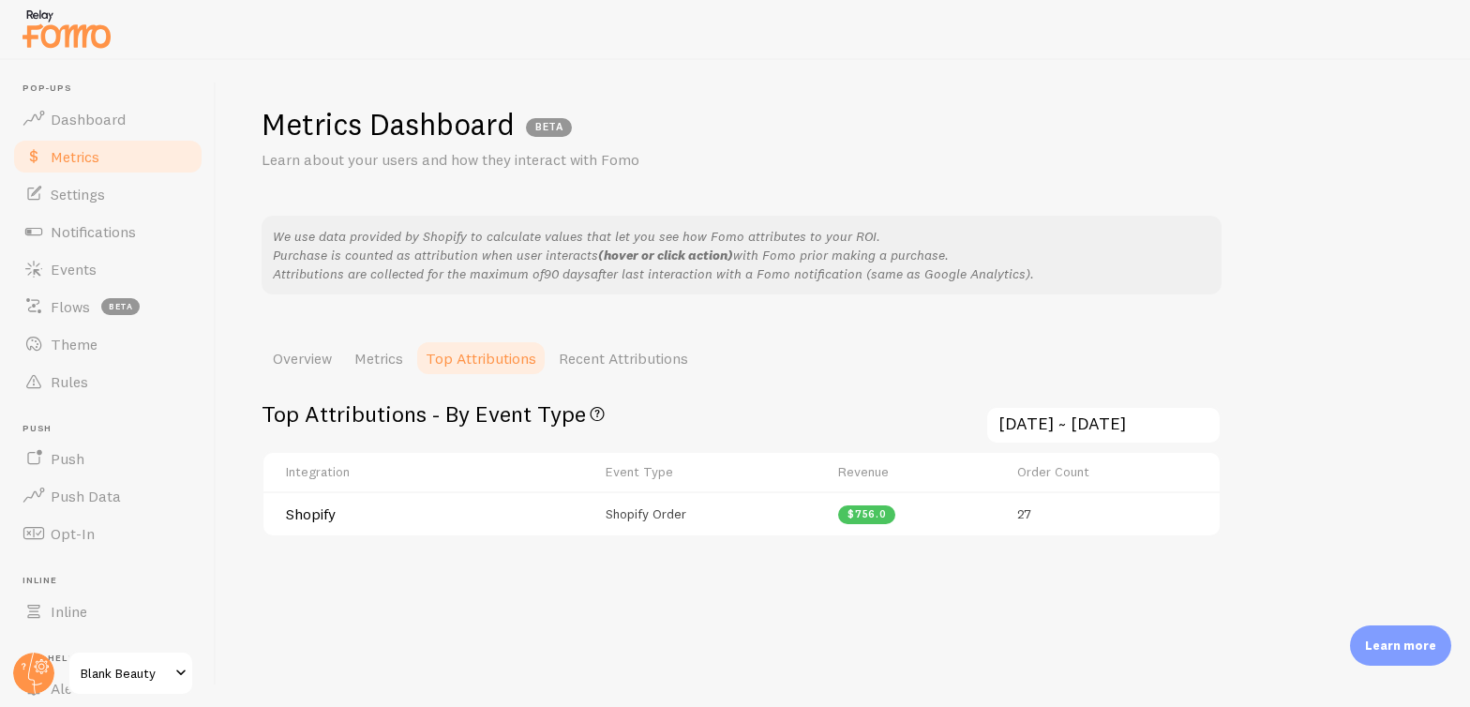
click at [1057, 420] on input "[DATE] ~ [DATE]" at bounding box center [1103, 425] width 236 height 38
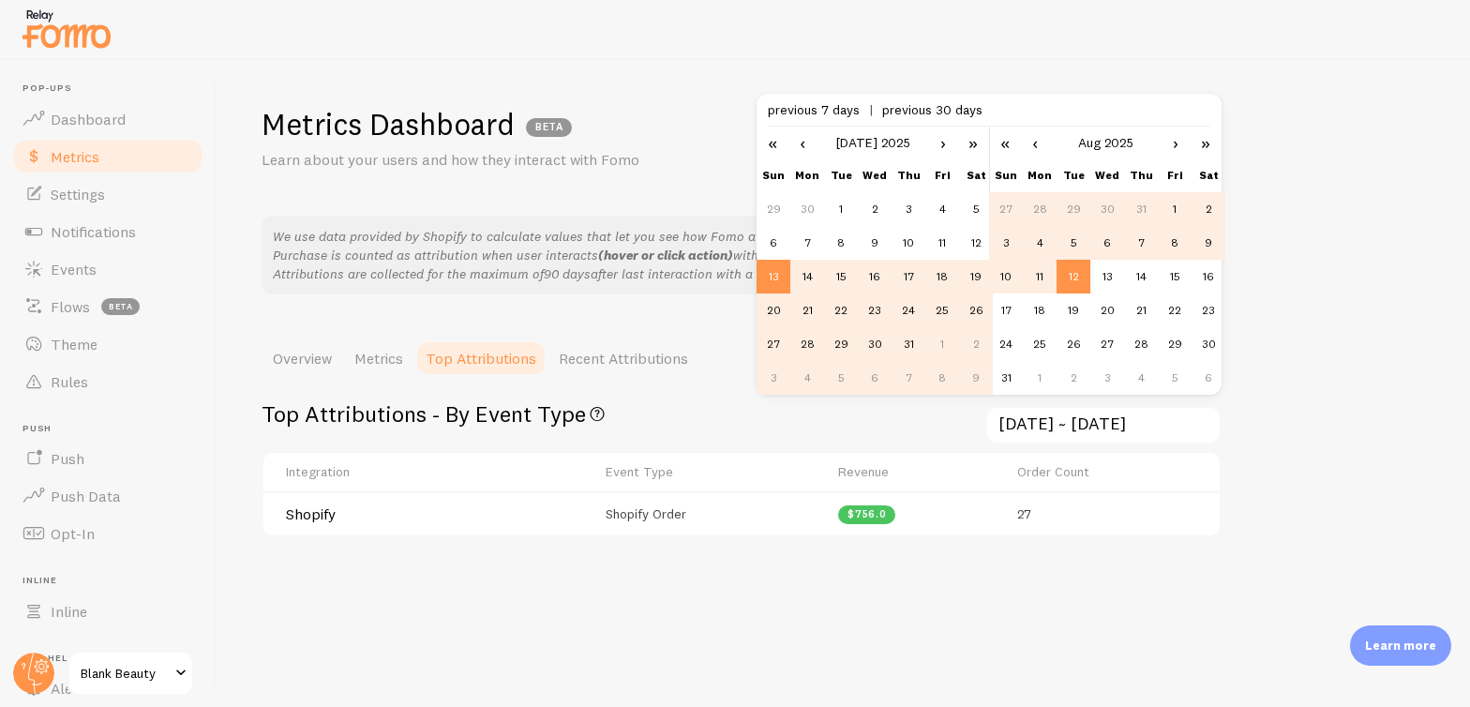
click at [947, 142] on link "›" at bounding box center [943, 143] width 28 height 32
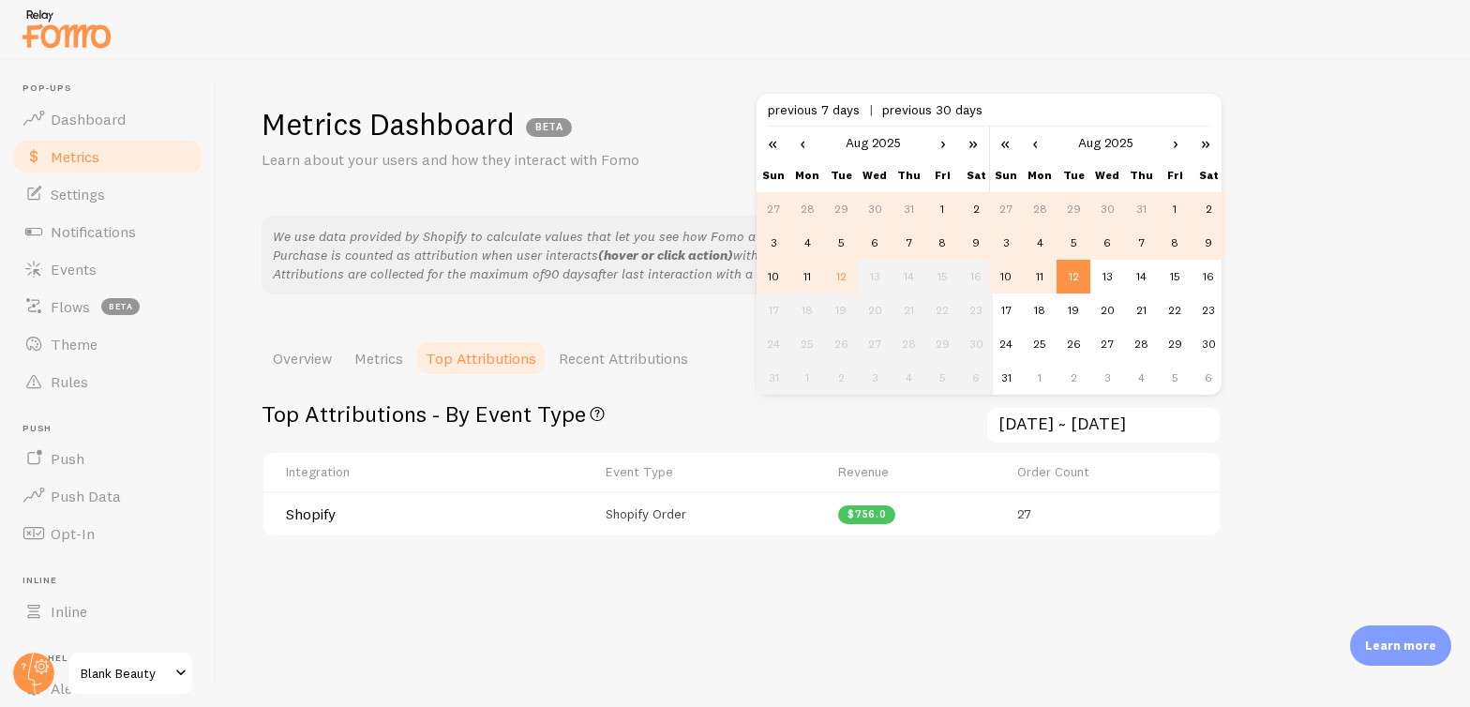
click at [841, 239] on td "5" at bounding box center [841, 243] width 34 height 34
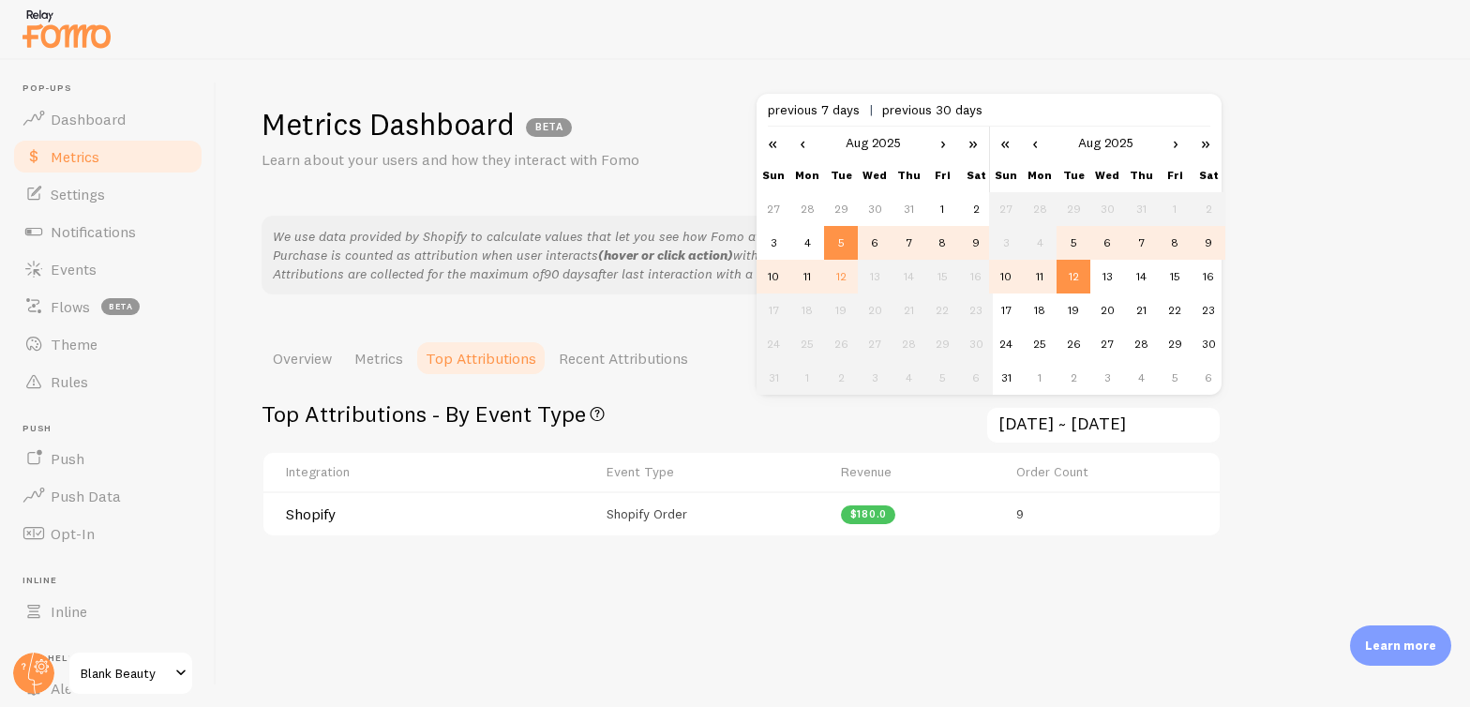
click at [1038, 266] on td "11" at bounding box center [1040, 277] width 34 height 34
type input "[DATE] ~ [DATE]"
click at [1244, 383] on div "Metrics Dashboard BETA Learn about your users and how they interact with Fomo W…" at bounding box center [843, 383] width 1253 height 647
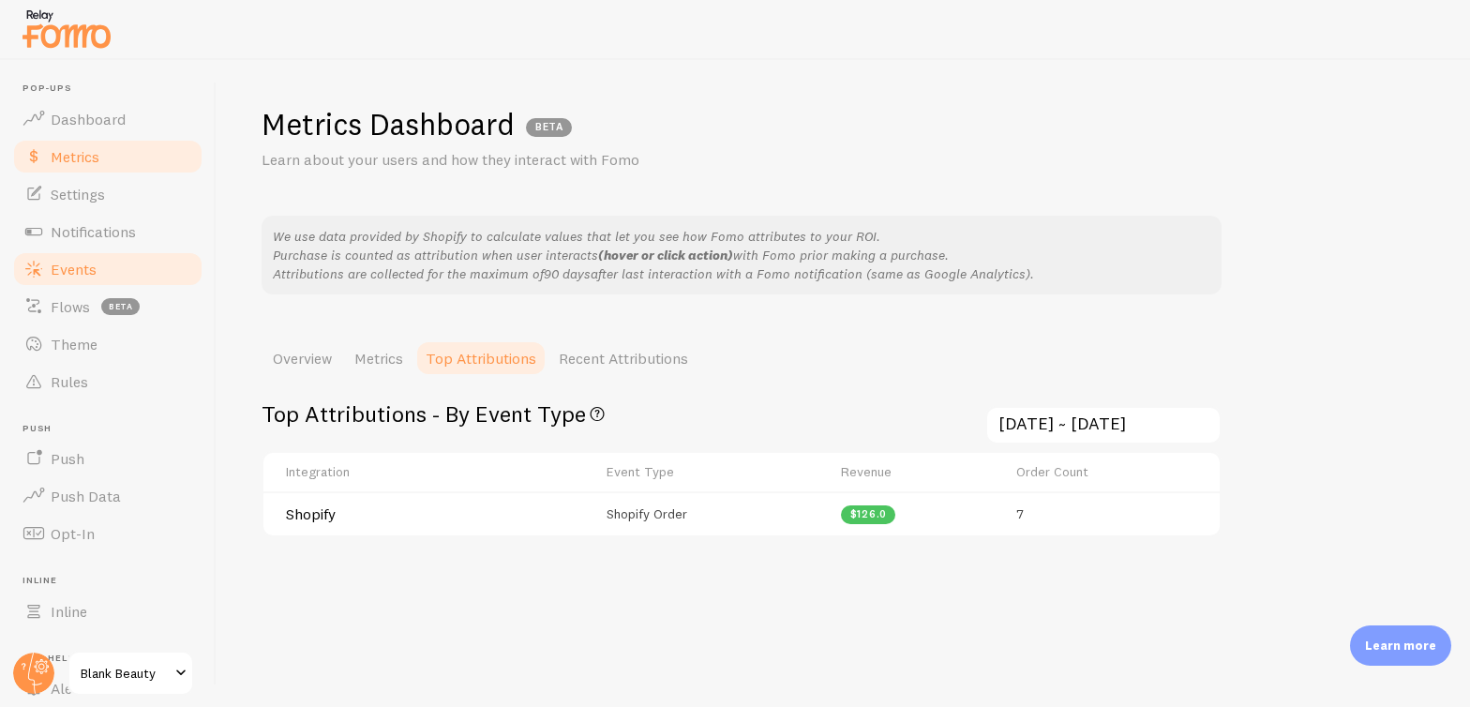
click at [56, 264] on span "Events" at bounding box center [74, 269] width 46 height 19
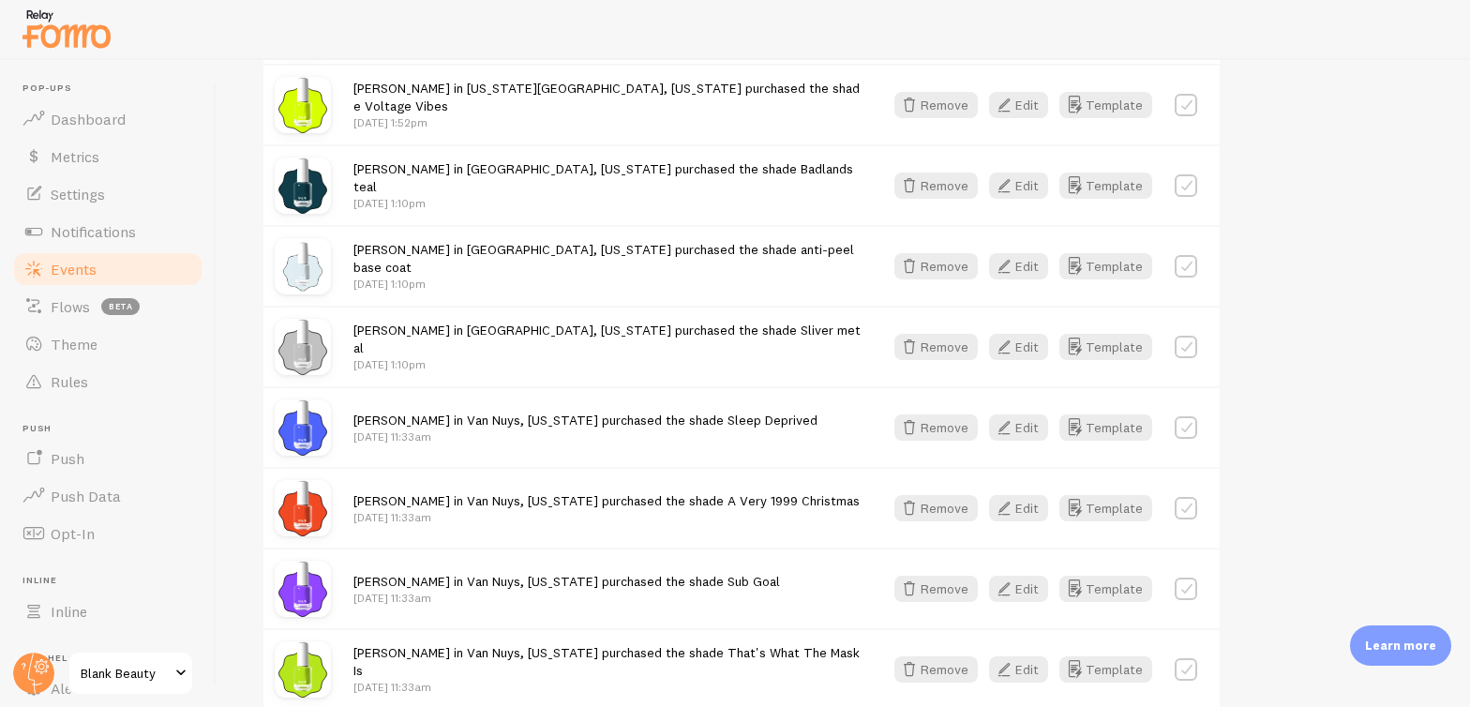
scroll to position [404, 0]
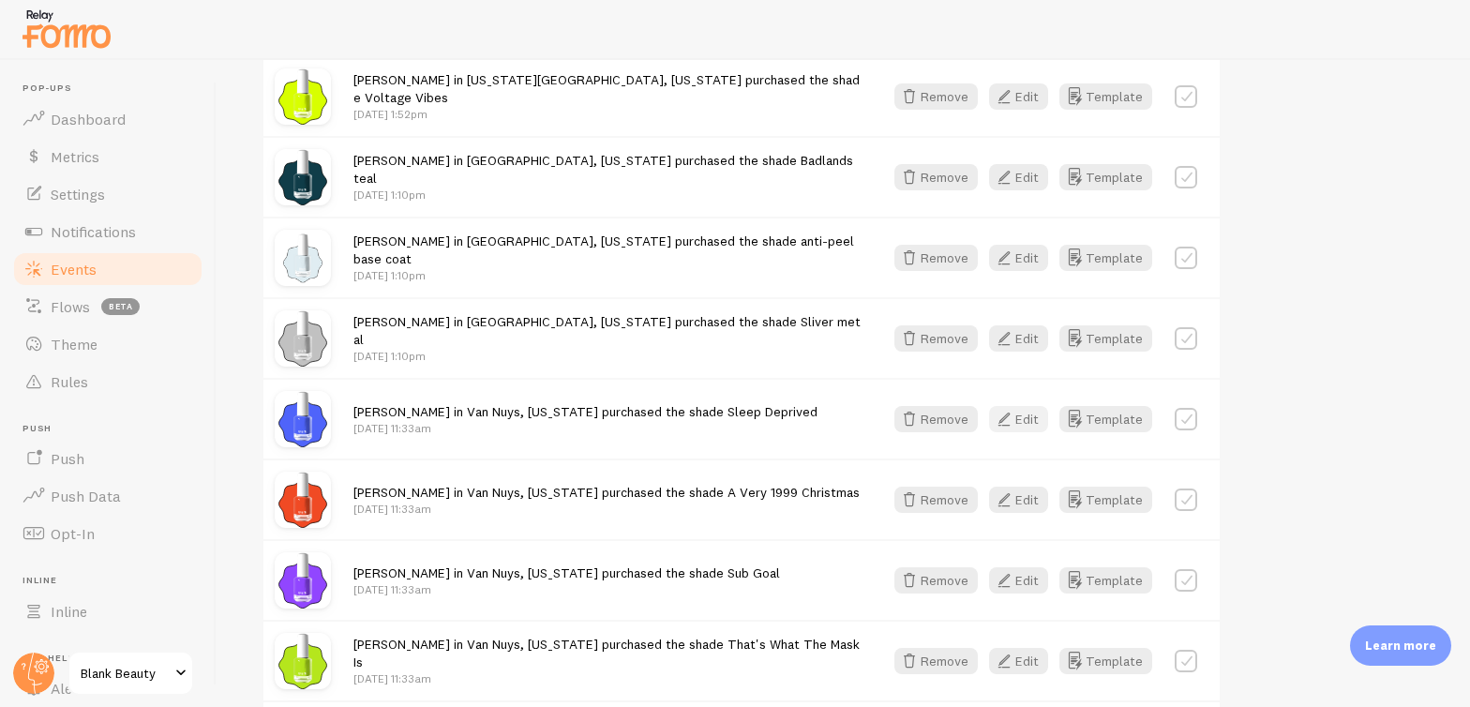
click at [1018, 412] on button "Edit" at bounding box center [1018, 419] width 59 height 26
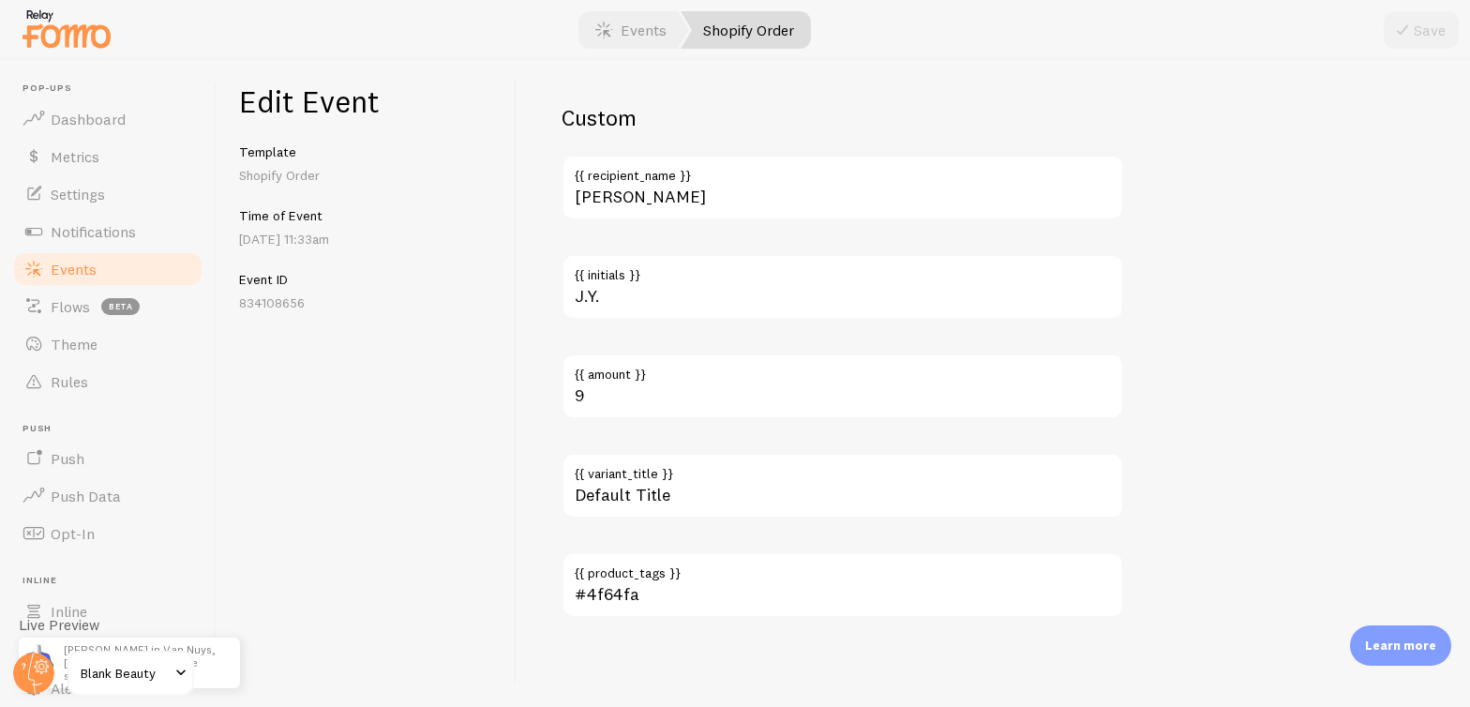
scroll to position [1214, 0]
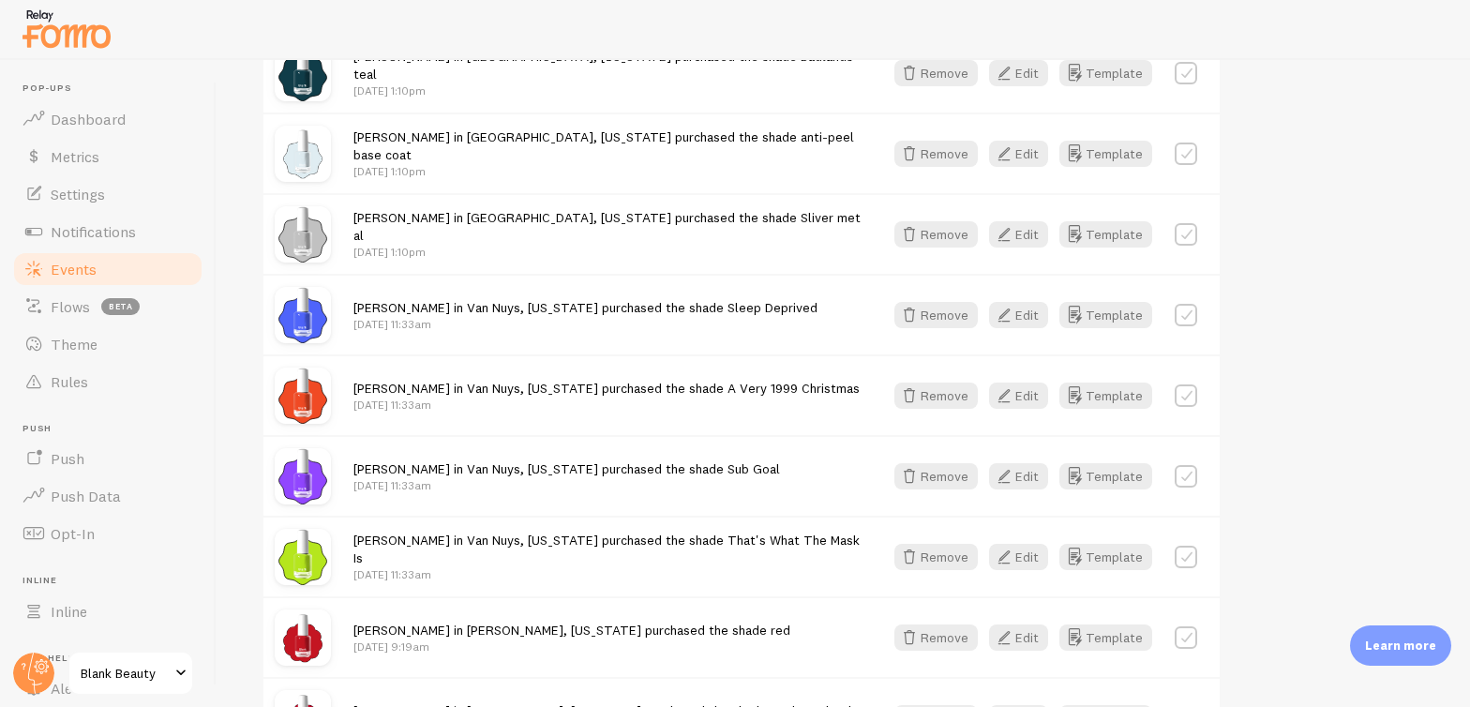
scroll to position [896, 0]
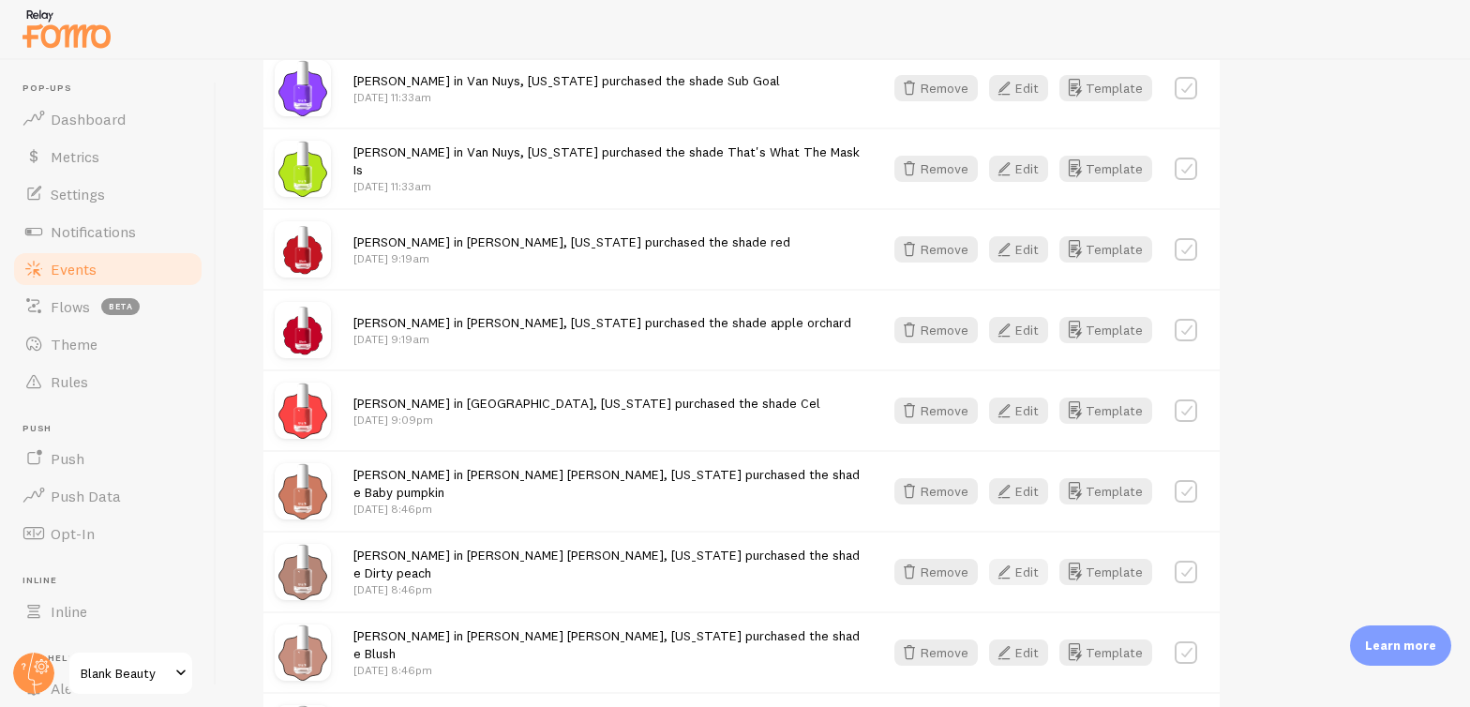
click at [1027, 575] on button "Edit" at bounding box center [1018, 572] width 59 height 26
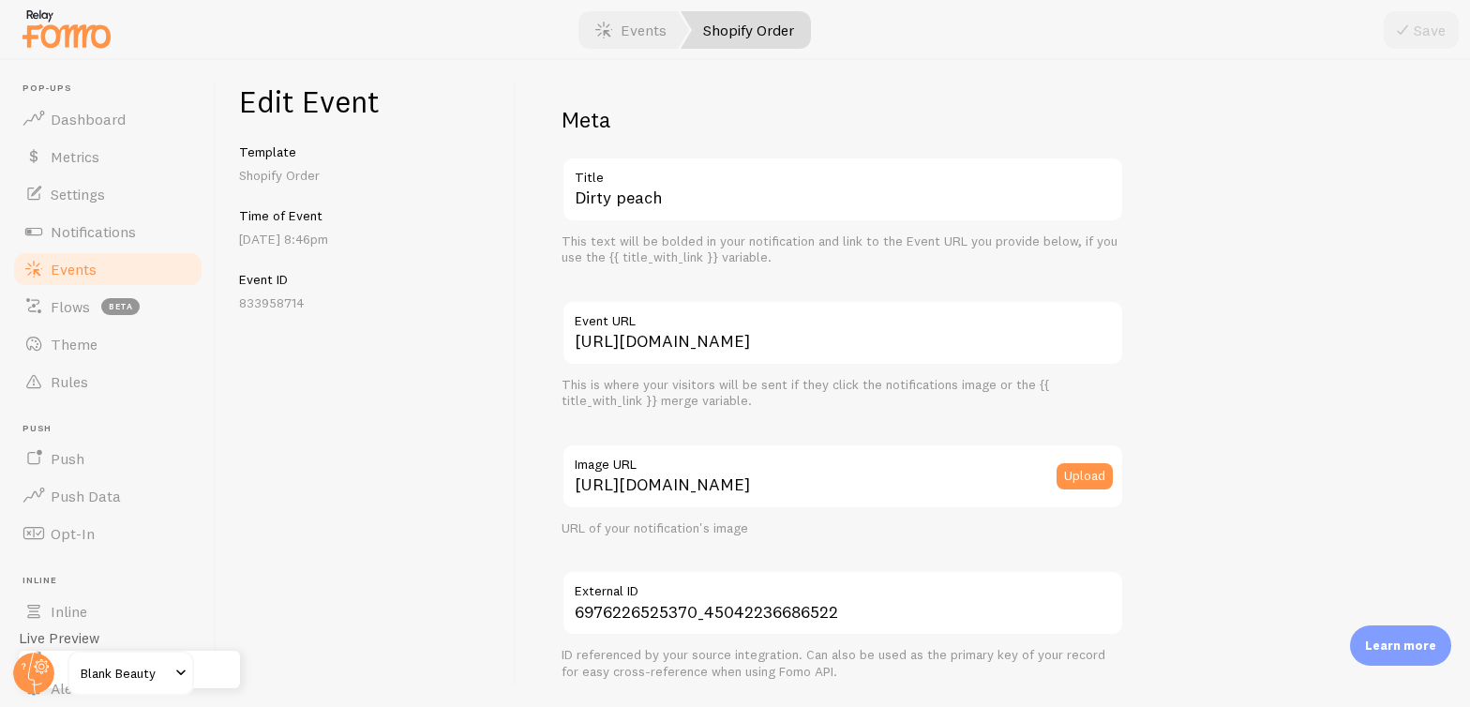
scroll to position [1214, 0]
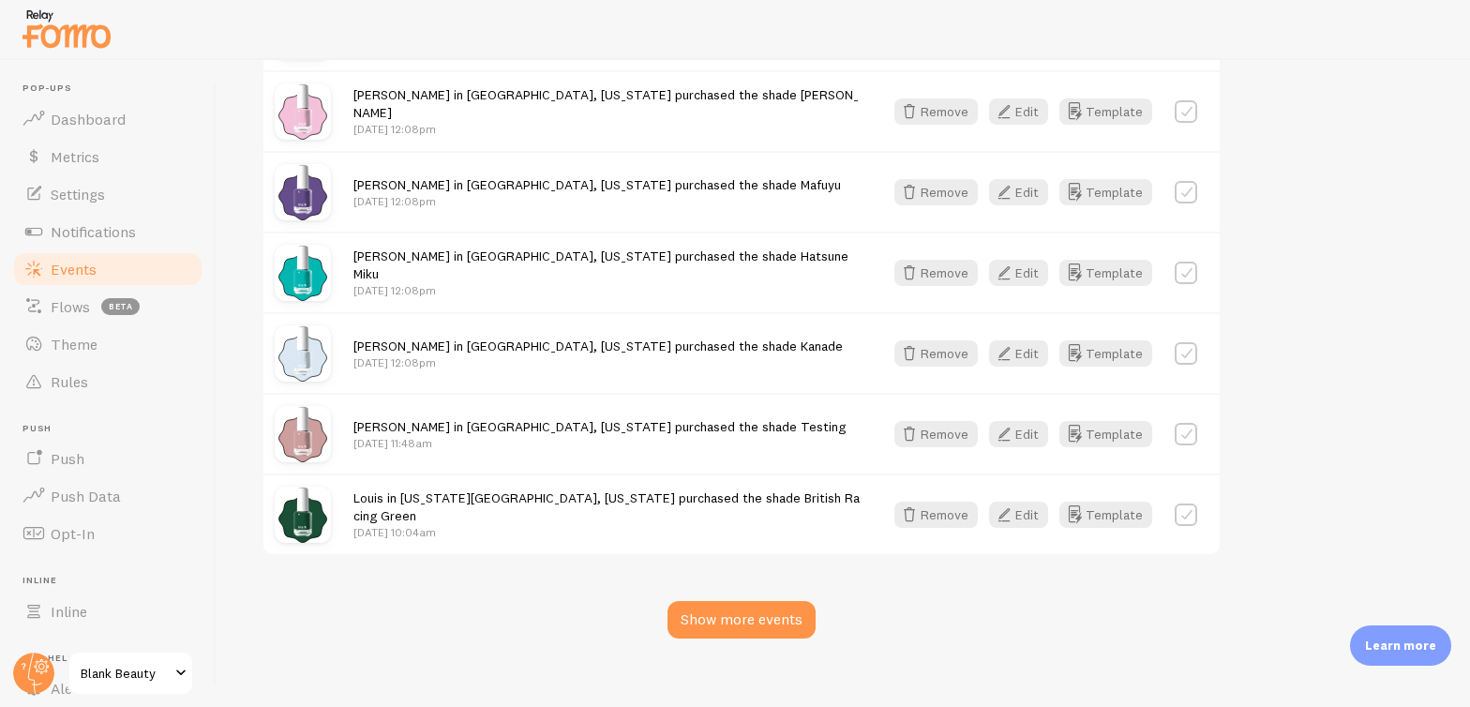
scroll to position [2265, 0]
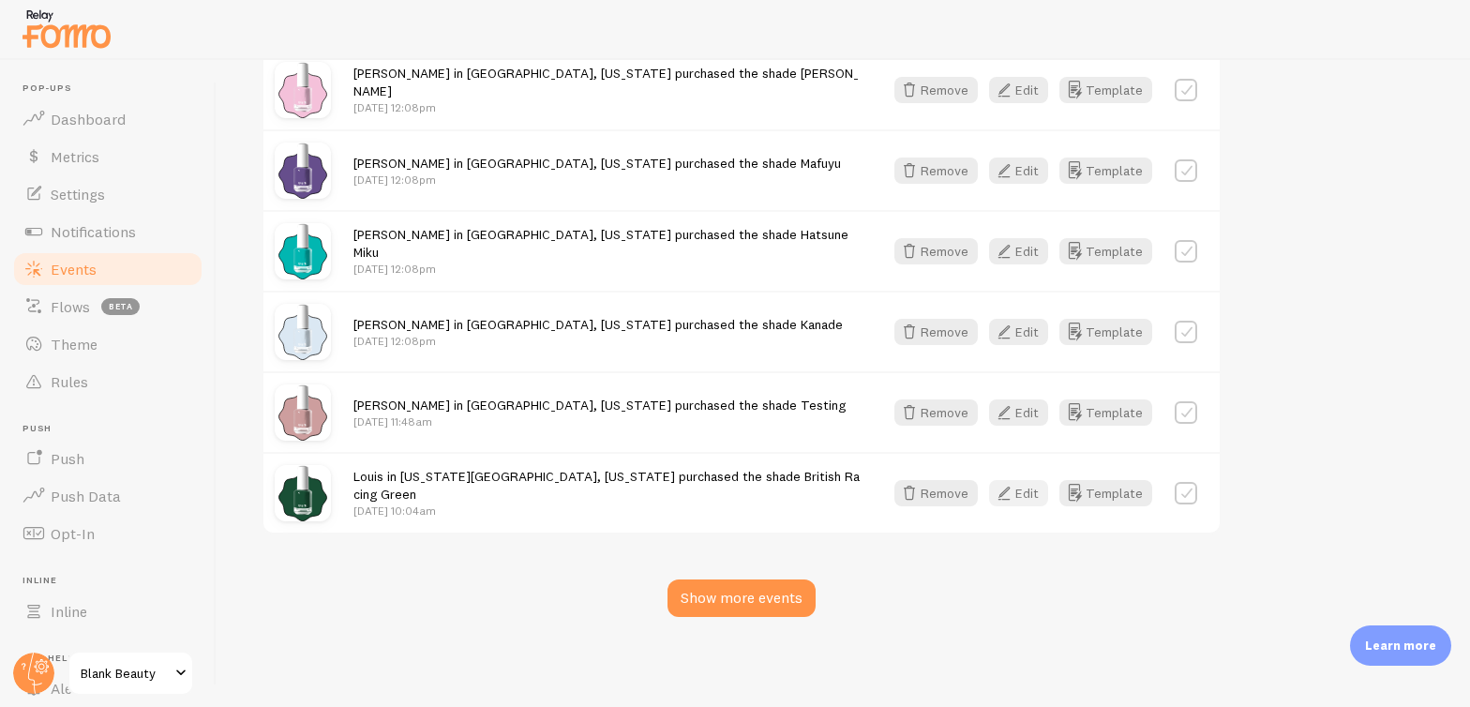
click at [1013, 494] on icon "button" at bounding box center [1004, 493] width 22 height 22
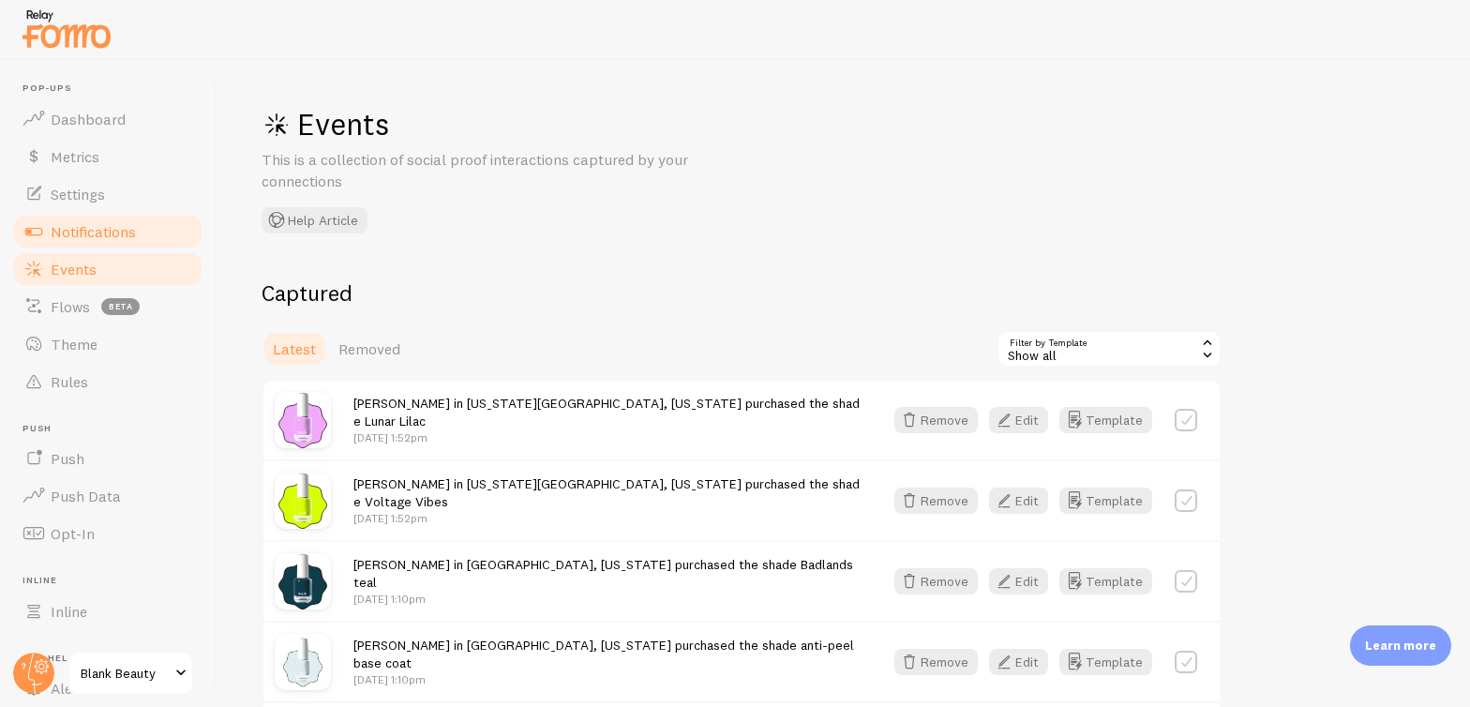
click at [88, 222] on span "Notifications" at bounding box center [93, 231] width 85 height 19
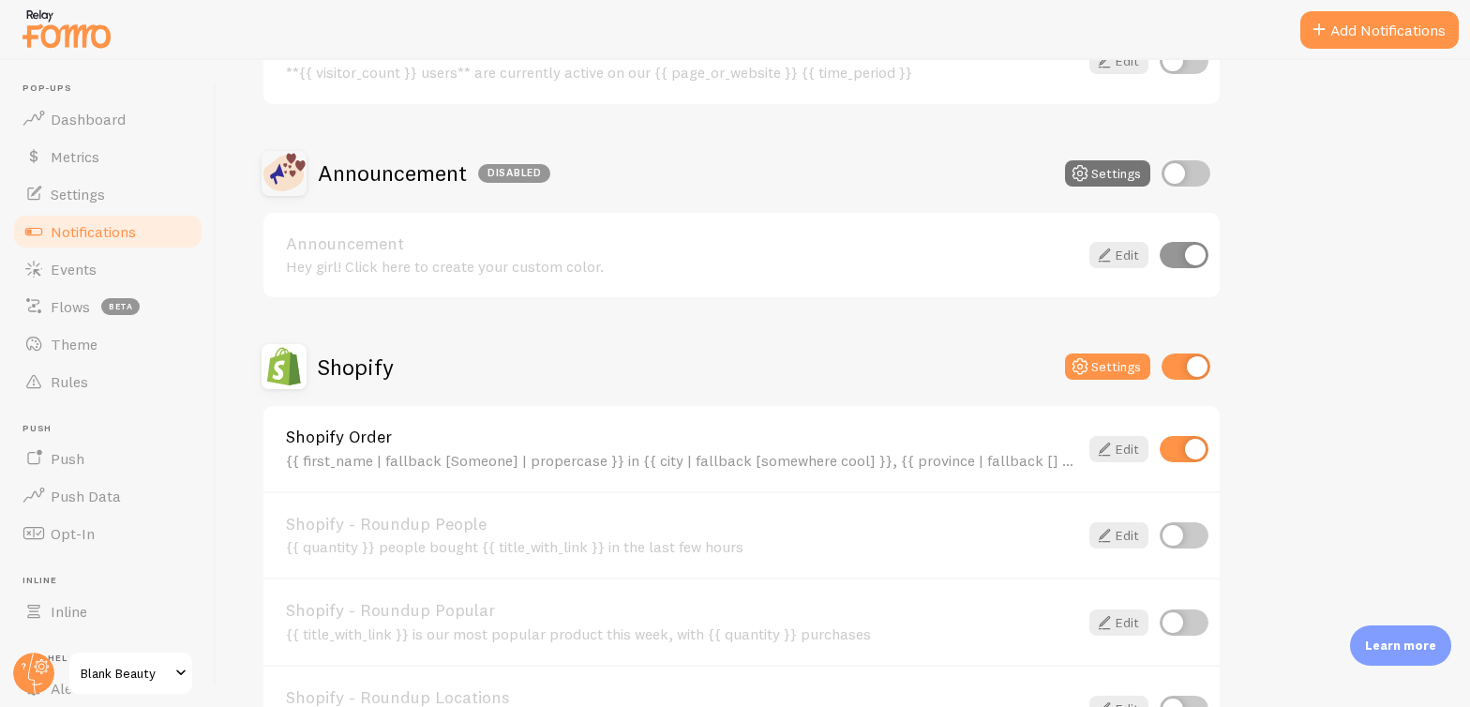
scroll to position [414, 0]
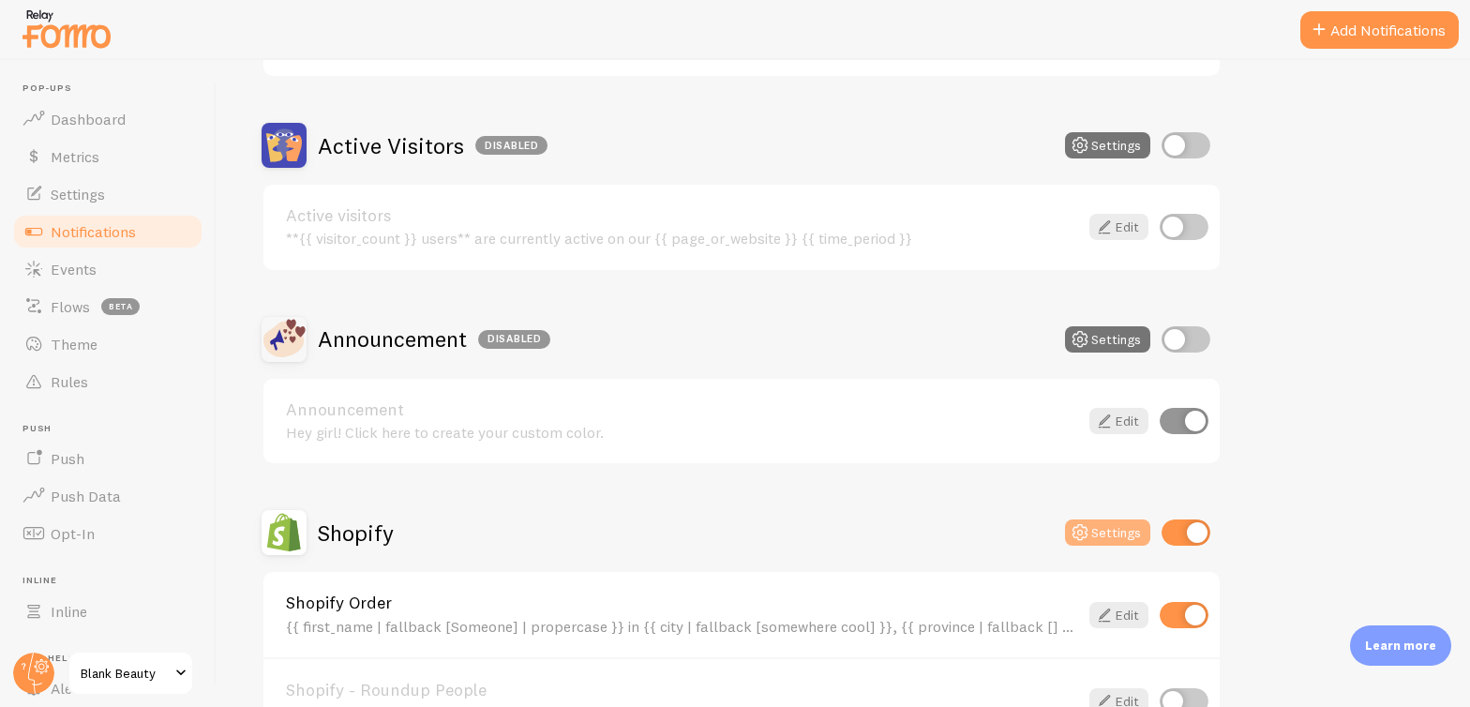
click at [1106, 536] on button "Settings" at bounding box center [1107, 532] width 85 height 26
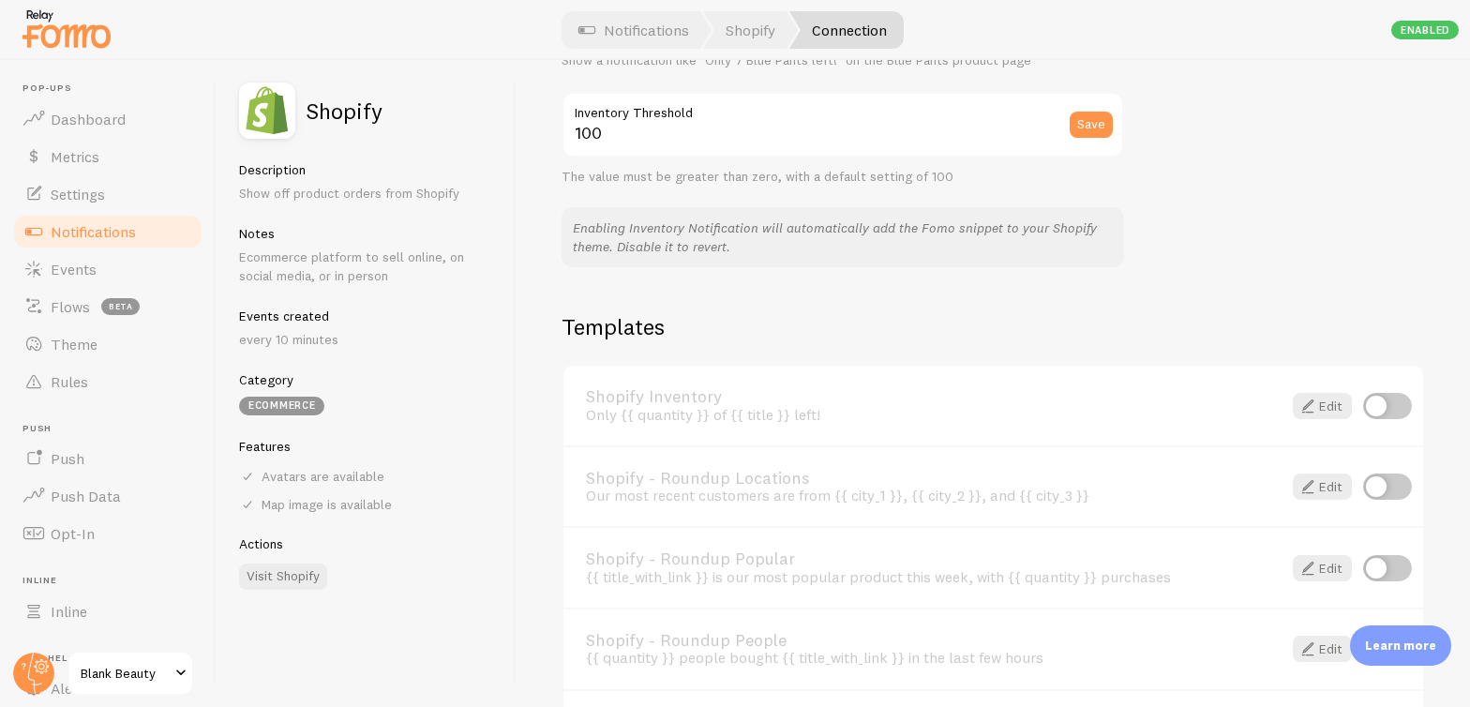
scroll to position [1266, 0]
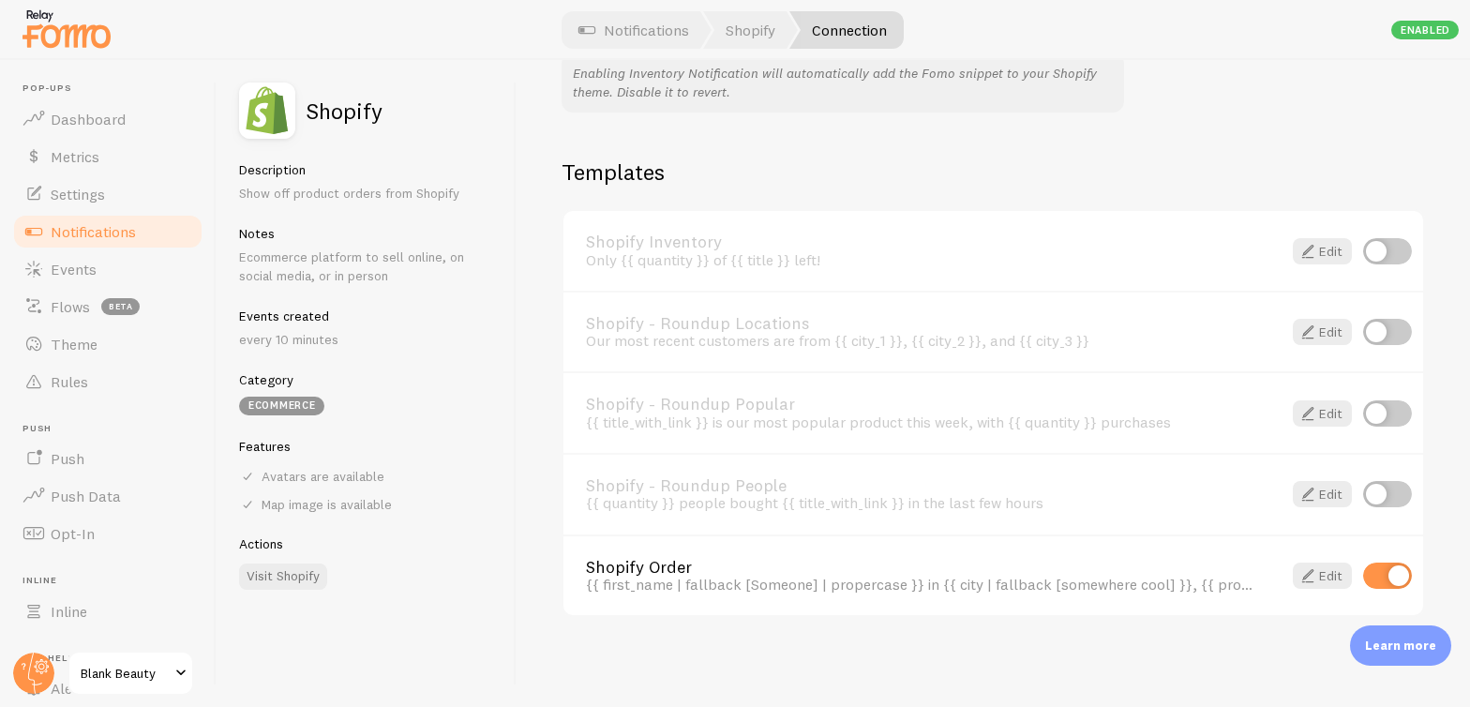
click at [656, 565] on link "Shopify Order" at bounding box center [922, 567] width 673 height 17
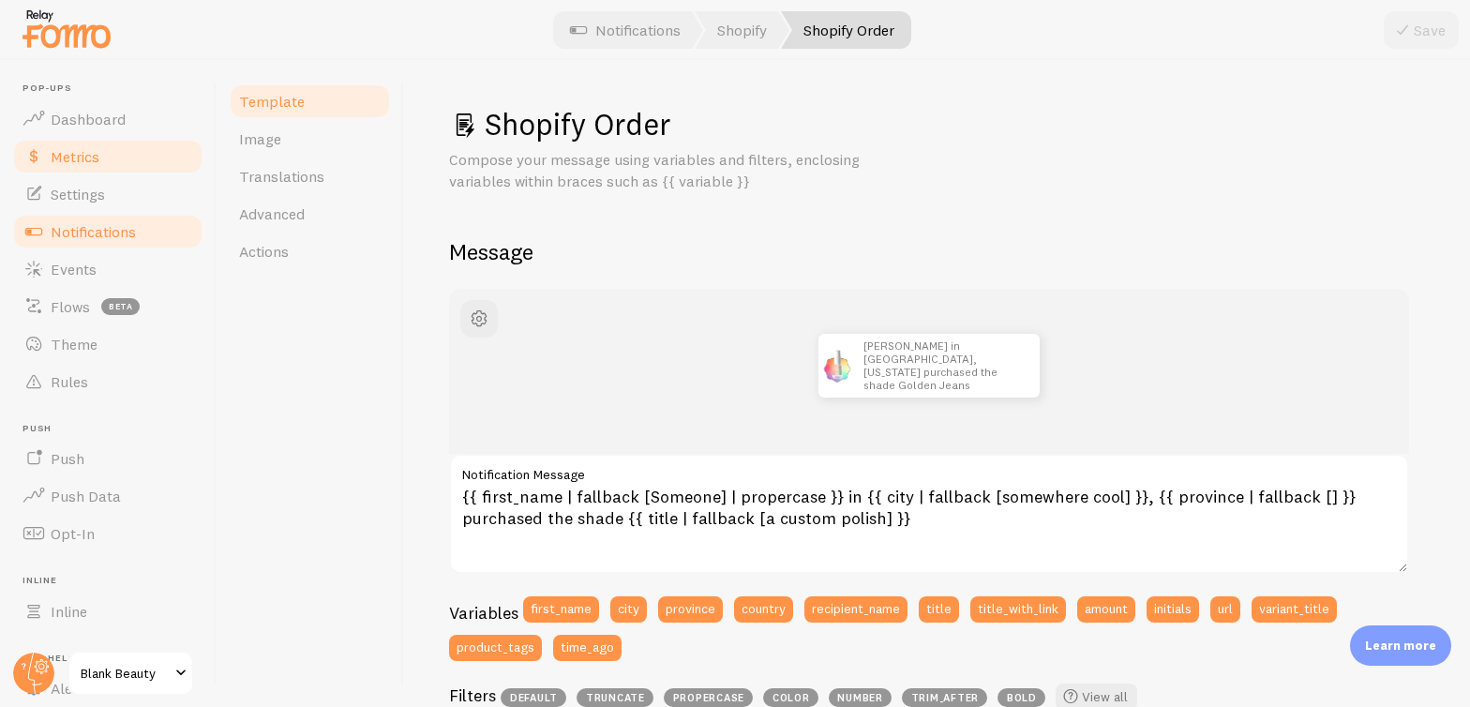
click at [81, 157] on span "Metrics" at bounding box center [75, 156] width 49 height 19
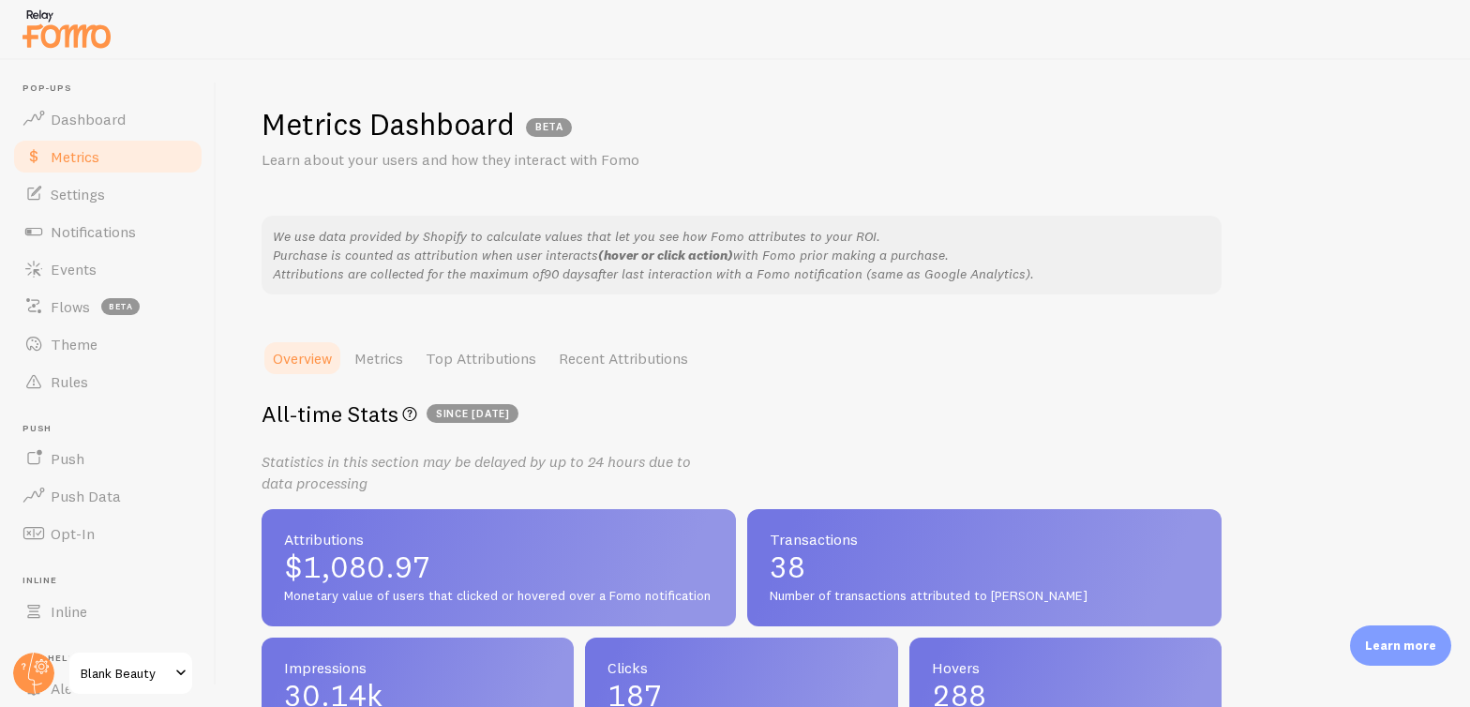
click at [518, 408] on span "since [DATE]" at bounding box center [473, 413] width 92 height 19
click at [398, 357] on link "Metrics" at bounding box center [378, 357] width 71 height 37
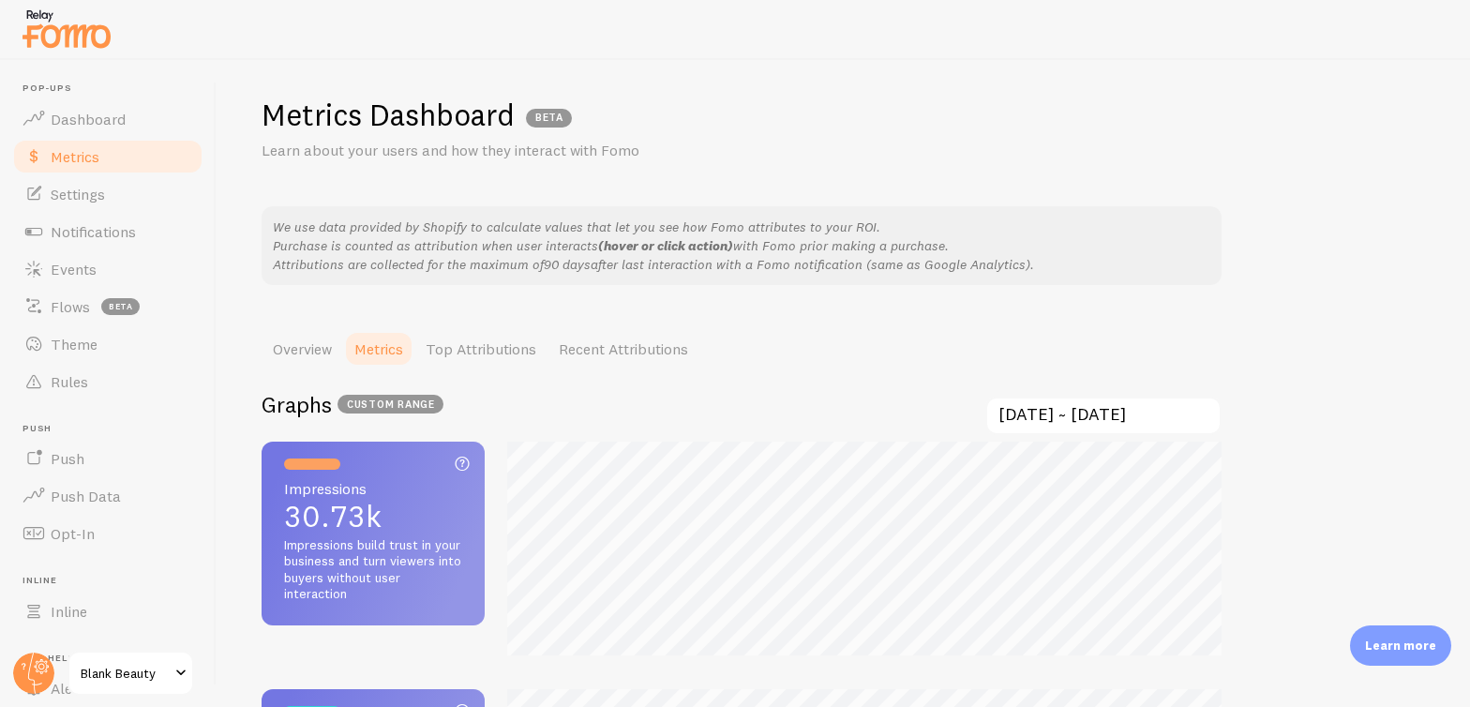
scroll to position [27, 0]
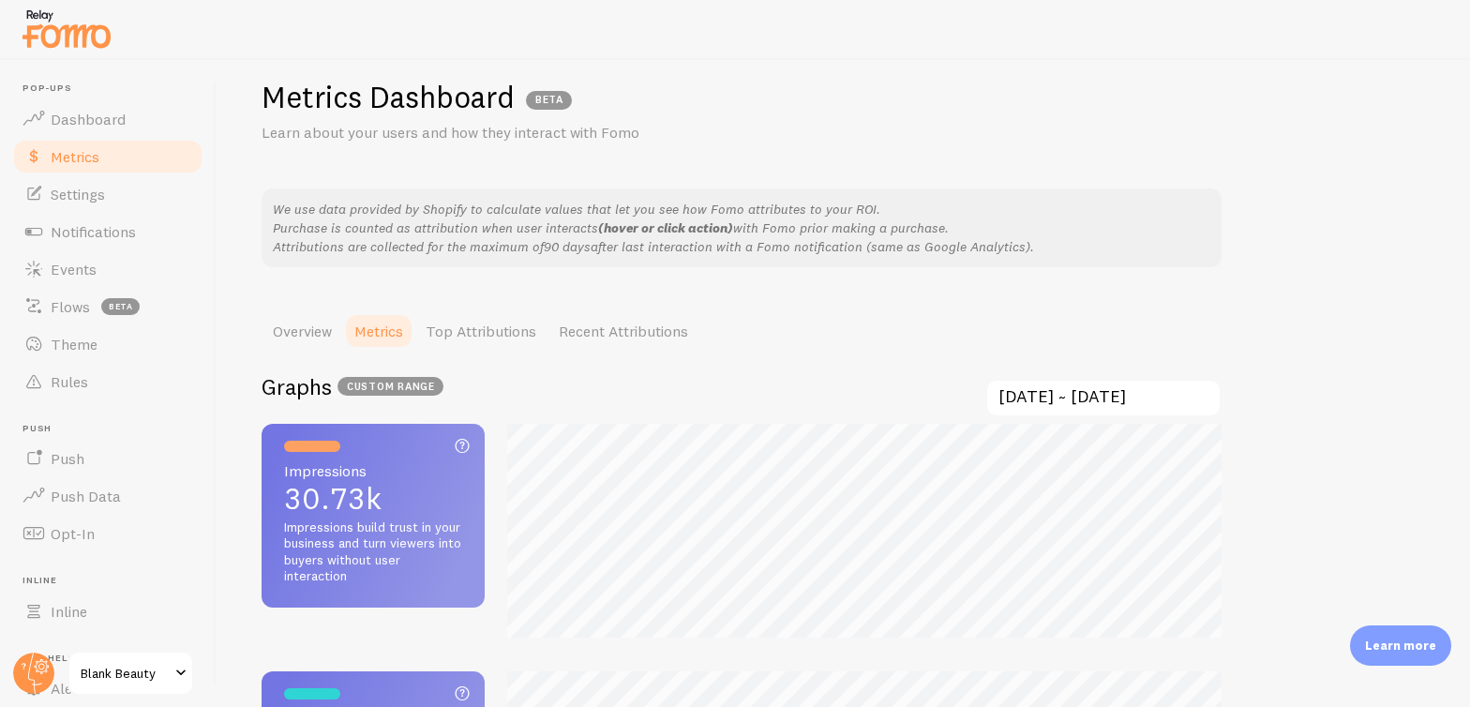
click at [1132, 387] on input "[DATE] ~ [DATE]" at bounding box center [1103, 398] width 236 height 38
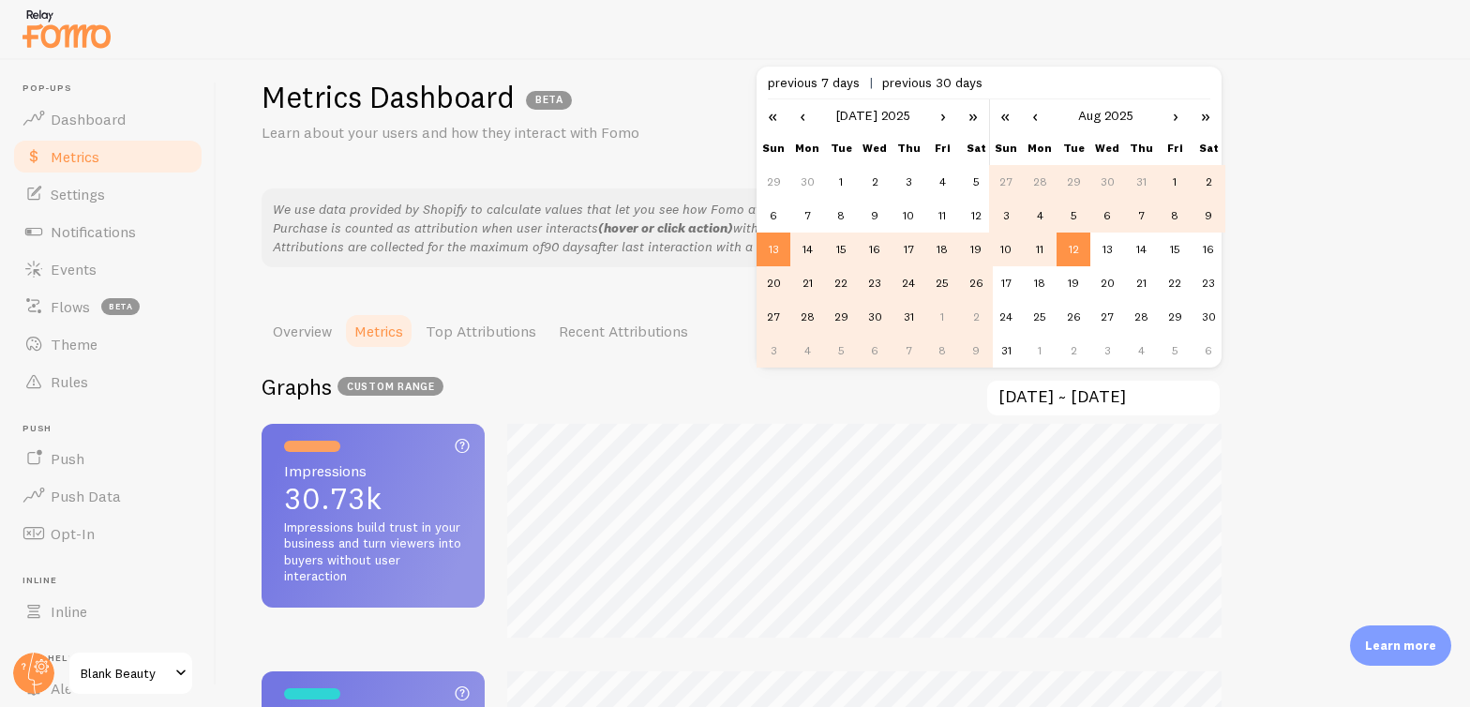
click at [947, 114] on link "›" at bounding box center [943, 115] width 28 height 32
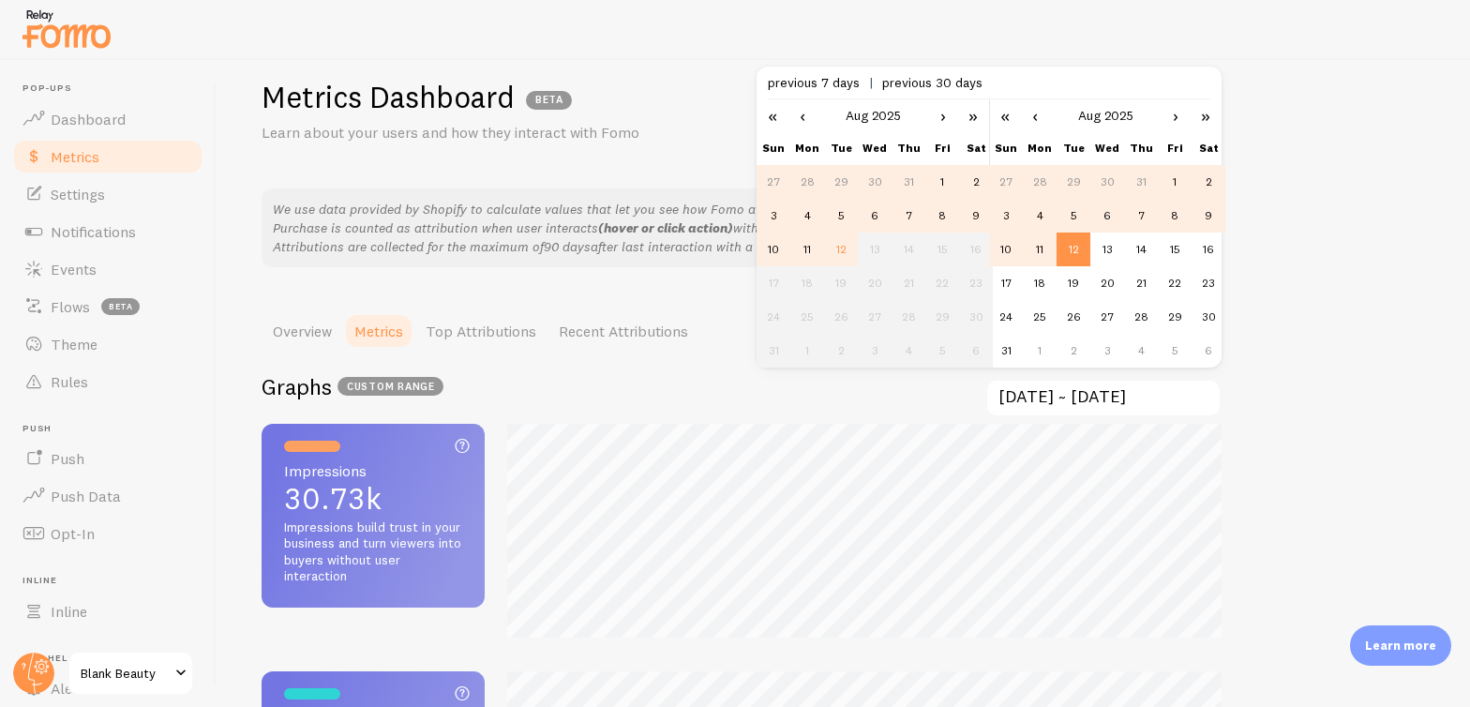
click at [842, 211] on td "5" at bounding box center [841, 216] width 34 height 34
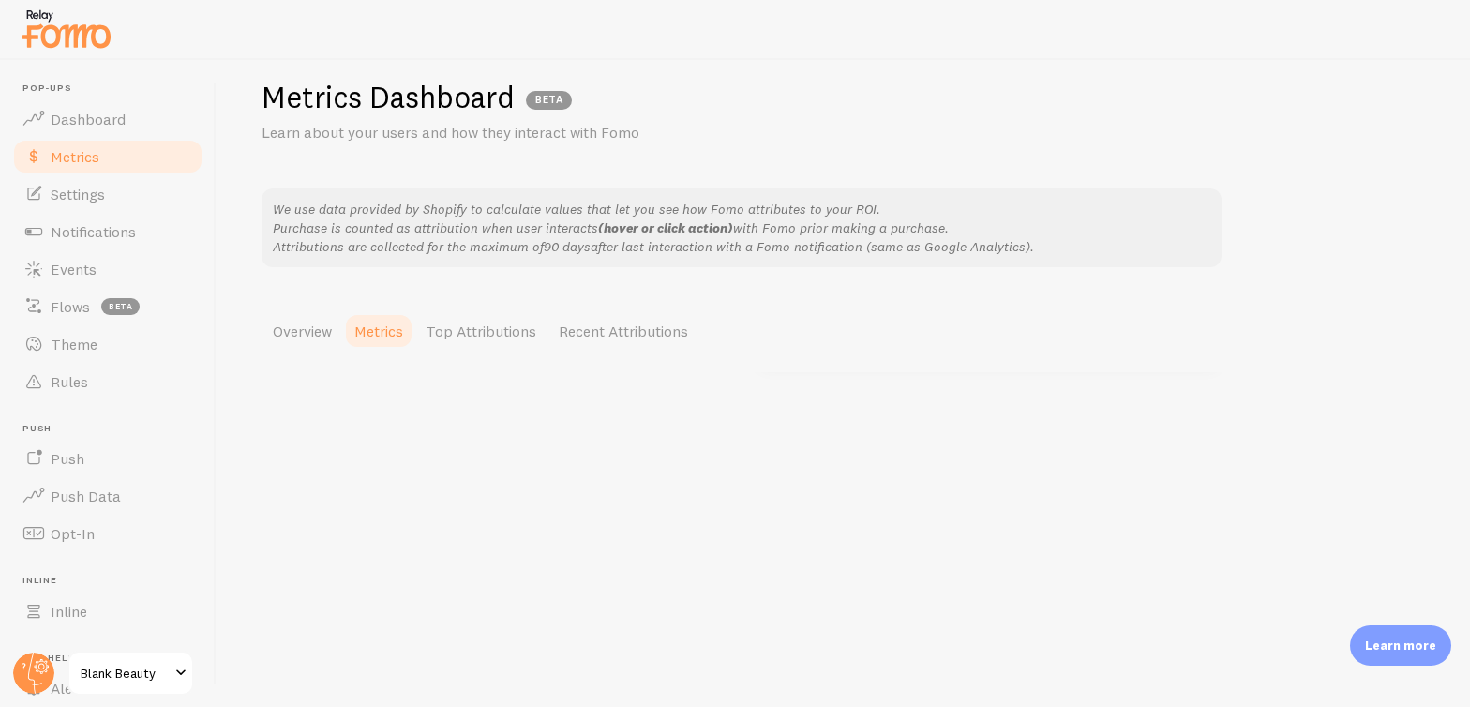
scroll to position [707, 1470]
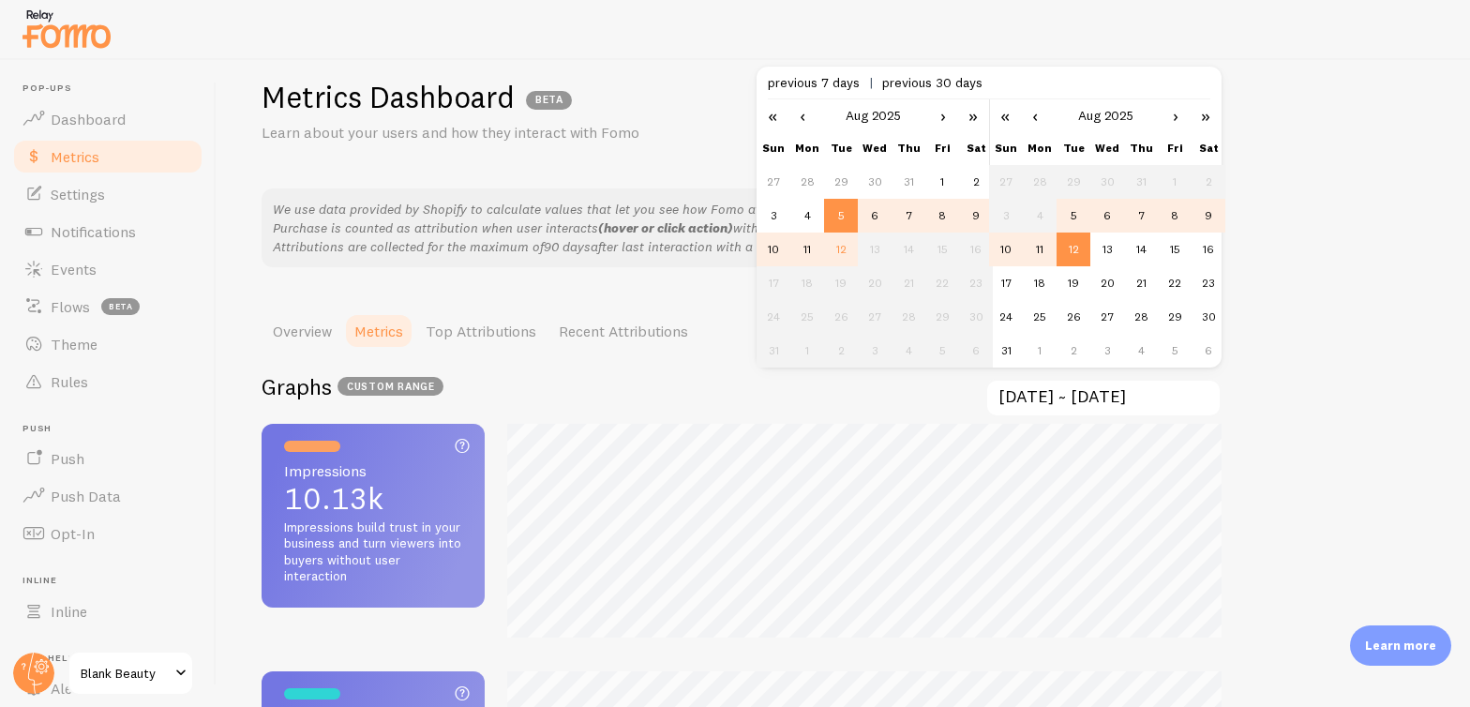
click at [1036, 247] on td "11" at bounding box center [1040, 249] width 34 height 34
type input "[DATE] ~ [DATE]"
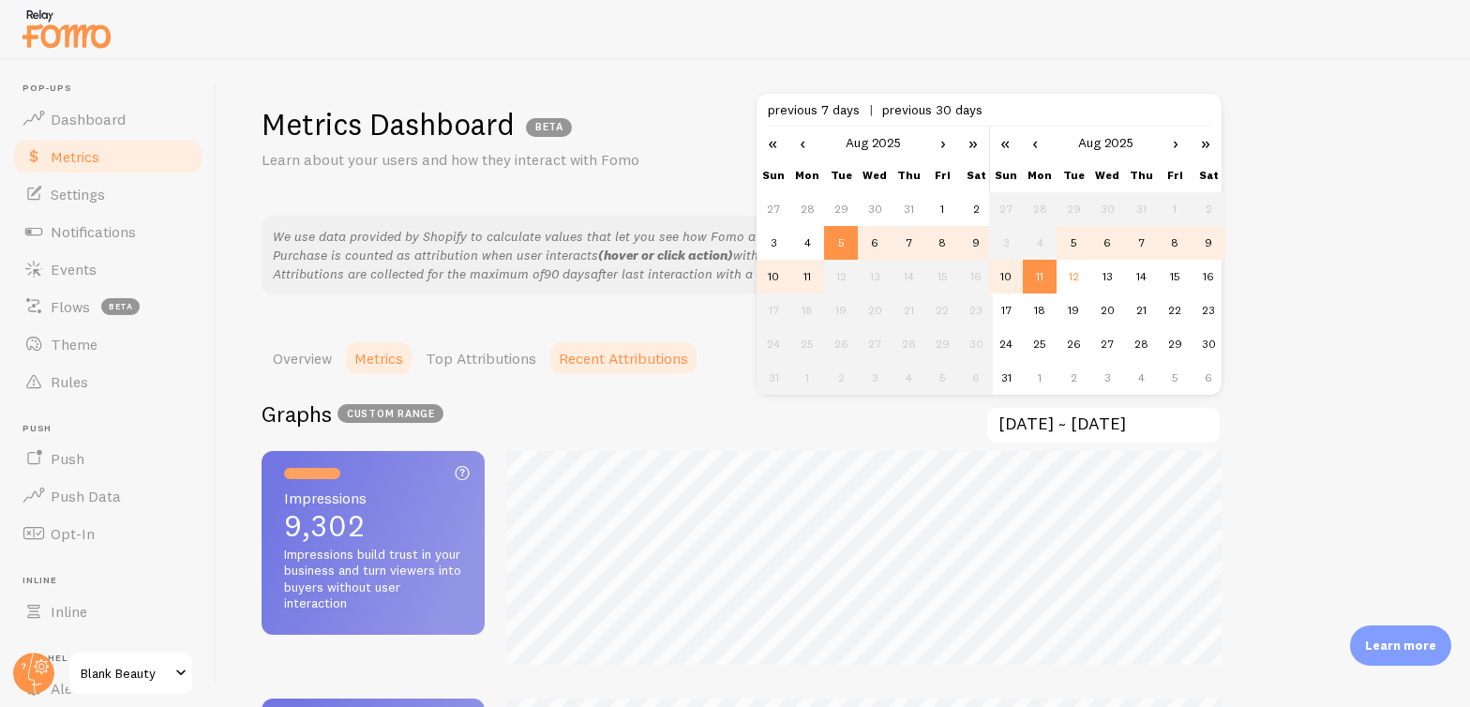
click at [643, 364] on link "Recent Attributions" at bounding box center [623, 357] width 152 height 37
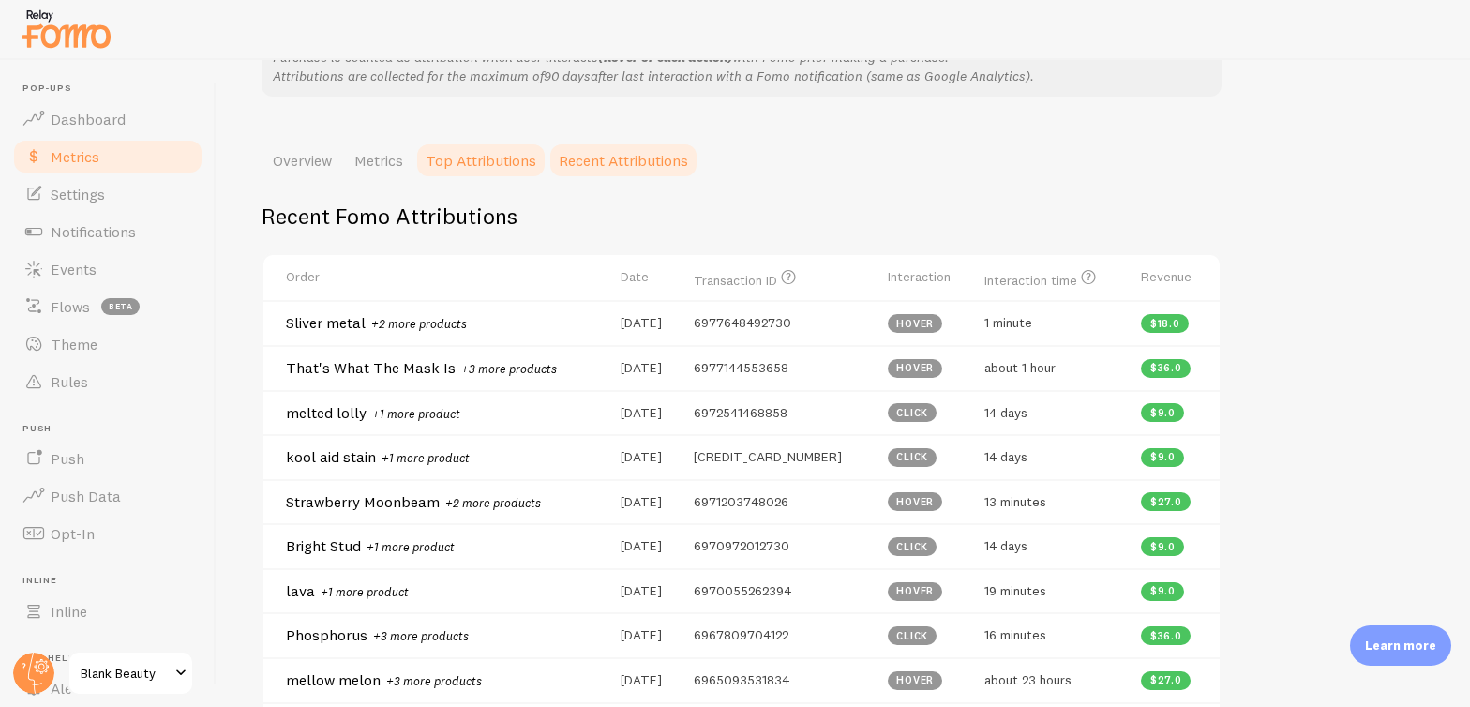
click at [516, 163] on link "Top Attributions" at bounding box center [480, 160] width 133 height 37
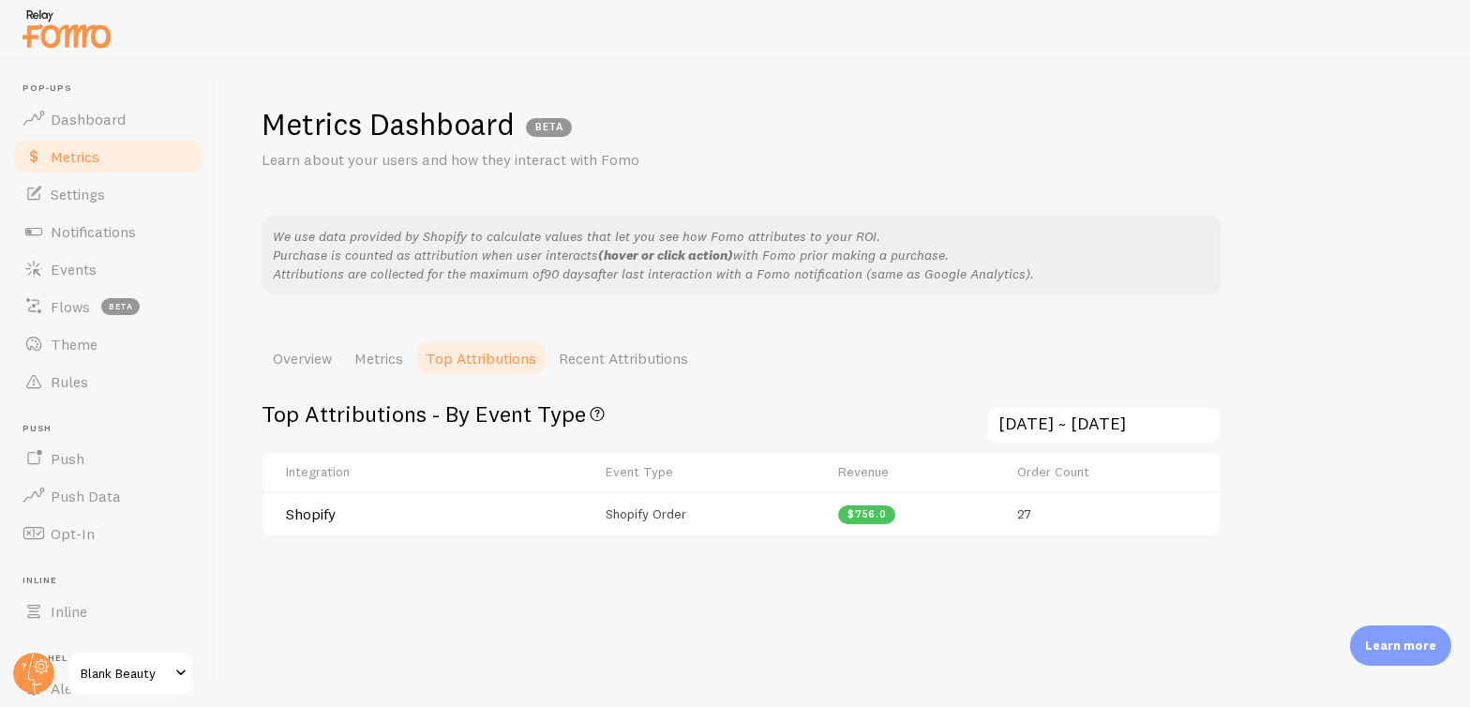
click at [1141, 420] on input "[DATE] ~ [DATE]" at bounding box center [1103, 425] width 236 height 38
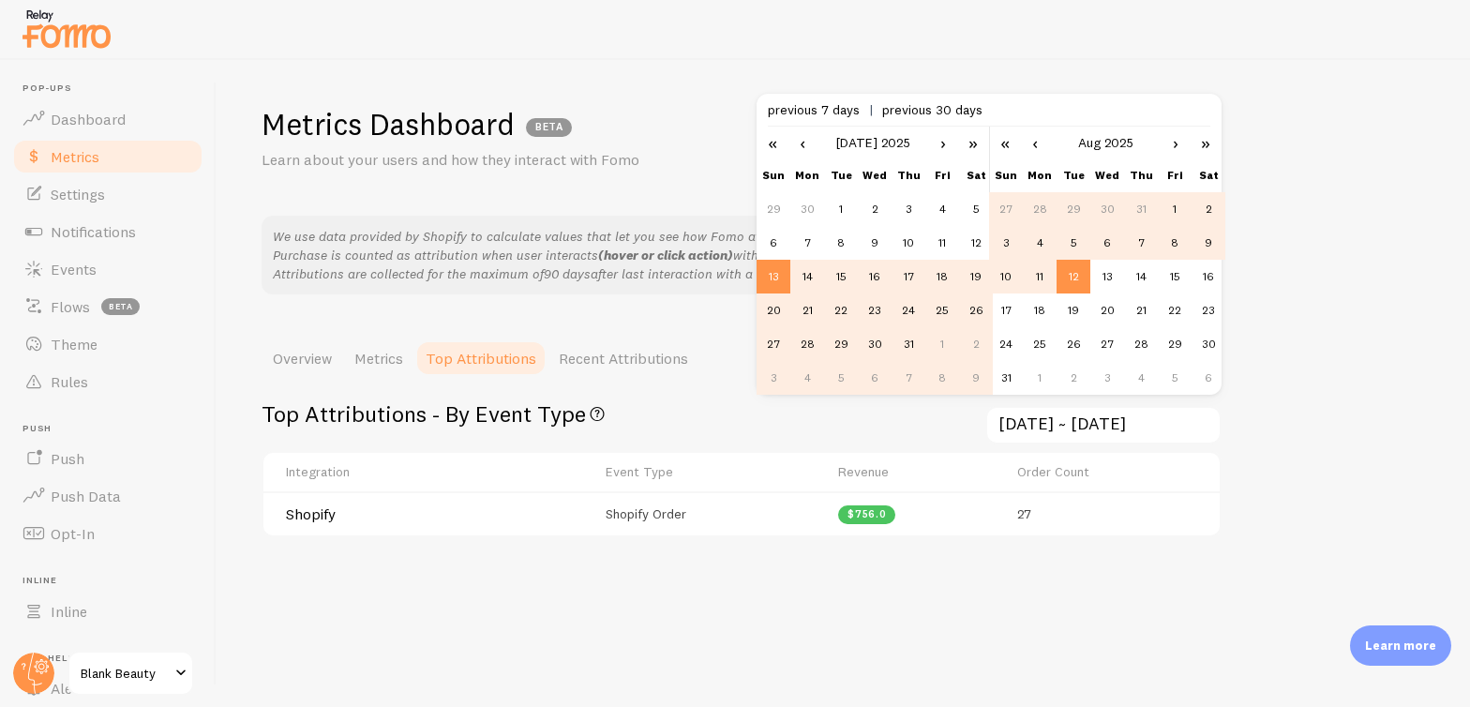
click at [942, 143] on link "›" at bounding box center [943, 143] width 28 height 32
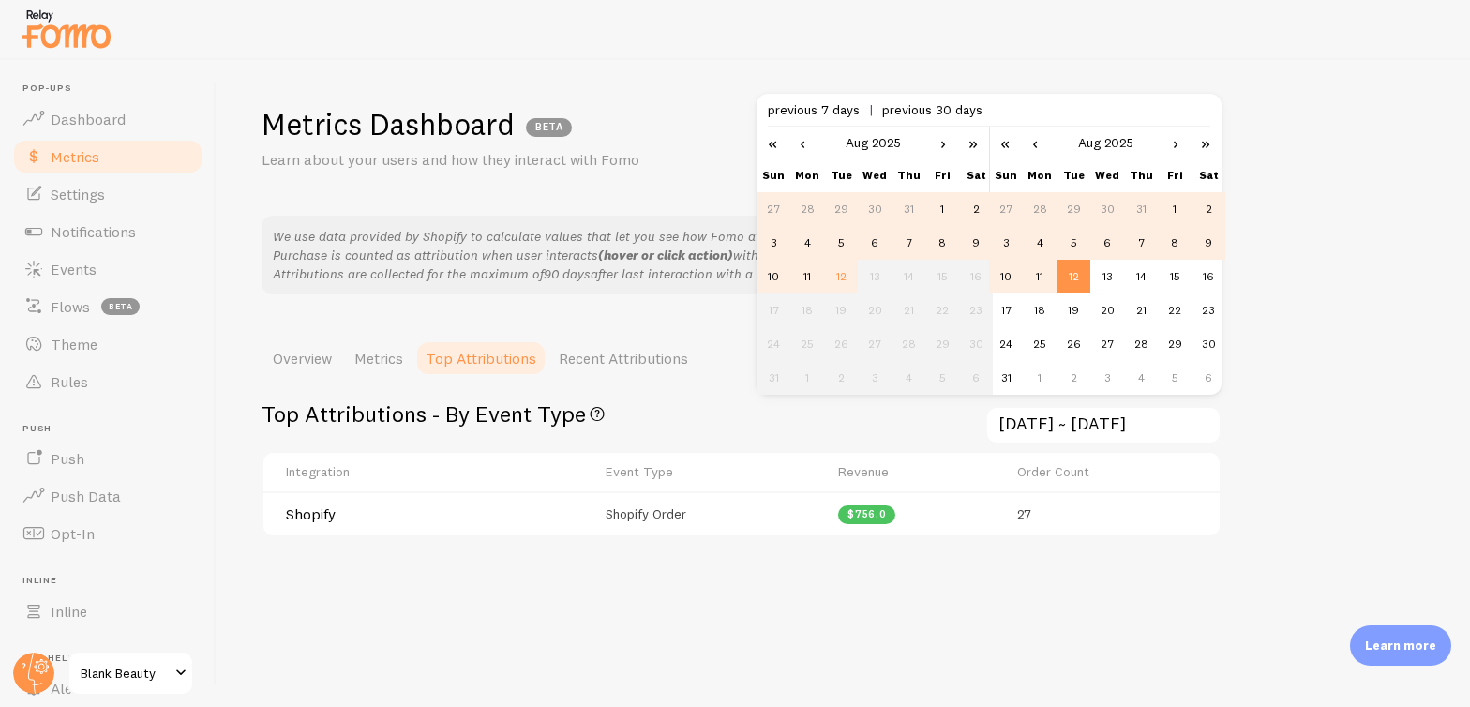
click at [843, 239] on td "5" at bounding box center [841, 243] width 34 height 34
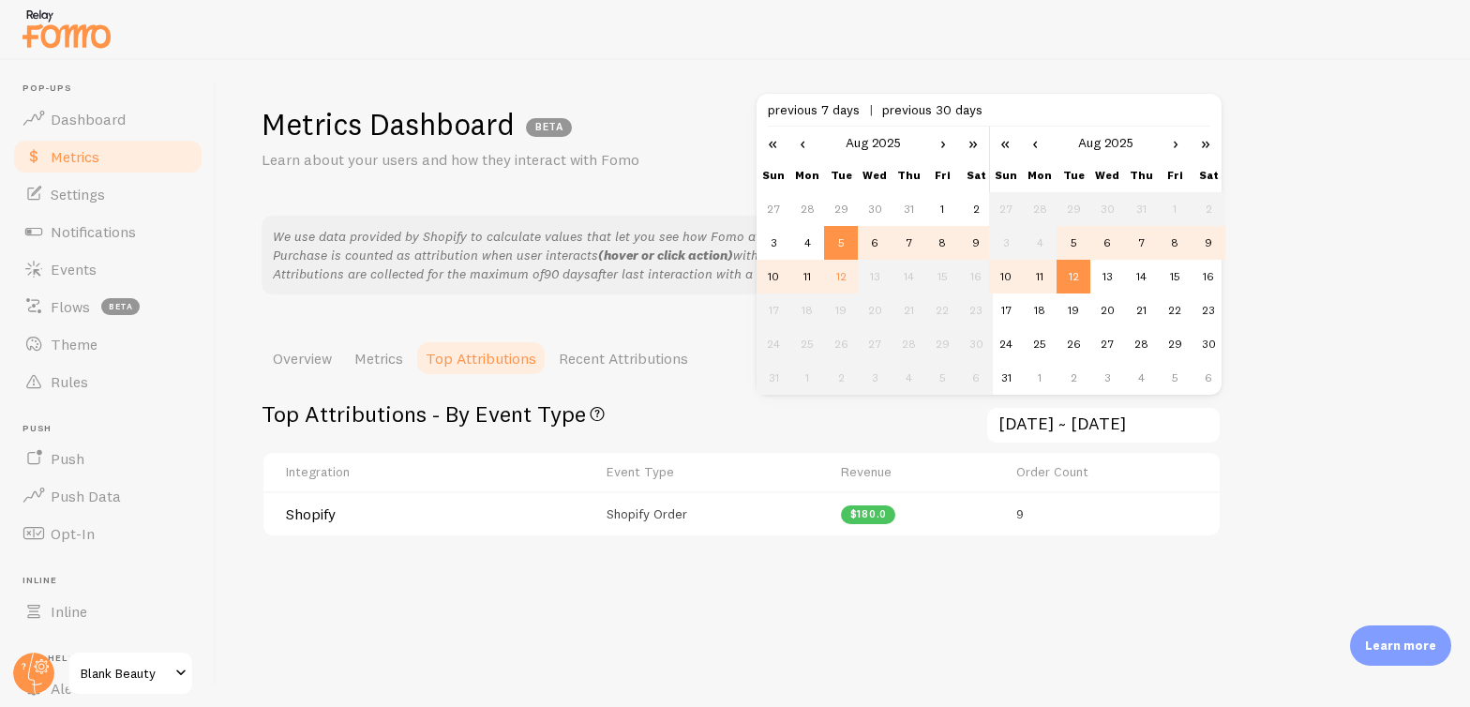
click at [1047, 277] on td "11" at bounding box center [1040, 277] width 34 height 34
type input "[DATE] ~ [DATE]"
click at [88, 112] on span "Dashboard" at bounding box center [88, 119] width 75 height 19
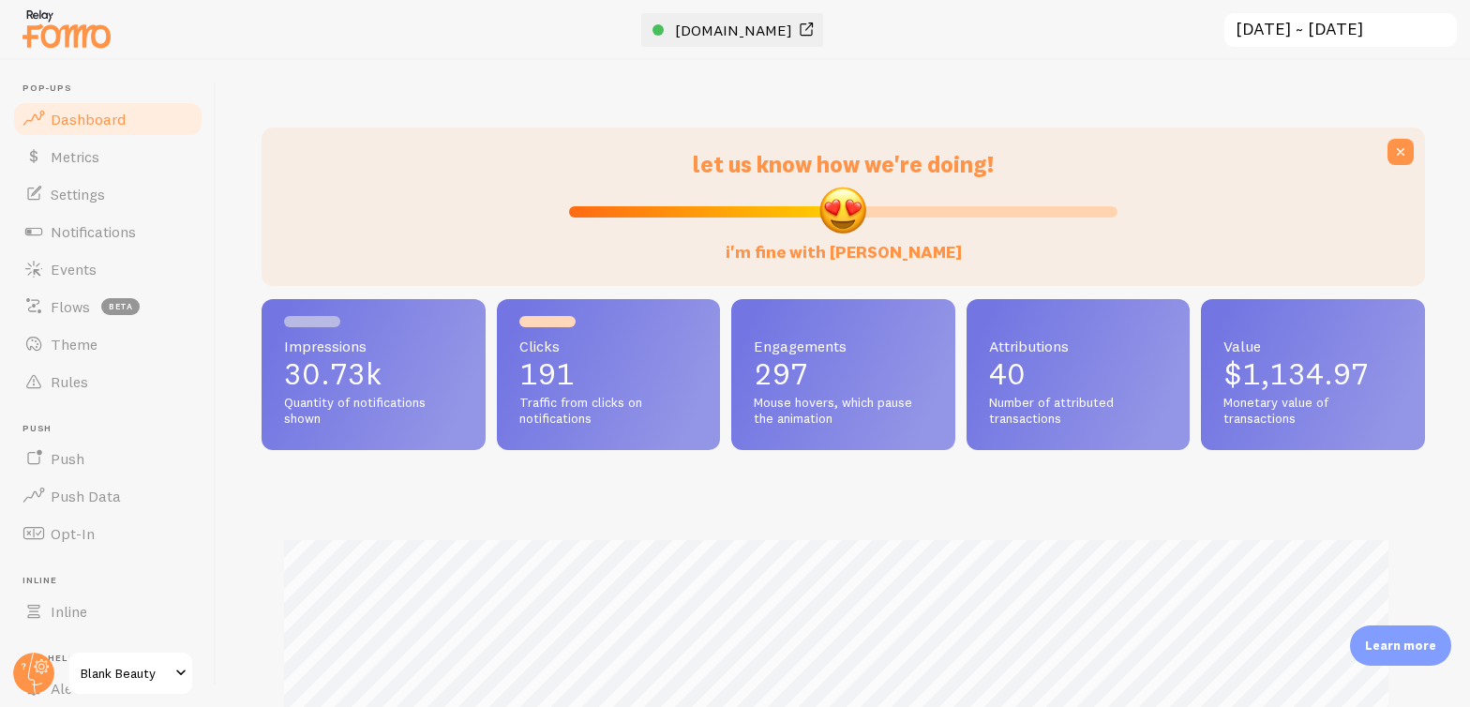
click at [761, 36] on span "[DOMAIN_NAME]" at bounding box center [733, 30] width 117 height 19
click at [139, 228] on link "Notifications" at bounding box center [107, 231] width 193 height 37
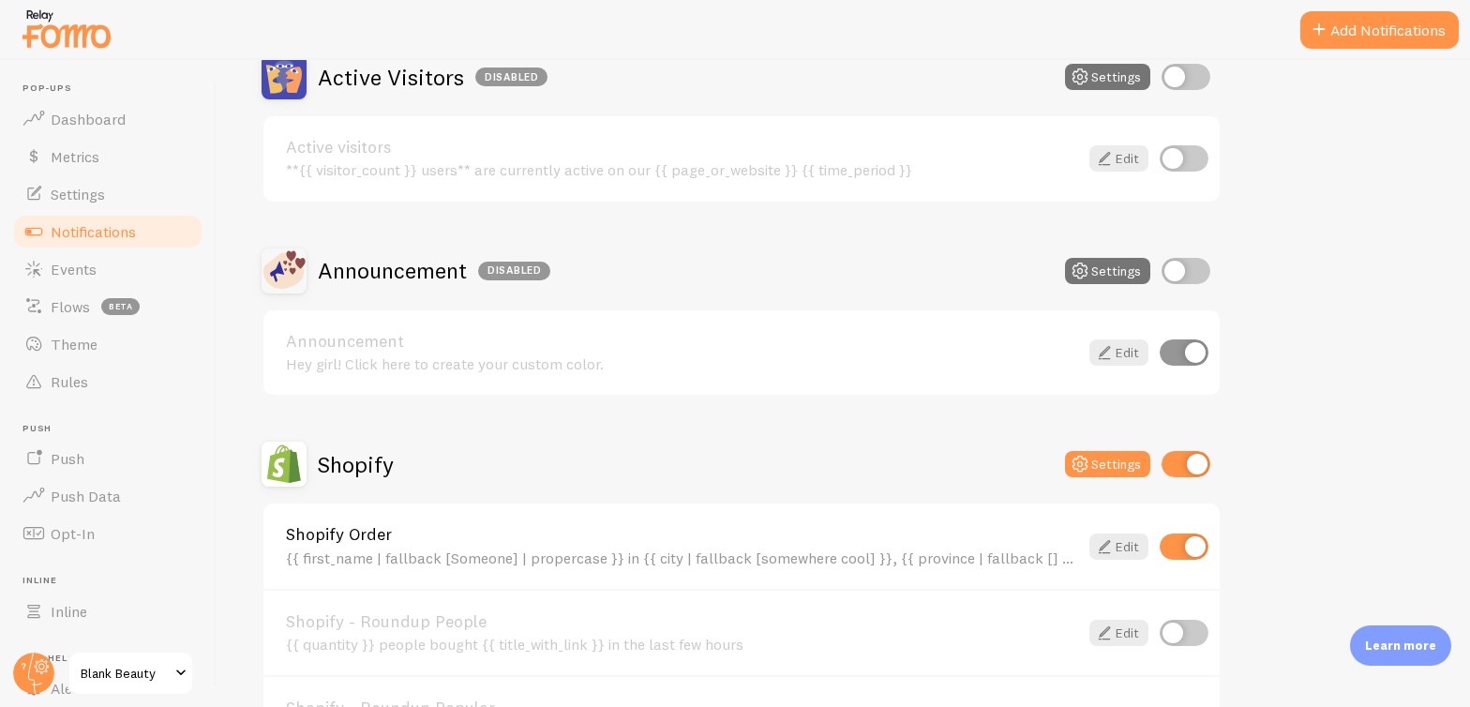
scroll to position [487, 0]
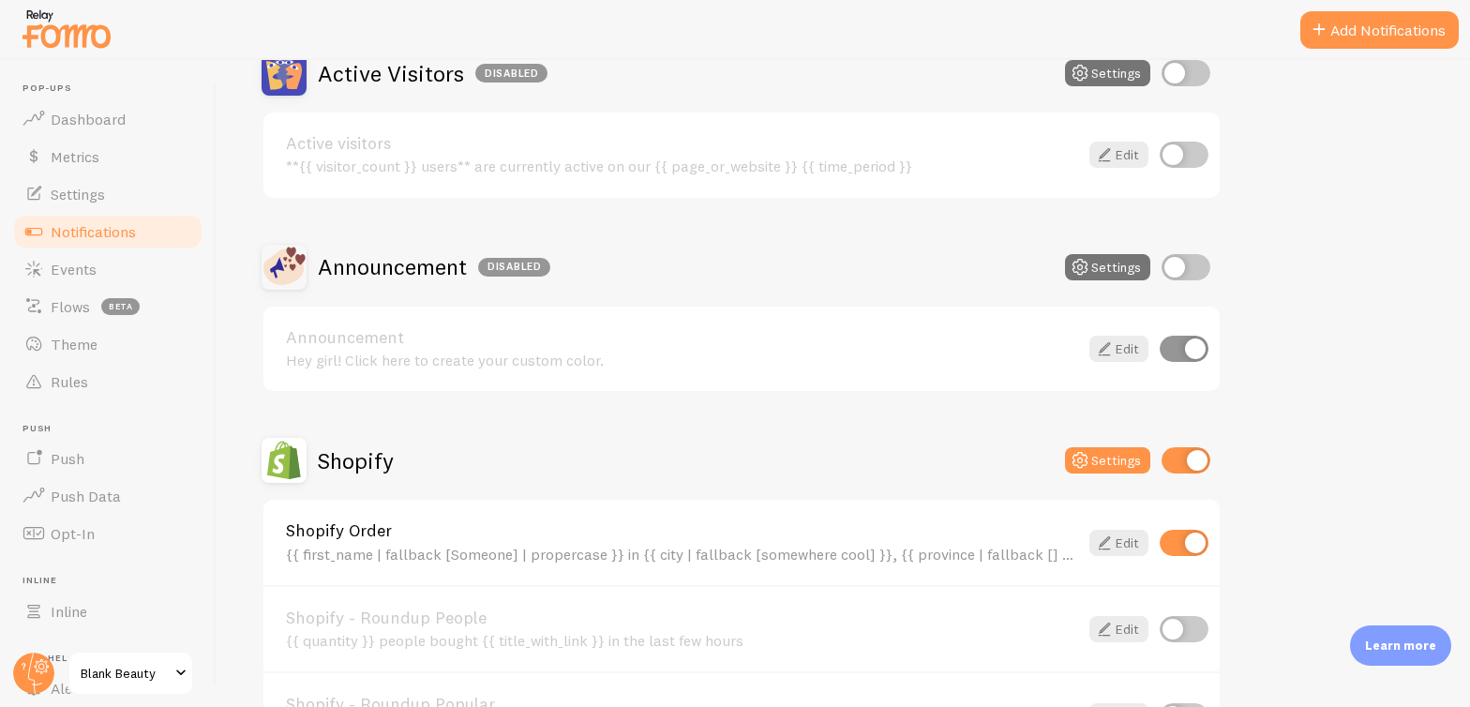
click at [352, 268] on h2 "Announcement Disabled" at bounding box center [434, 266] width 232 height 29
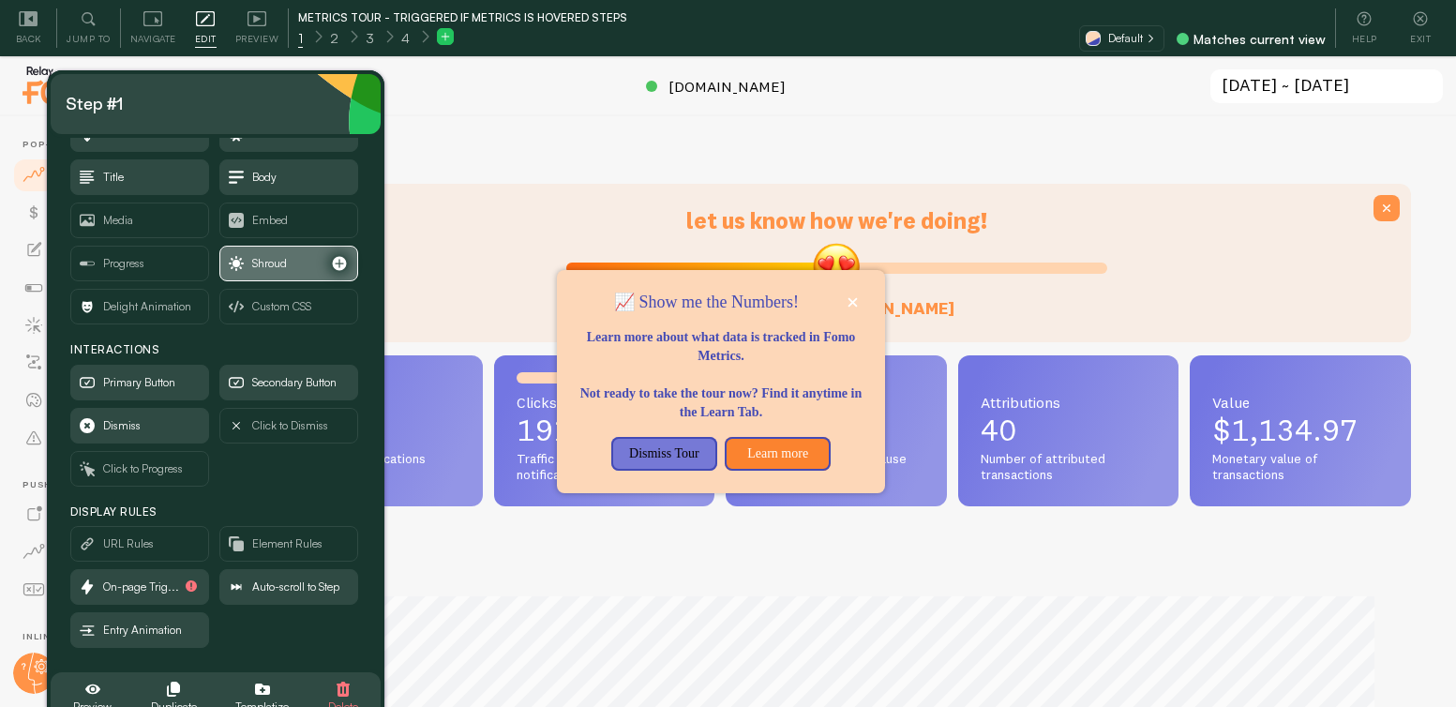
scroll to position [65, 0]
click at [148, 580] on span "On-page Trig..." at bounding box center [141, 586] width 76 height 21
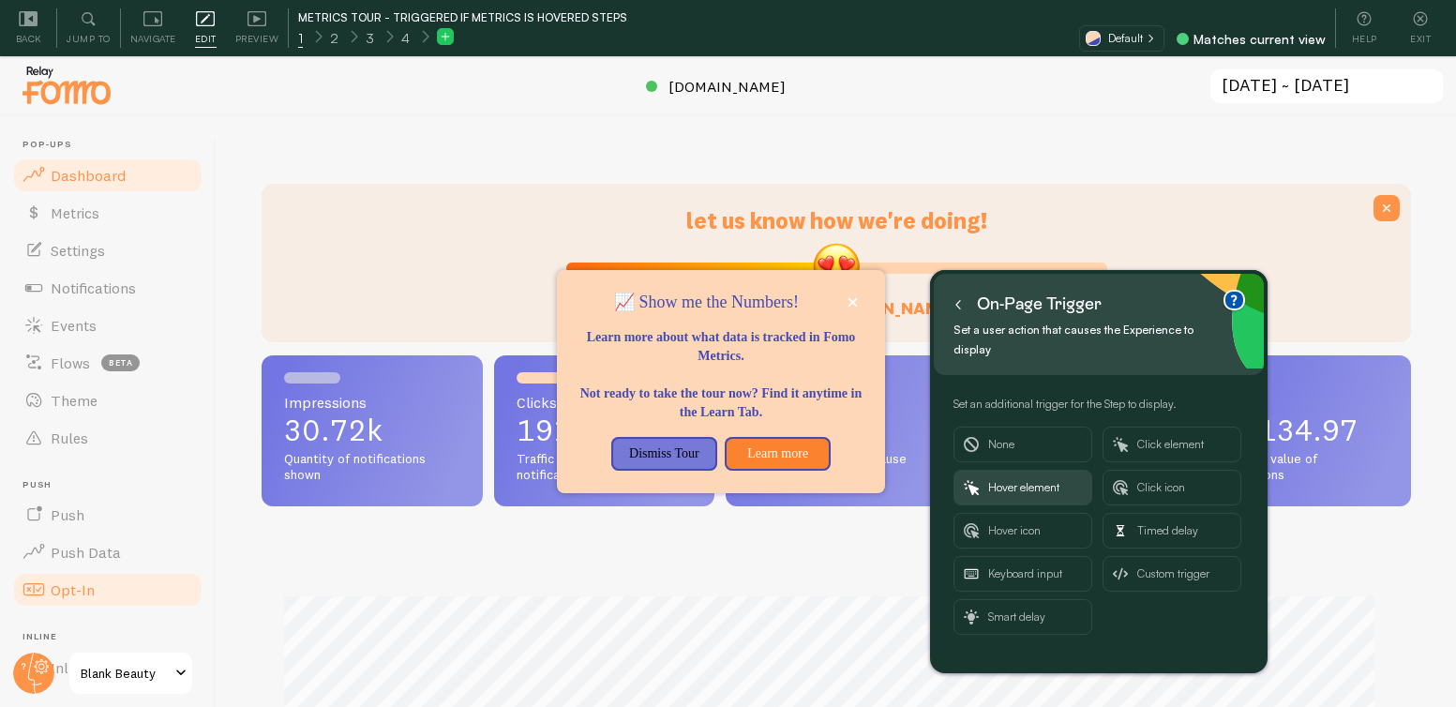
scroll to position [0, 0]
click at [1003, 471] on span "Hover element" at bounding box center [1035, 488] width 94 height 34
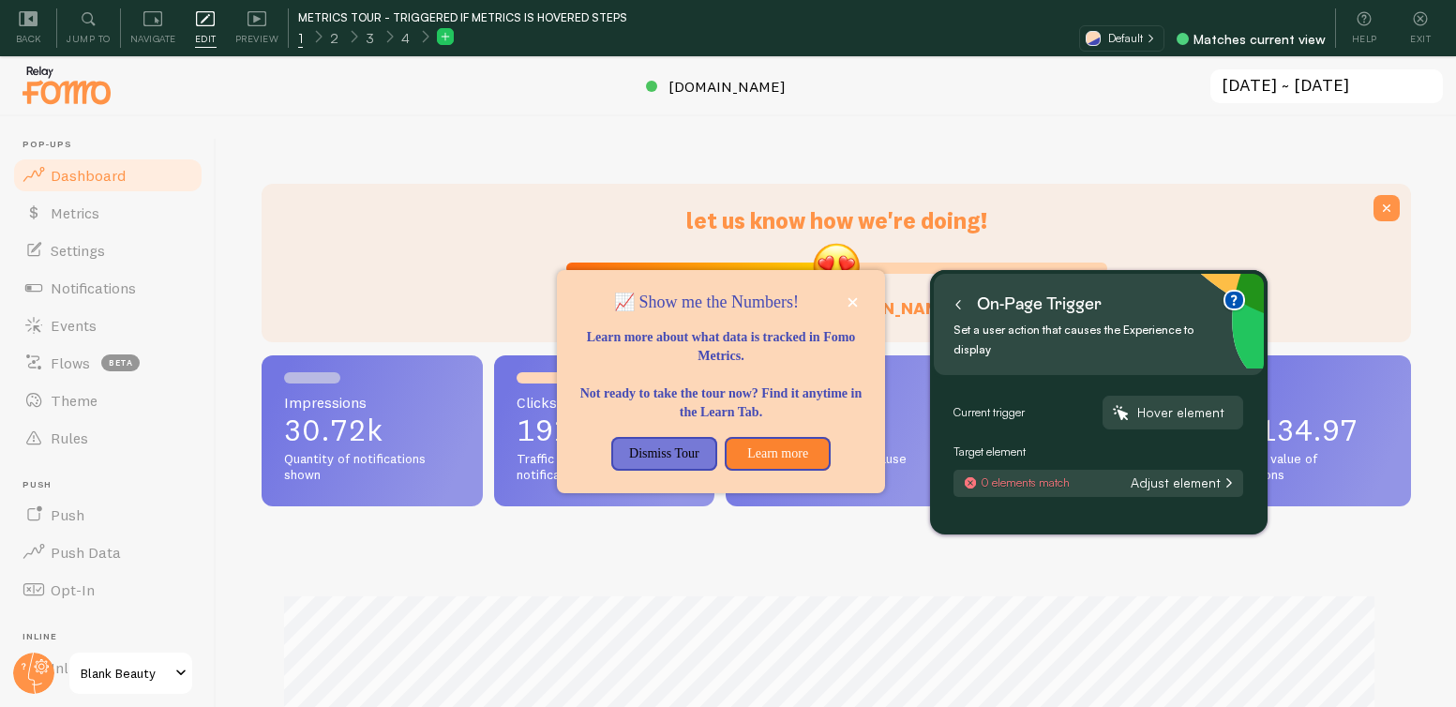
click at [1211, 474] on button "Adjust element" at bounding box center [1182, 482] width 112 height 17
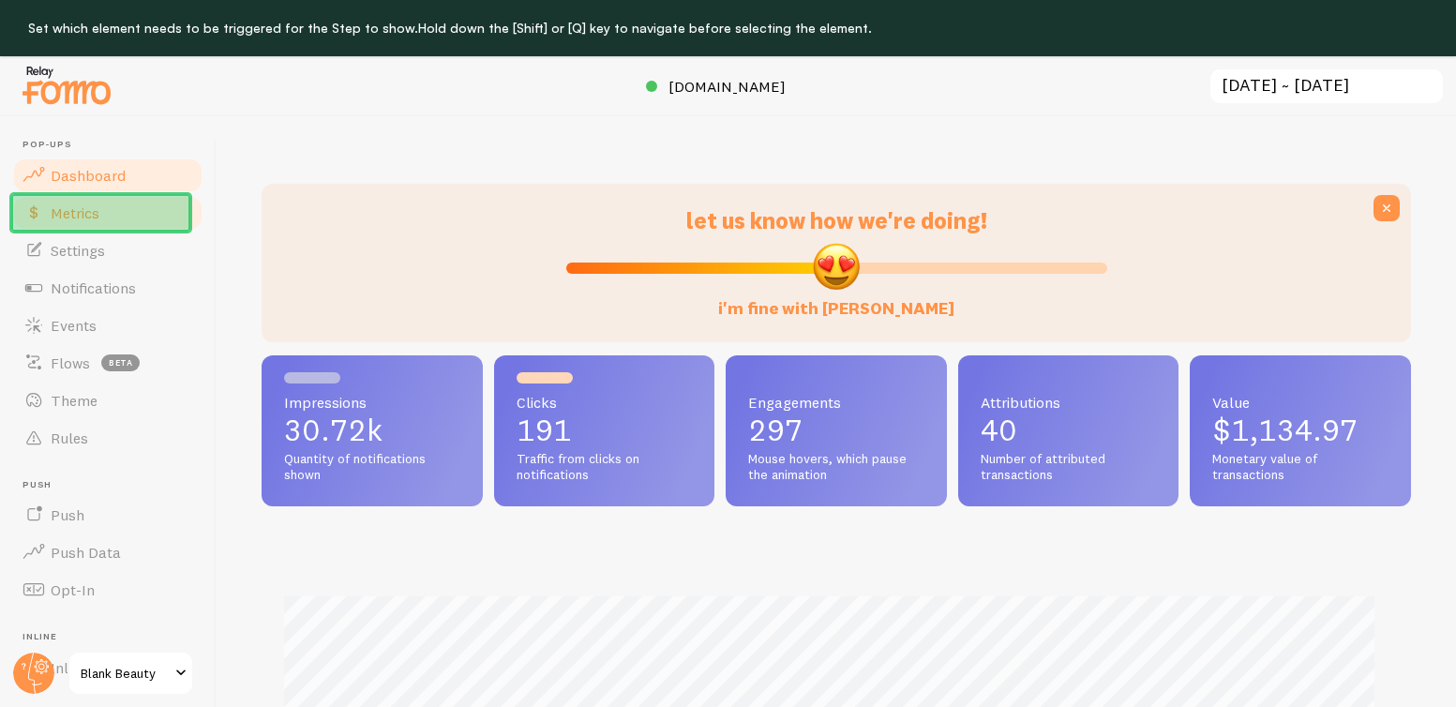
click at [168, 216] on link "Metrics" at bounding box center [107, 212] width 193 height 37
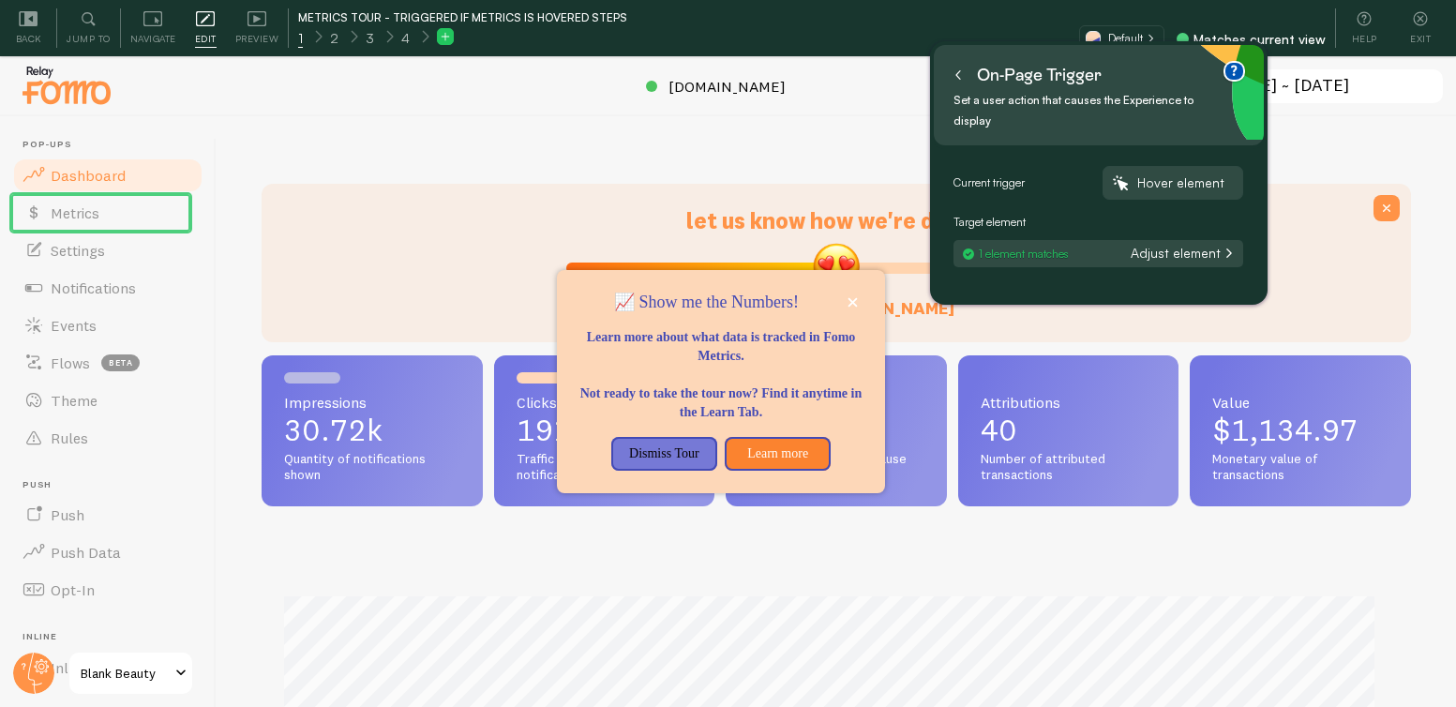
click at [959, 73] on icon at bounding box center [957, 74] width 9 height 9
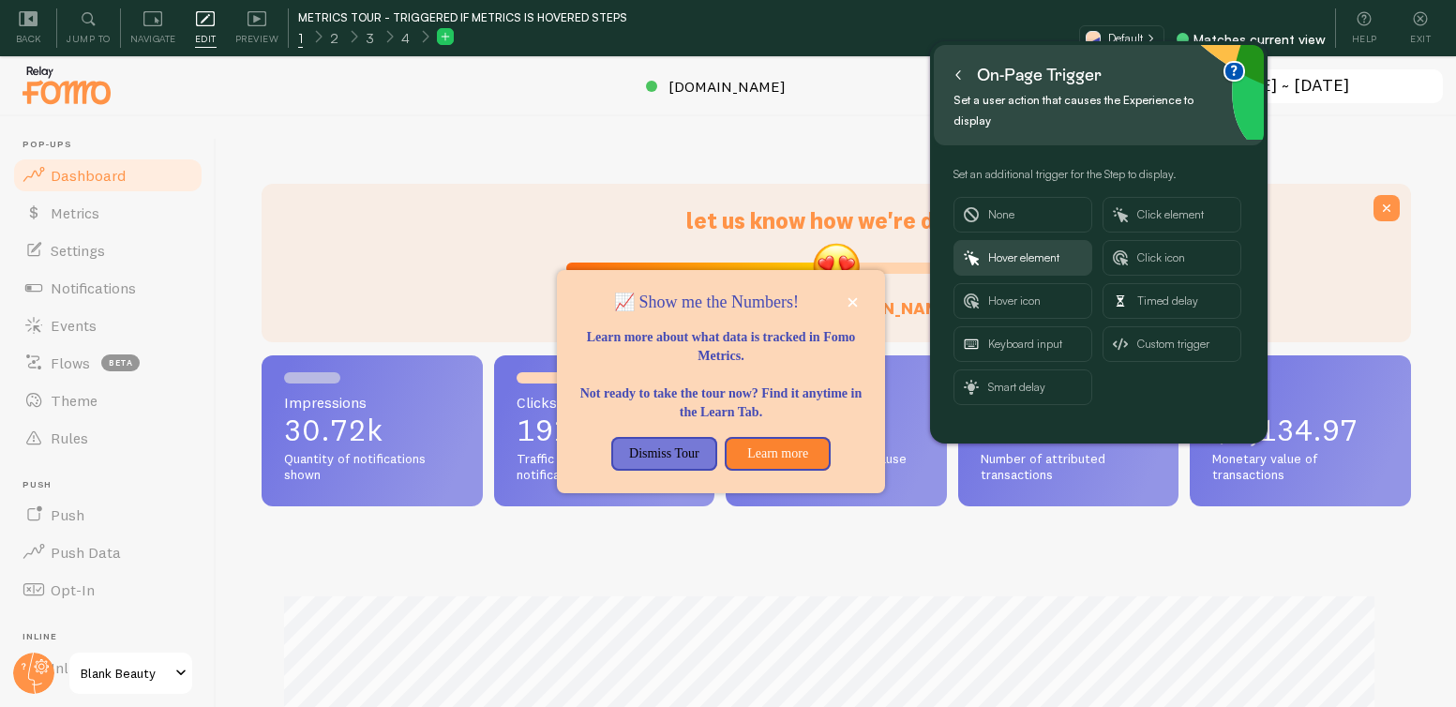
click at [958, 72] on icon at bounding box center [958, 74] width 4 height 8
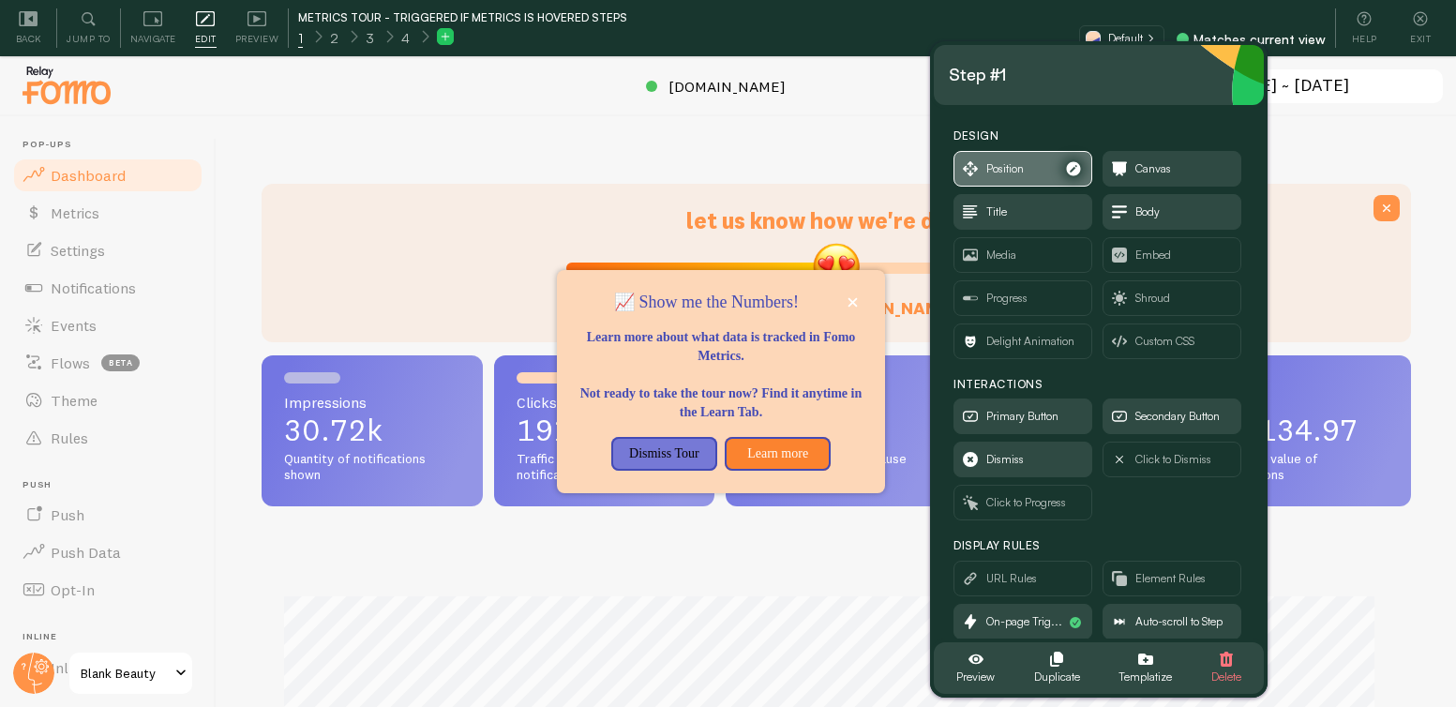
click at [1019, 167] on span "Position" at bounding box center [1004, 168] width 37 height 21
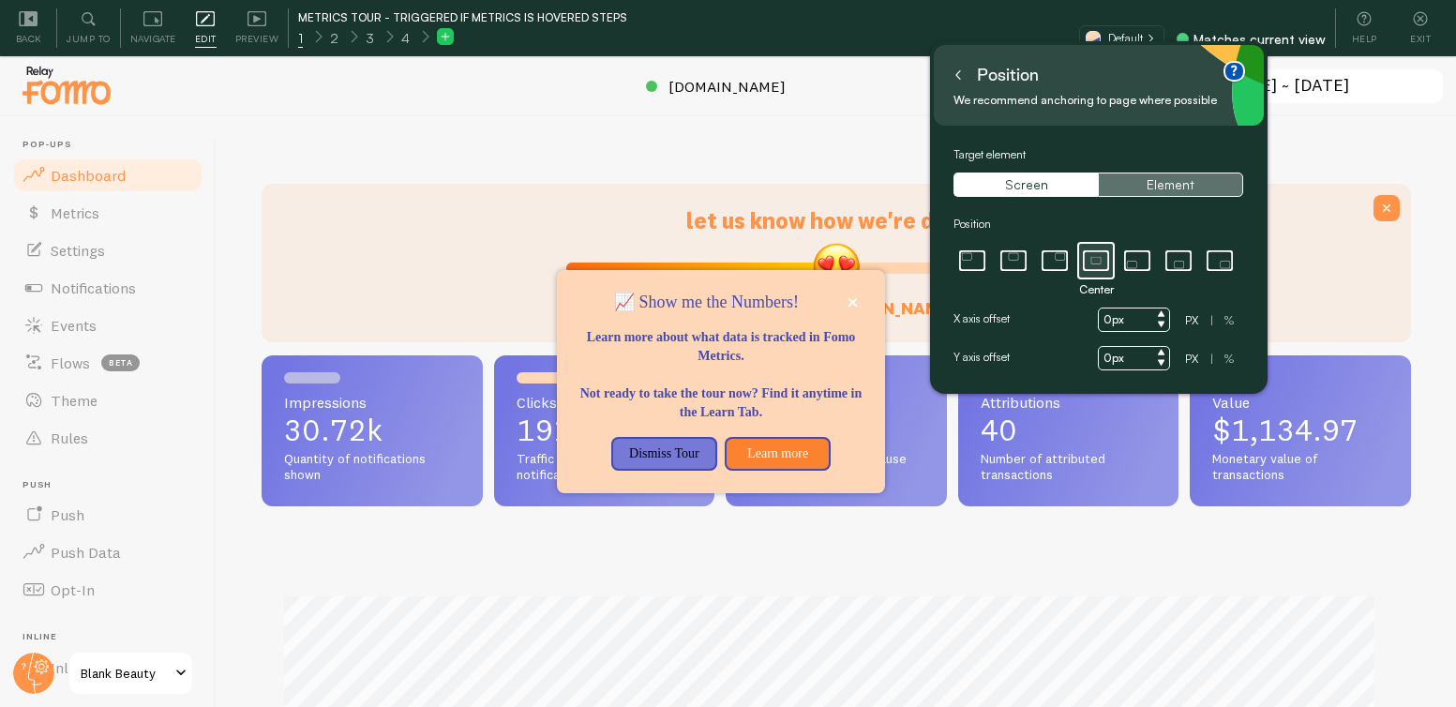
click at [1186, 190] on button "Element" at bounding box center [1170, 184] width 144 height 24
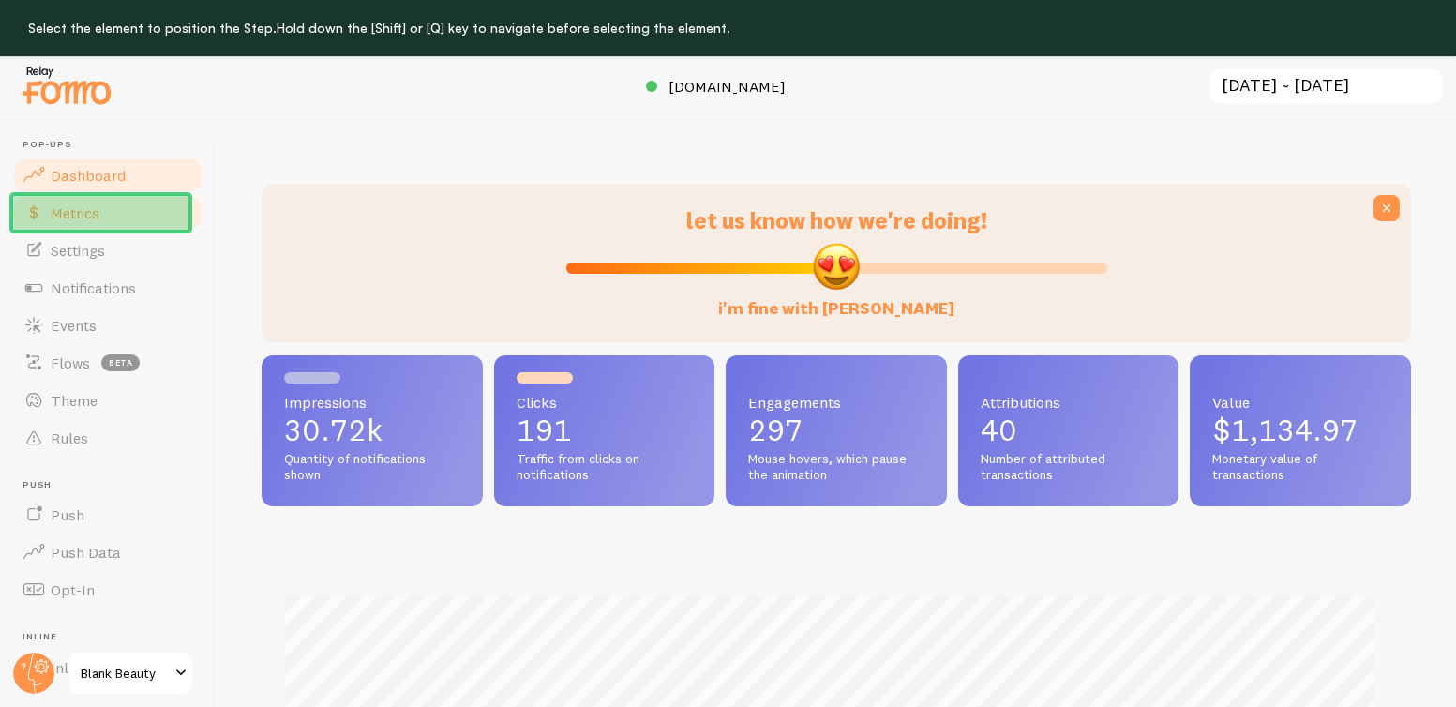
click at [181, 210] on link "Metrics" at bounding box center [107, 212] width 193 height 37
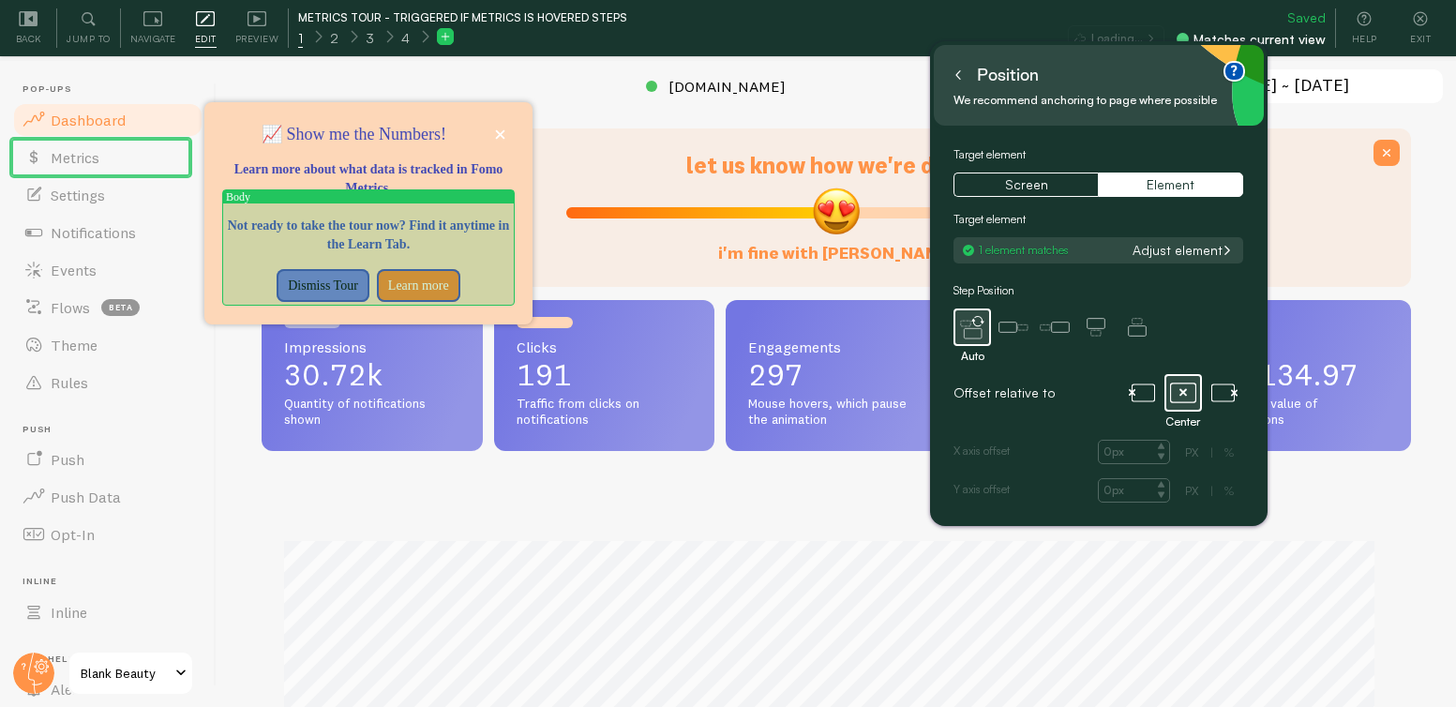
scroll to position [56, 0]
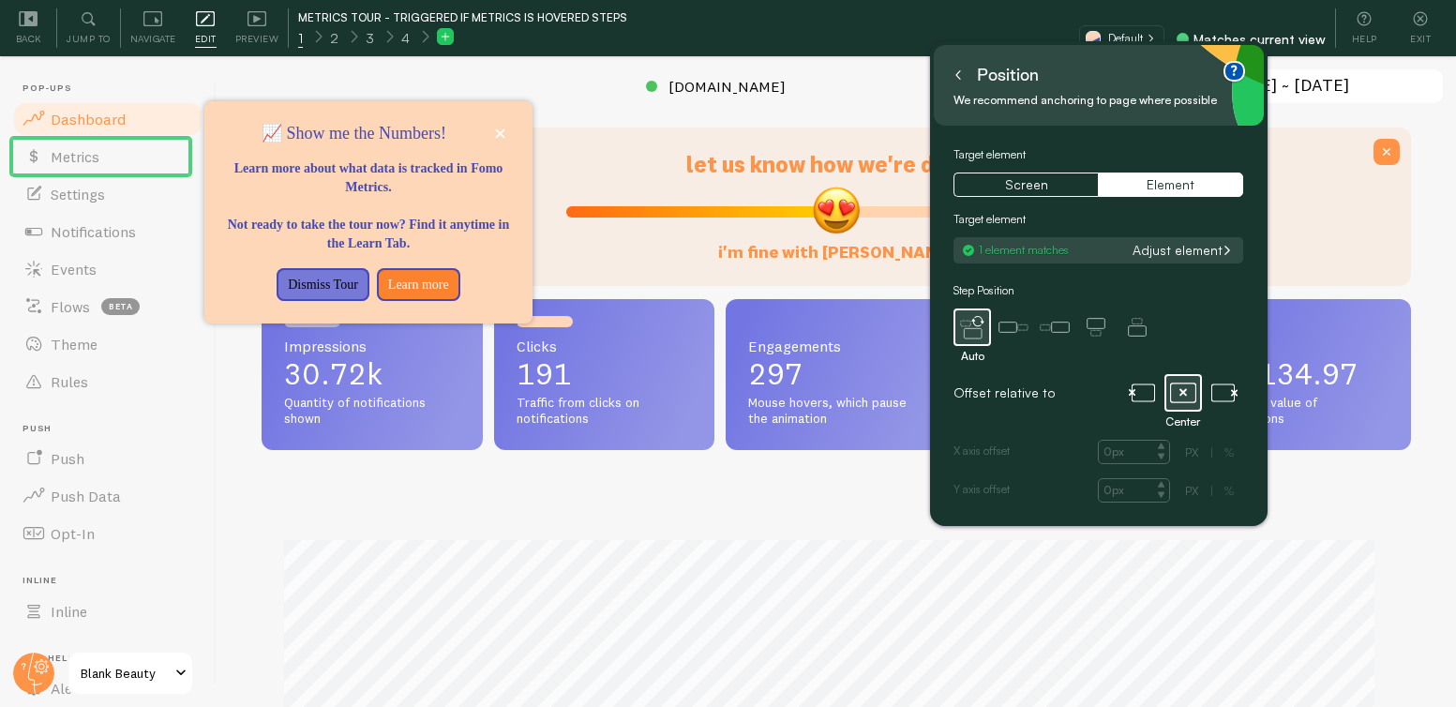
click at [960, 75] on icon at bounding box center [957, 74] width 9 height 9
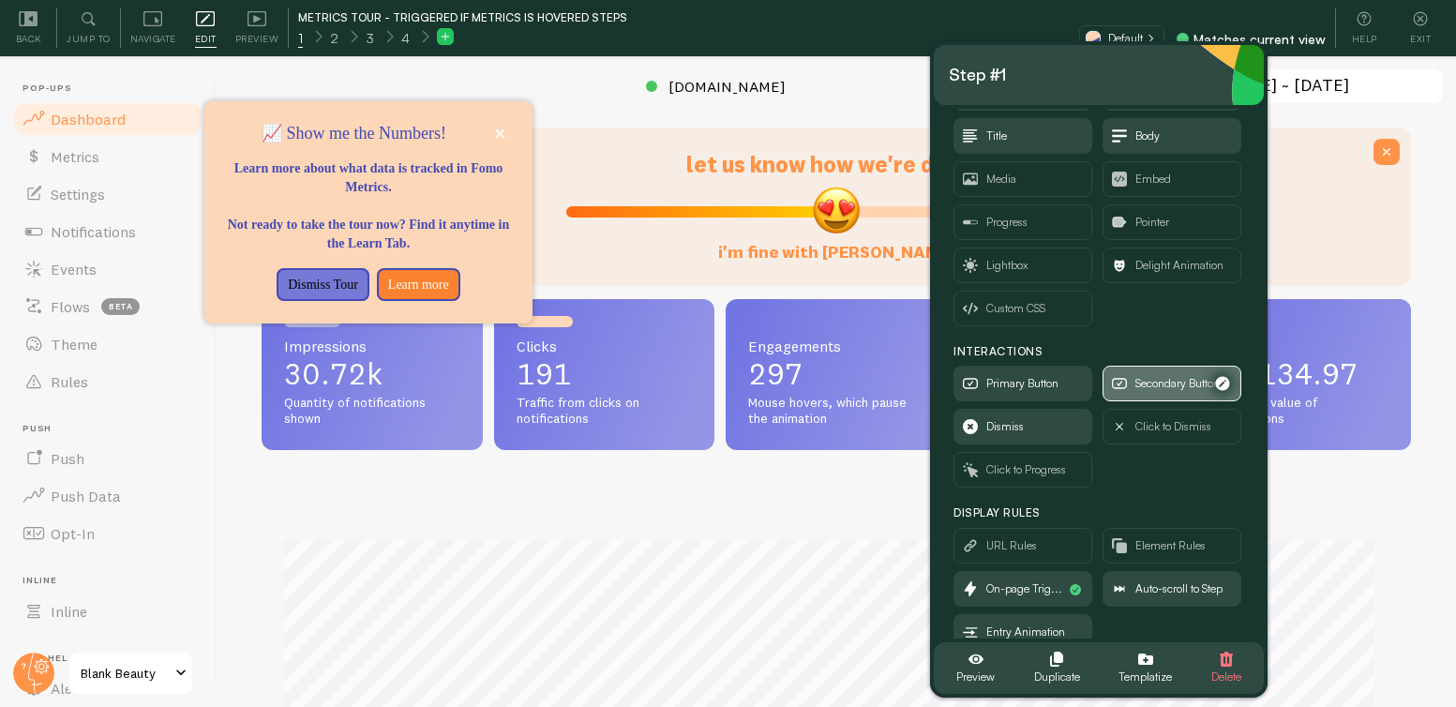
scroll to position [108, 0]
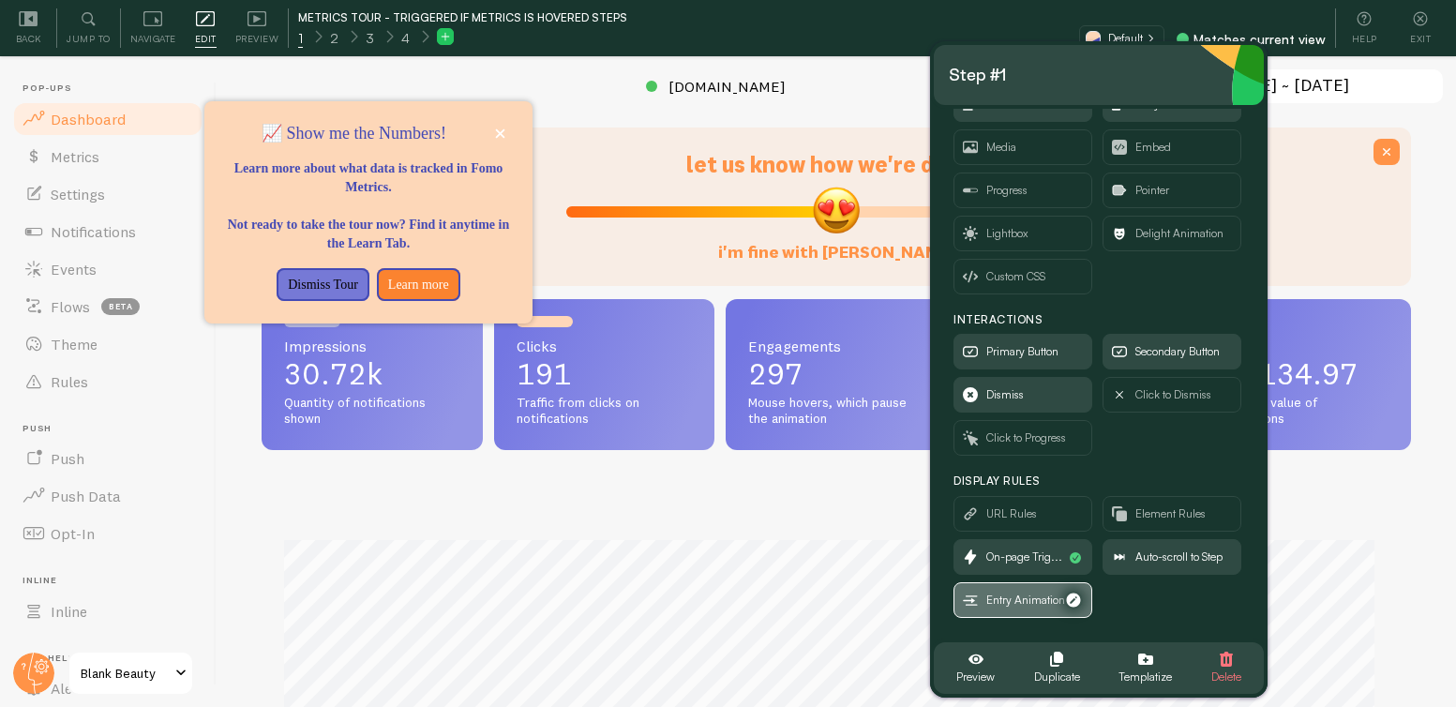
click at [1007, 594] on span "Entry Animation" at bounding box center [1025, 600] width 79 height 21
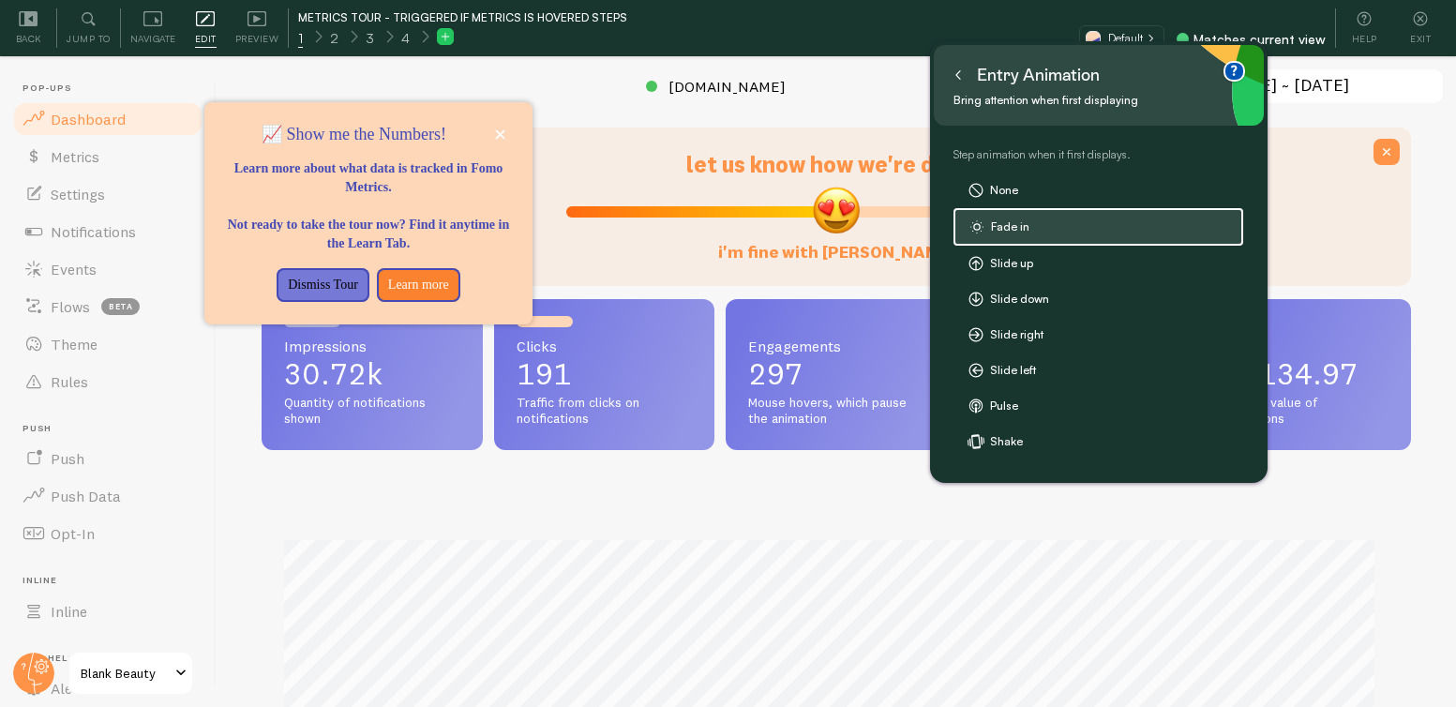
click at [958, 75] on icon at bounding box center [957, 74] width 9 height 9
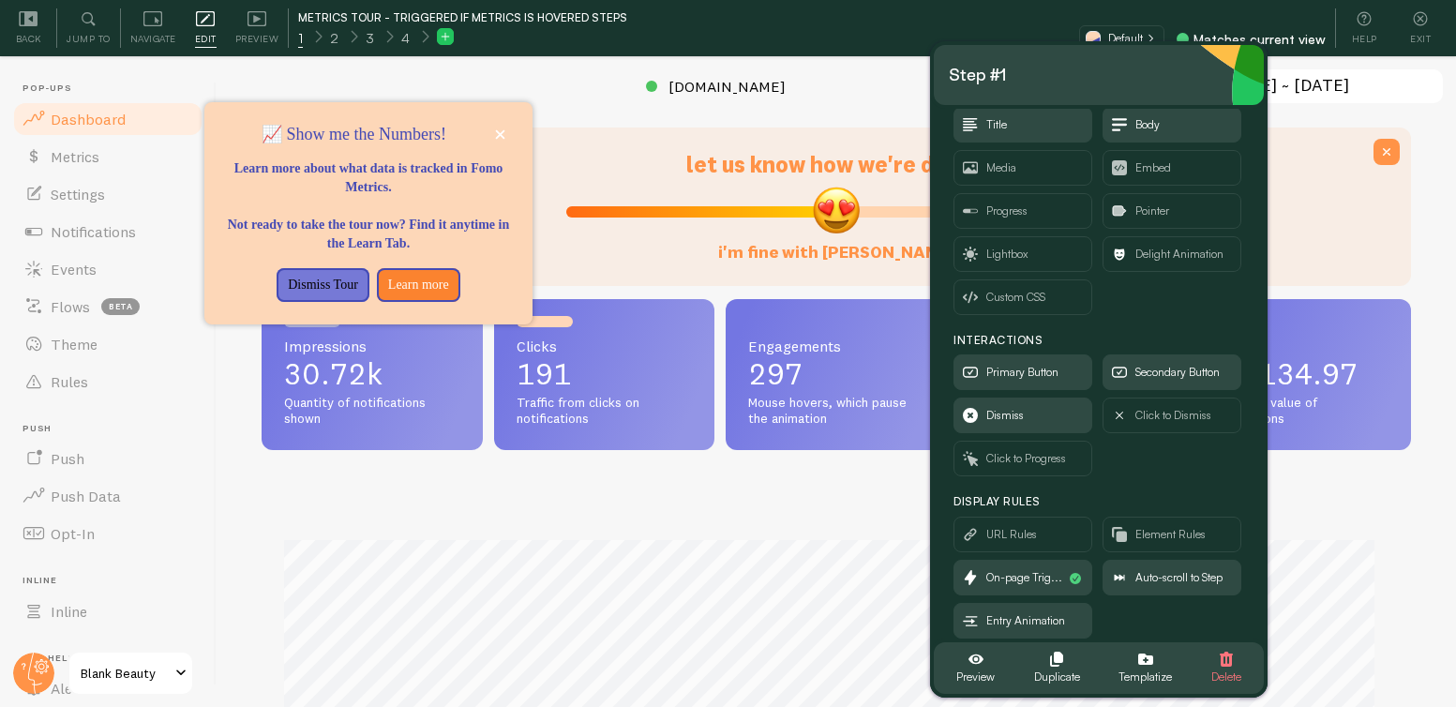
scroll to position [108, 0]
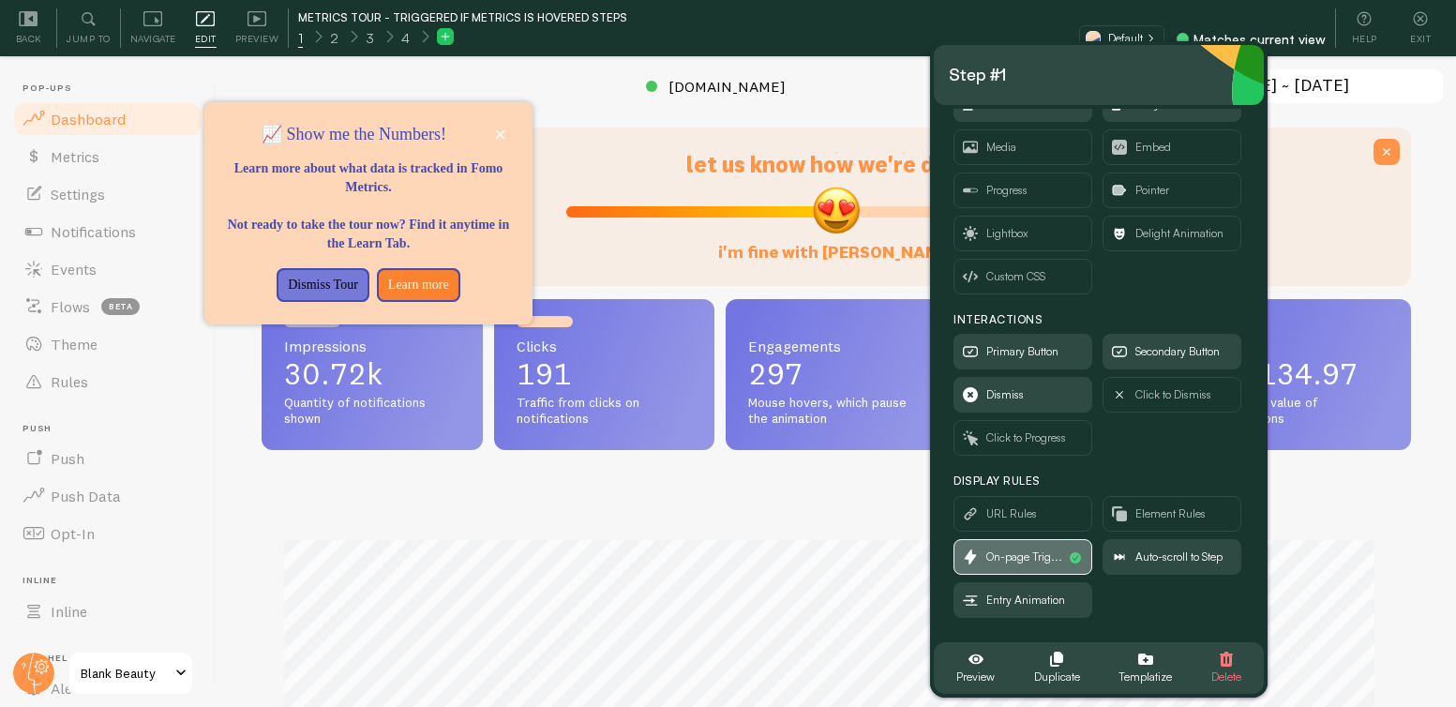
click at [1017, 560] on span "On-page Trig..." at bounding box center [1024, 557] width 76 height 21
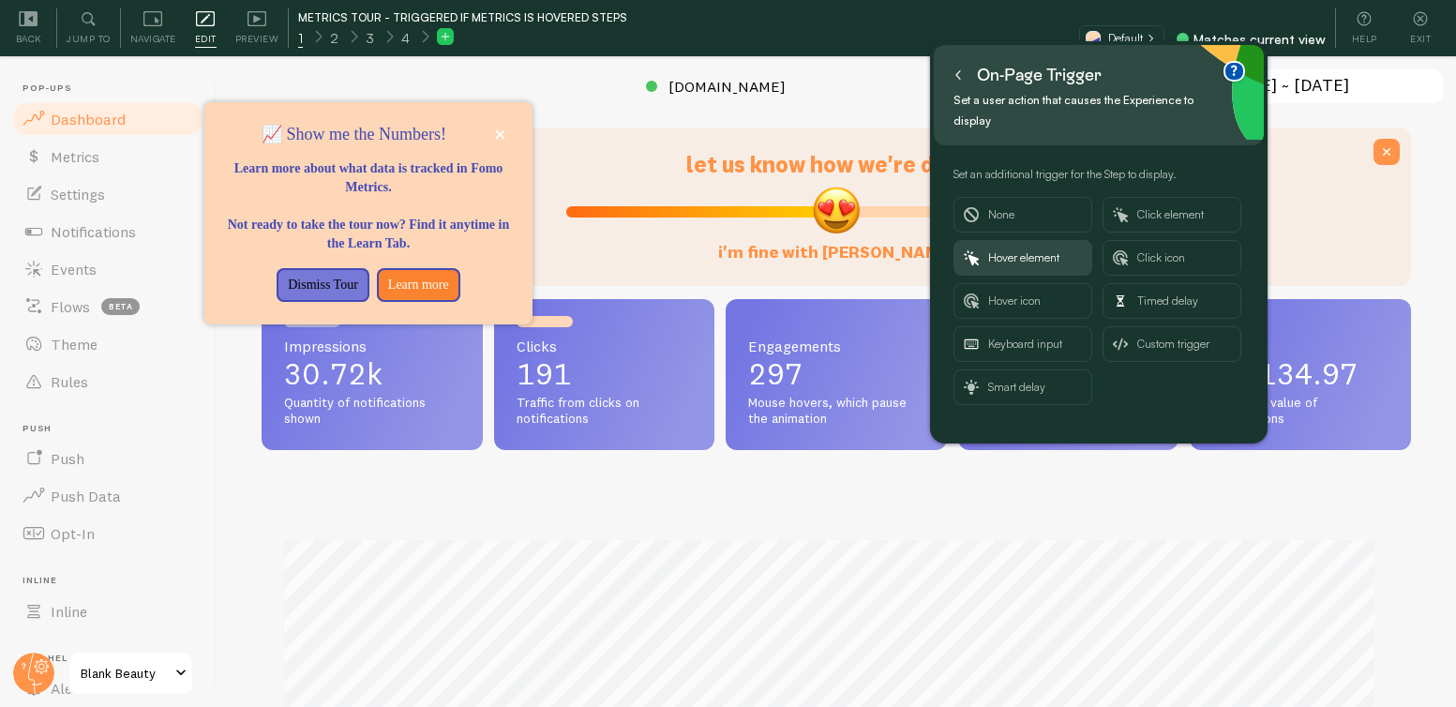
scroll to position [0, 0]
click at [957, 71] on icon at bounding box center [957, 74] width 9 height 9
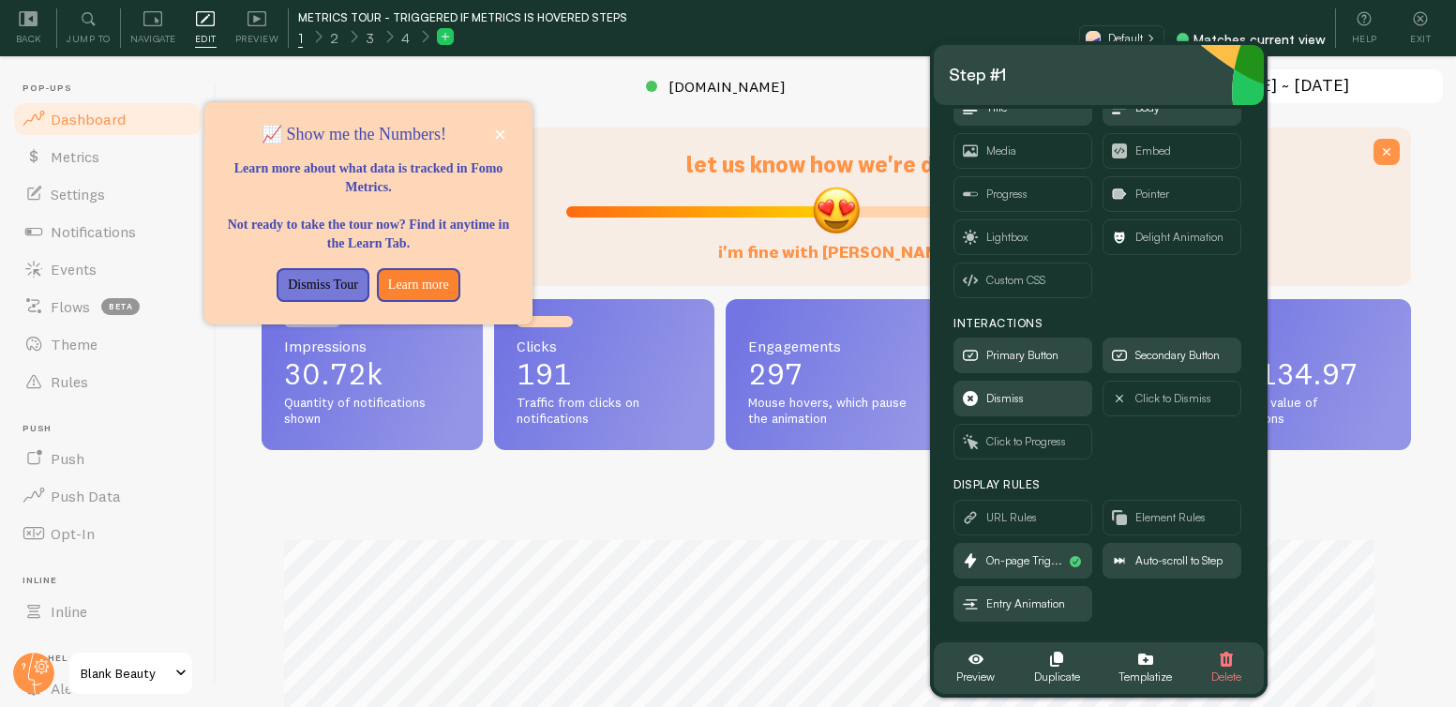
scroll to position [108, 0]
